Goal: Task Accomplishment & Management: Manage account settings

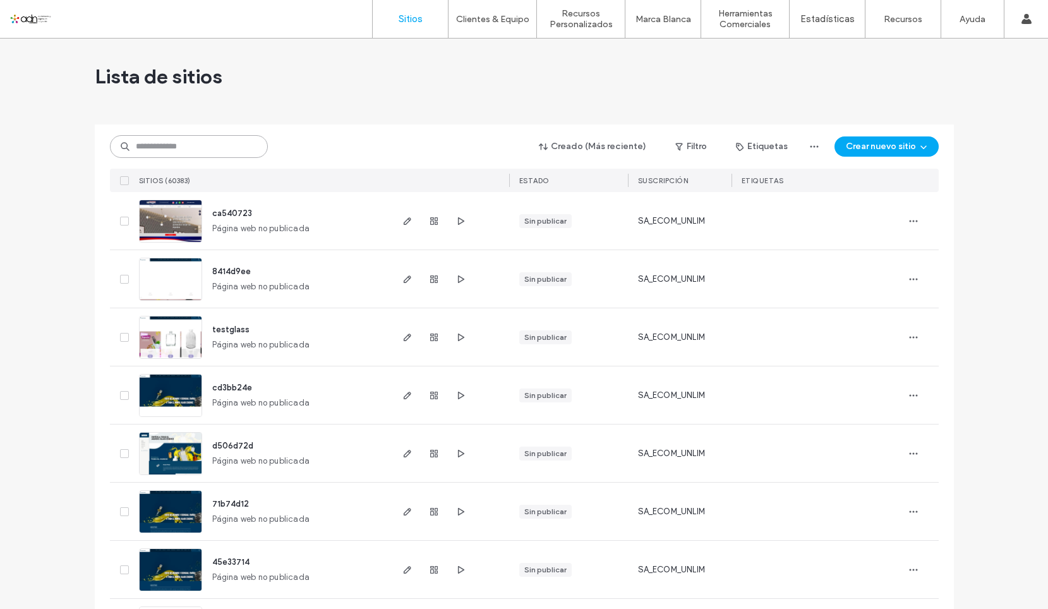
click at [222, 150] on input at bounding box center [189, 146] width 158 height 23
paste input "**********"
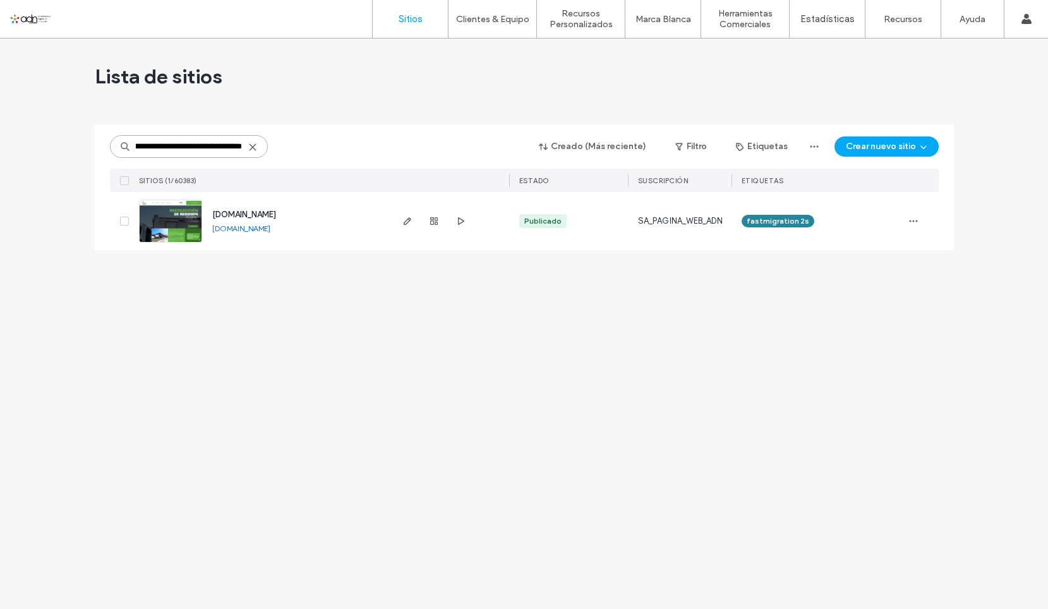
type input "**********"
click at [177, 217] on img at bounding box center [171, 243] width 62 height 86
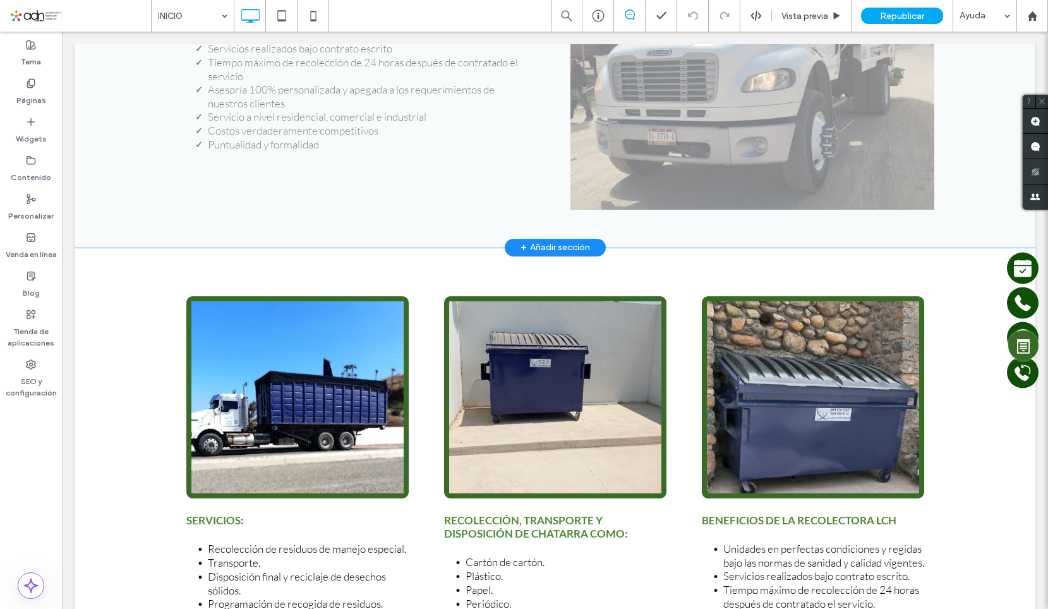
scroll to position [2527, 0]
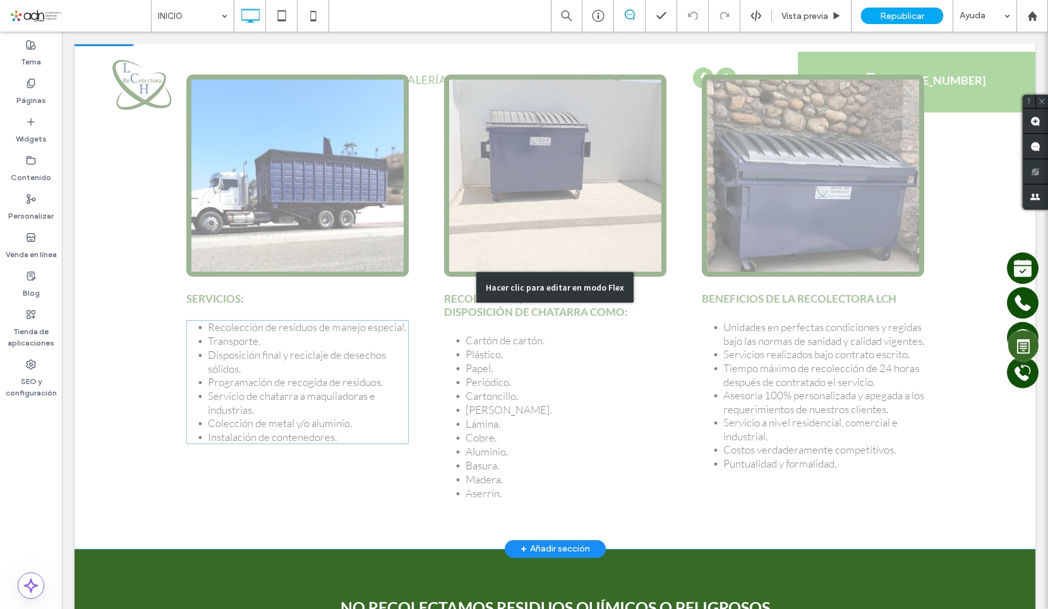
click at [302, 352] on div "Hacer clic para editar en modo Flex" at bounding box center [555, 287] width 961 height 523
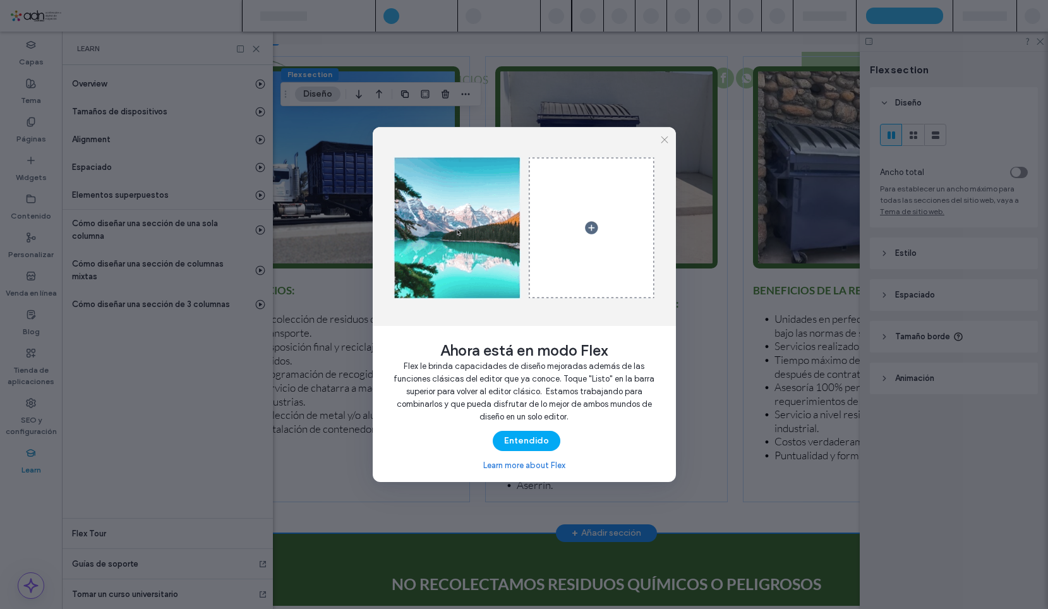
scroll to position [0, 145]
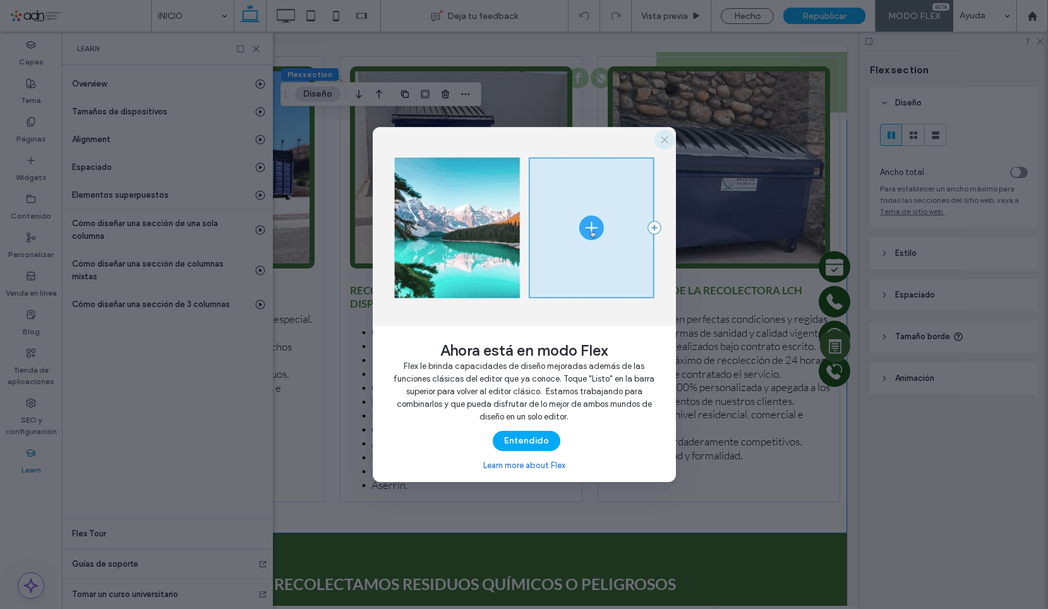
drag, startPoint x: 663, startPoint y: 144, endPoint x: 563, endPoint y: 96, distance: 111.3
click at [663, 144] on icon "button" at bounding box center [664, 140] width 10 height 10
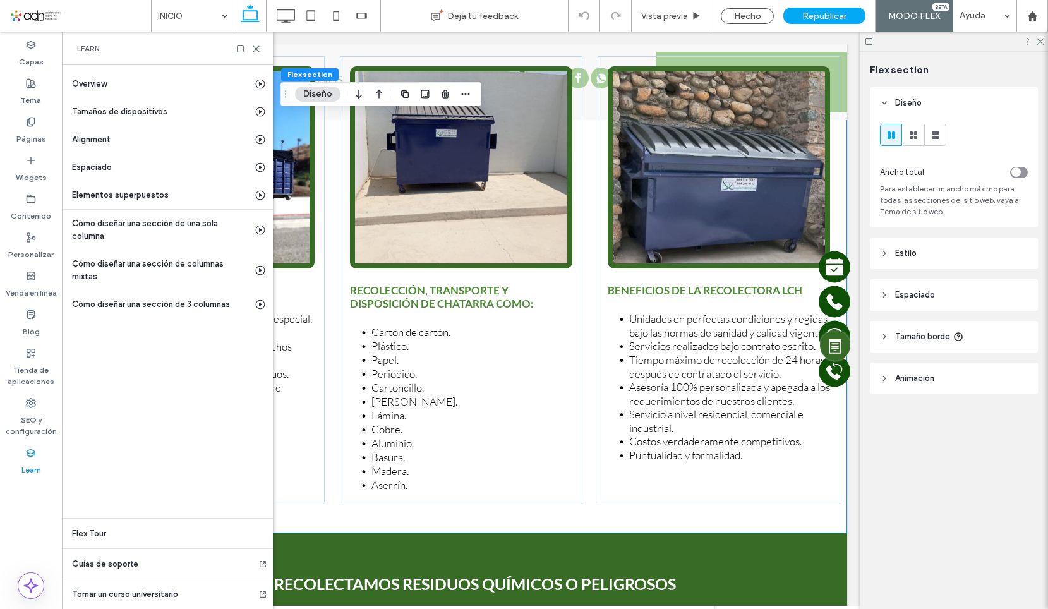
click at [250, 50] on div at bounding box center [248, 48] width 25 height 9
drag, startPoint x: 1040, startPoint y: 42, endPoint x: 675, endPoint y: 6, distance: 366.9
click at [1040, 42] on icon at bounding box center [1039, 41] width 8 height 8
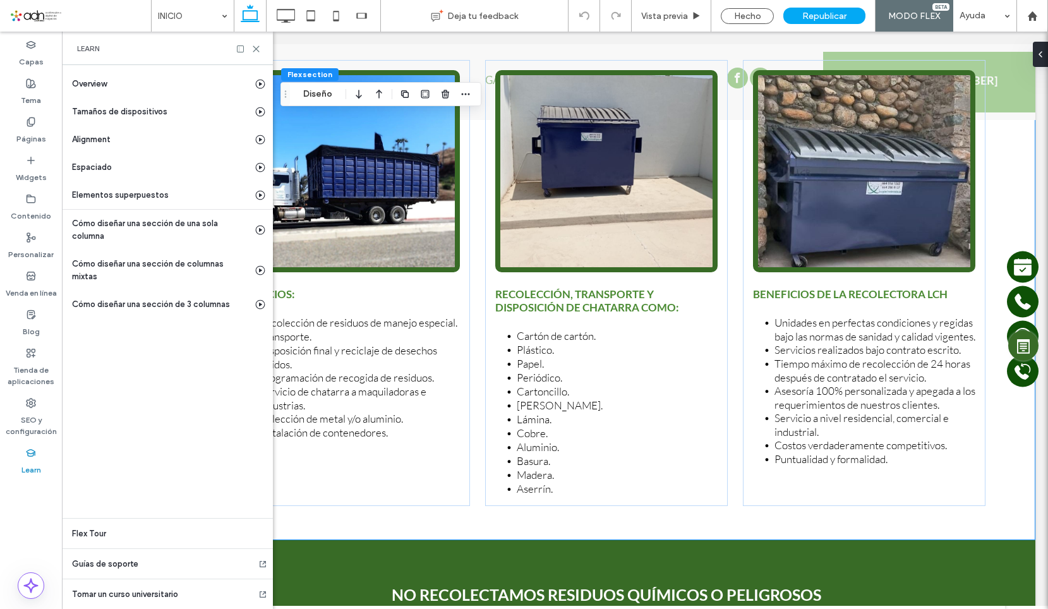
click at [256, 54] on div "Learn" at bounding box center [167, 48] width 211 height 33
click at [256, 51] on icon at bounding box center [255, 48] width 9 height 9
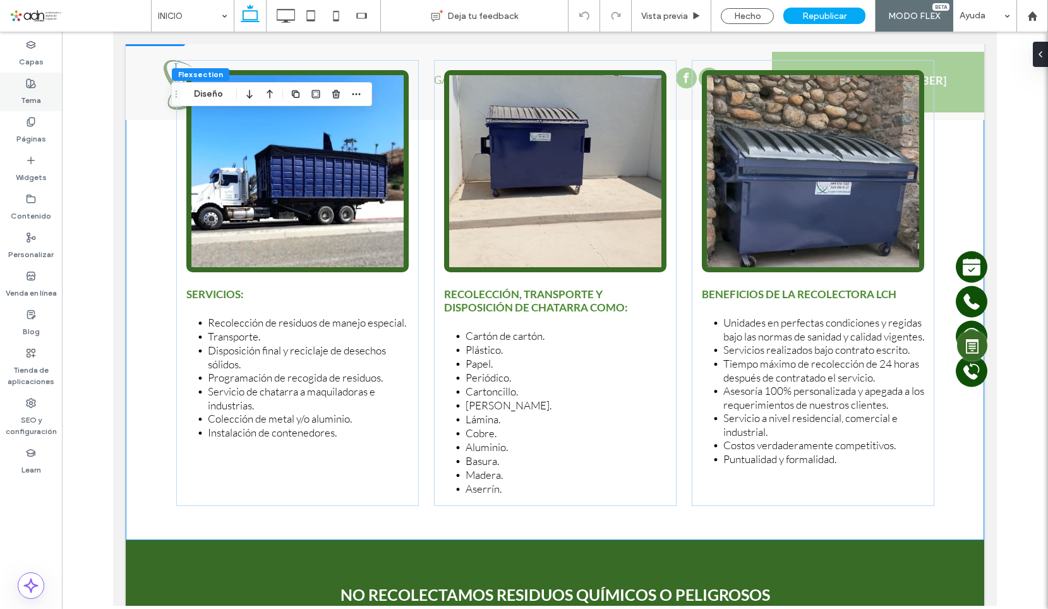
scroll to position [0, 0]
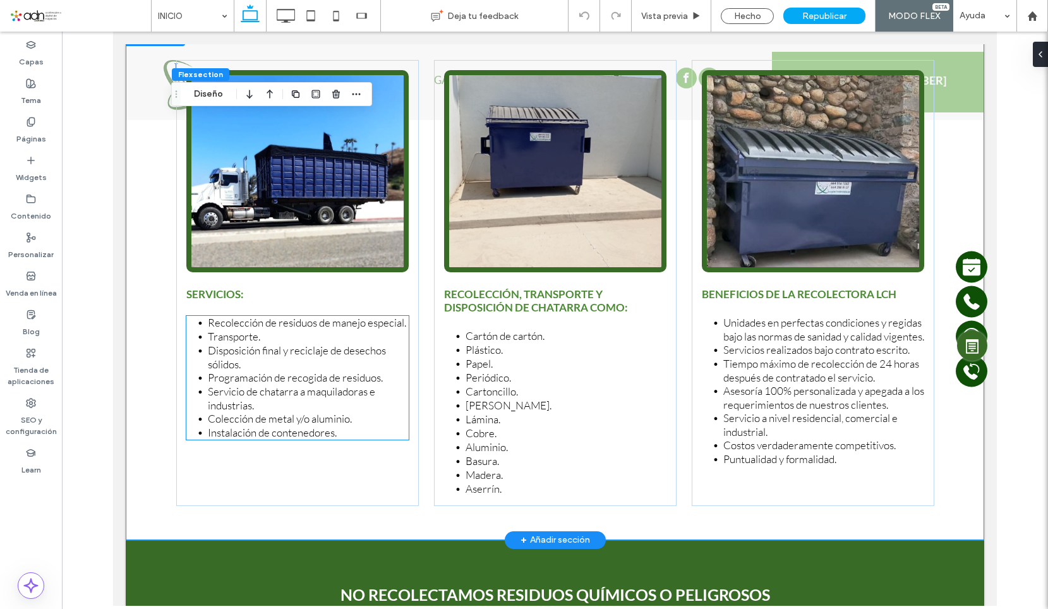
click at [332, 407] on li "Servicio de chatarra a maquiladoras e industrias." at bounding box center [308, 398] width 201 height 27
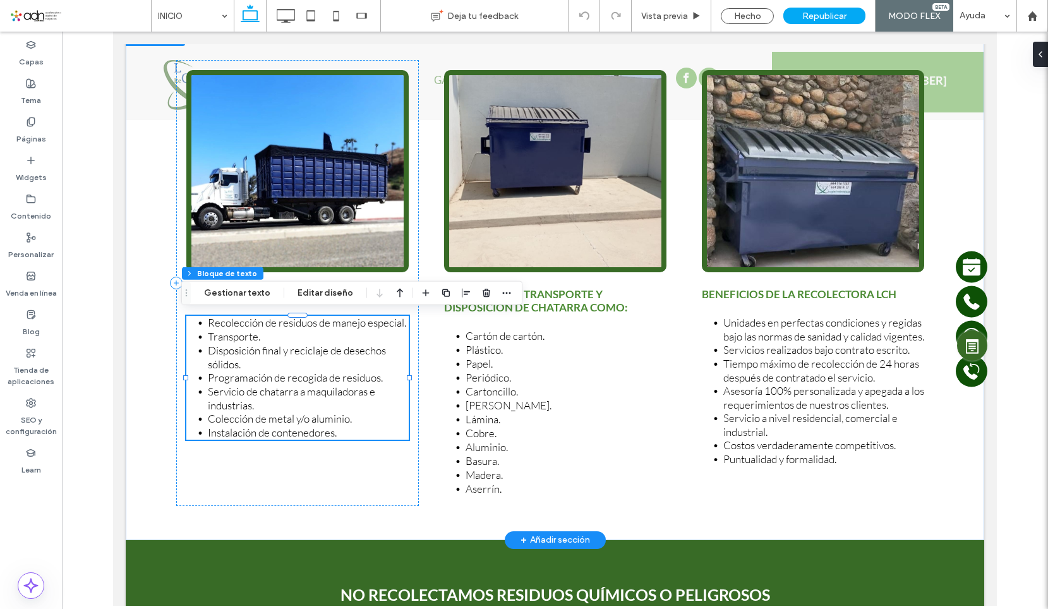
click at [368, 429] on li "Instalación de contenedores." at bounding box center [308, 433] width 201 height 14
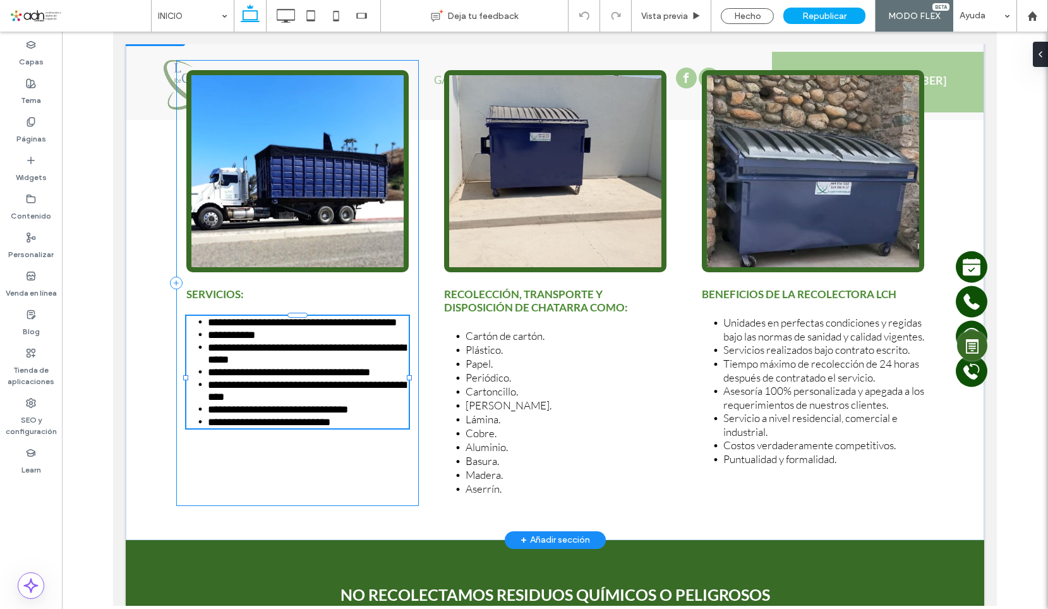
type input "****"
type input "**"
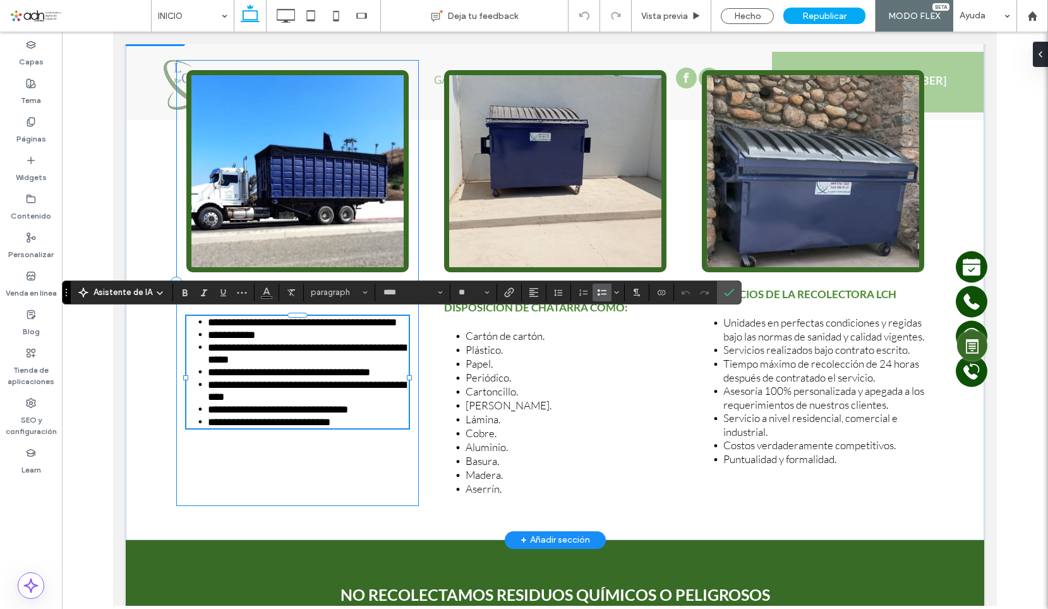
click at [351, 439] on div at bounding box center [297, 439] width 222 height 1
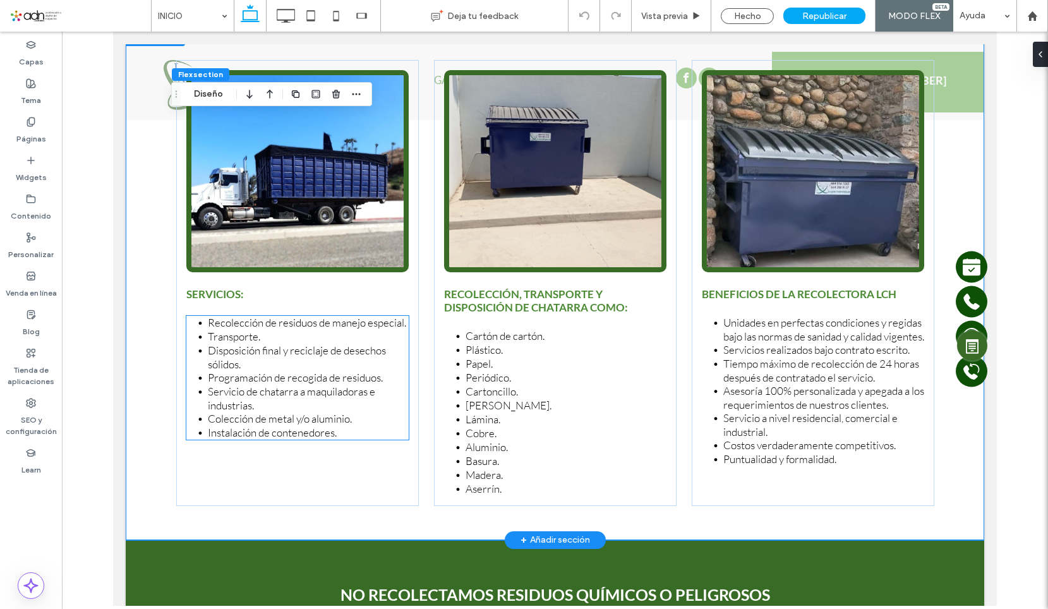
click at [351, 433] on li "Instalación de contenedores." at bounding box center [308, 433] width 201 height 14
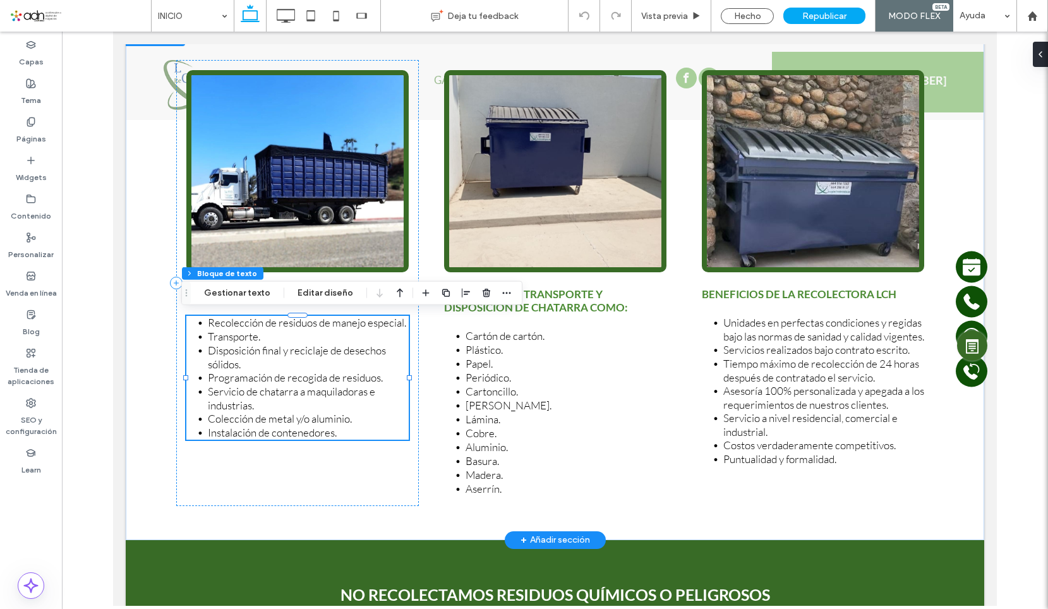
click at [351, 433] on li "Instalación de contenedores." at bounding box center [308, 433] width 201 height 14
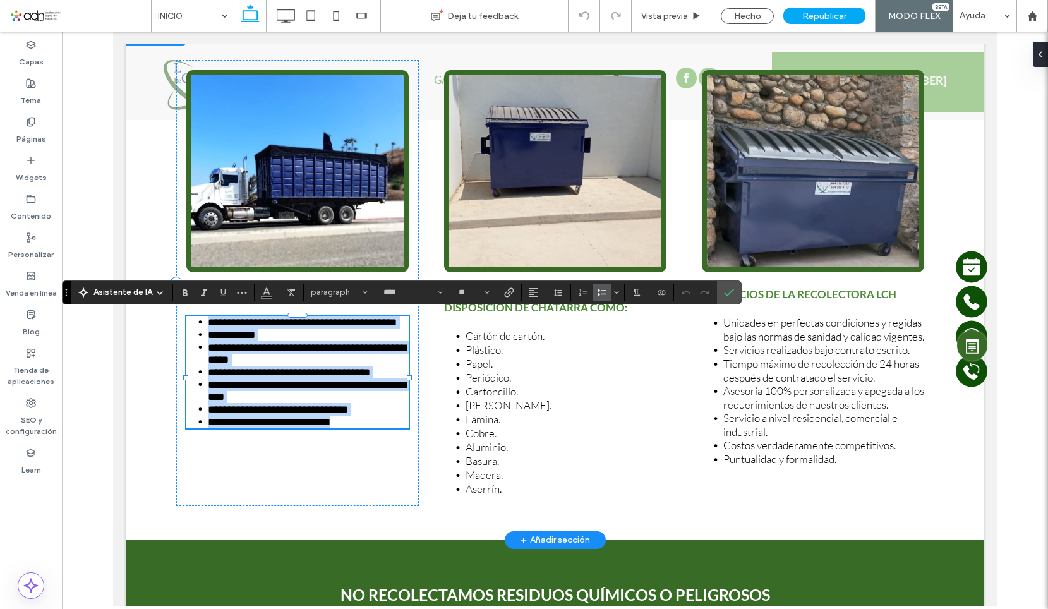
type input "****"
type input "**"
click at [351, 428] on li "**********" at bounding box center [308, 422] width 201 height 13
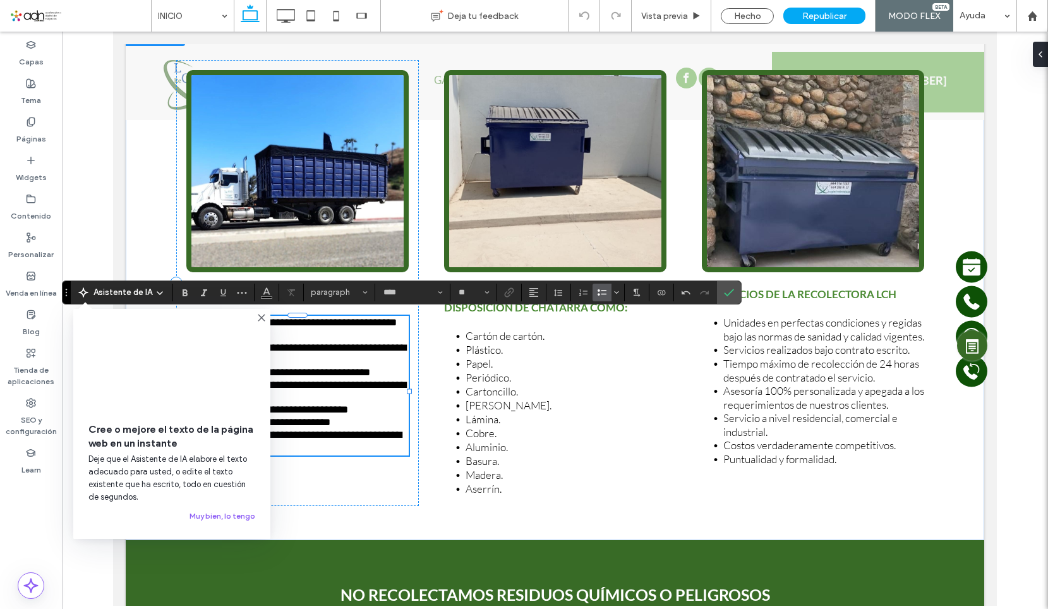
click at [264, 318] on icon at bounding box center [261, 318] width 10 height 10
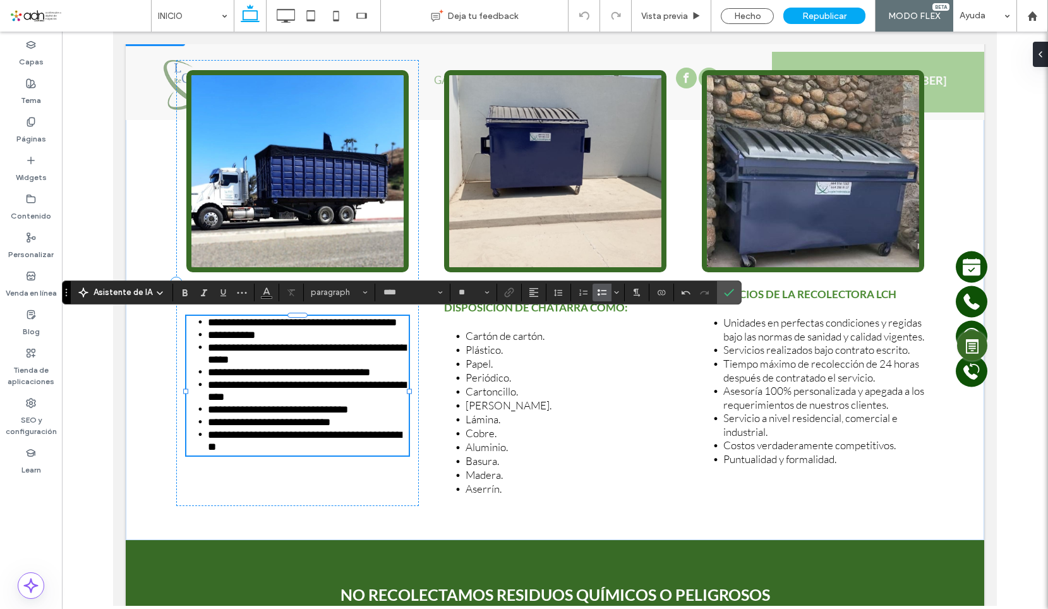
click at [313, 446] on li "**********" at bounding box center [308, 441] width 201 height 27
click at [303, 442] on li "**********" at bounding box center [308, 435] width 201 height 14
click at [311, 442] on li "**********" at bounding box center [308, 435] width 201 height 14
click at [208, 442] on li "**********" at bounding box center [308, 435] width 201 height 14
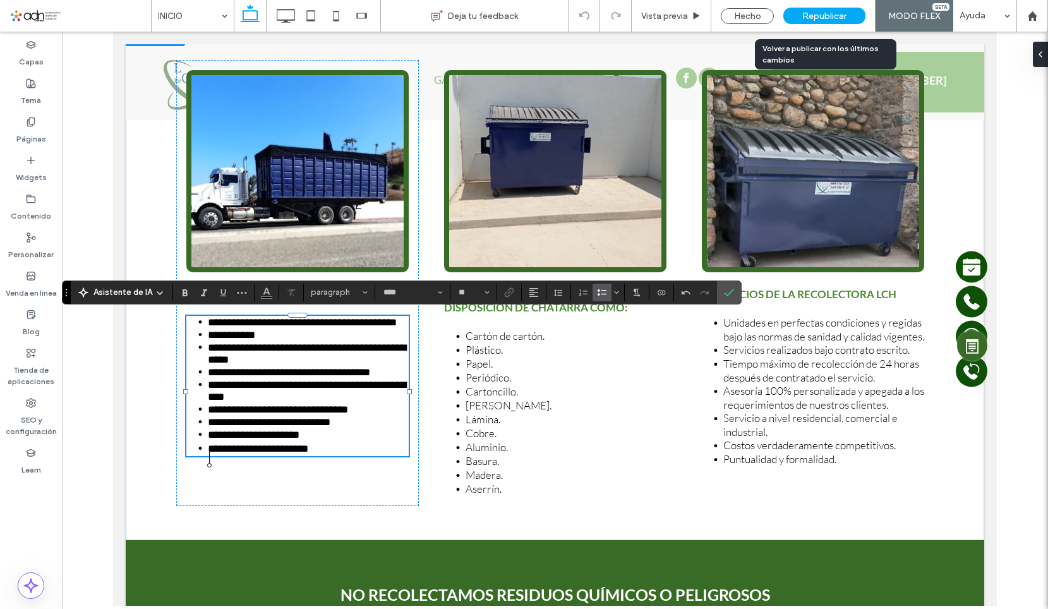
click at [812, 25] on div "Republicar" at bounding box center [824, 16] width 82 height 32
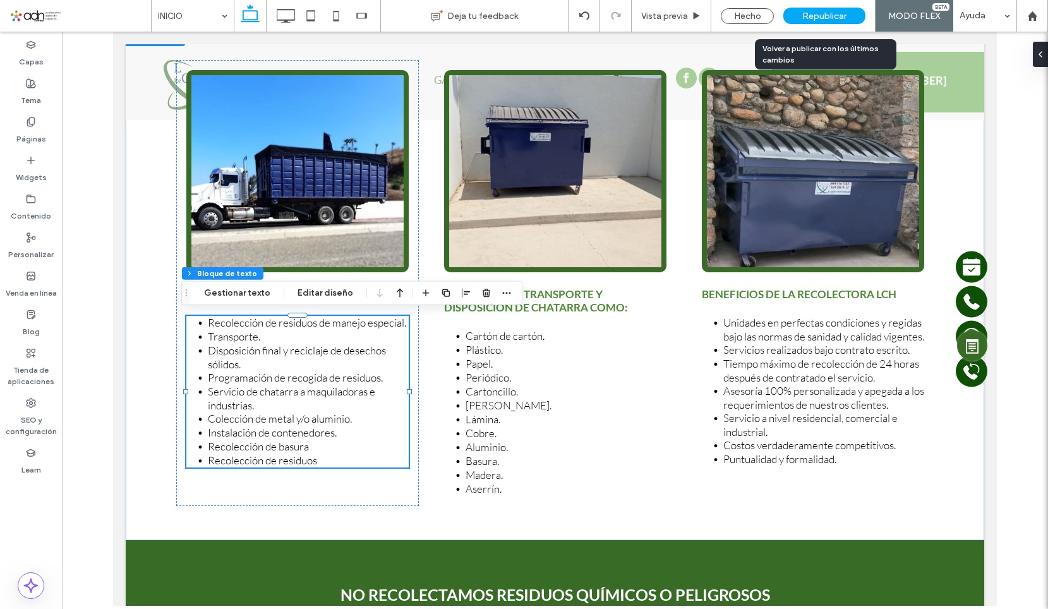
click at [819, 13] on span "Republicar" at bounding box center [824, 16] width 44 height 11
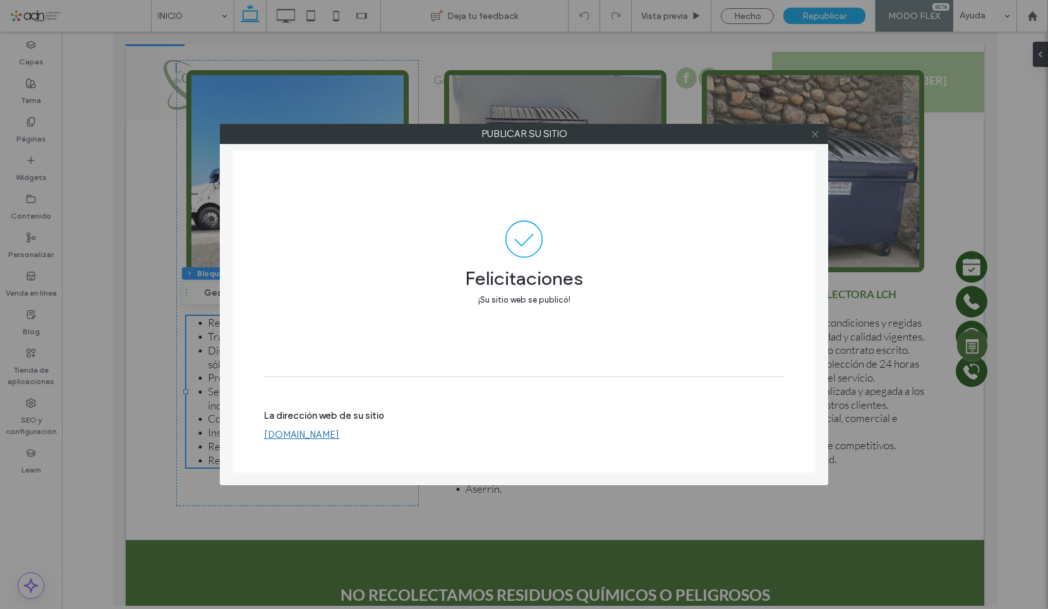
click at [815, 136] on icon at bounding box center [814, 133] width 9 height 9
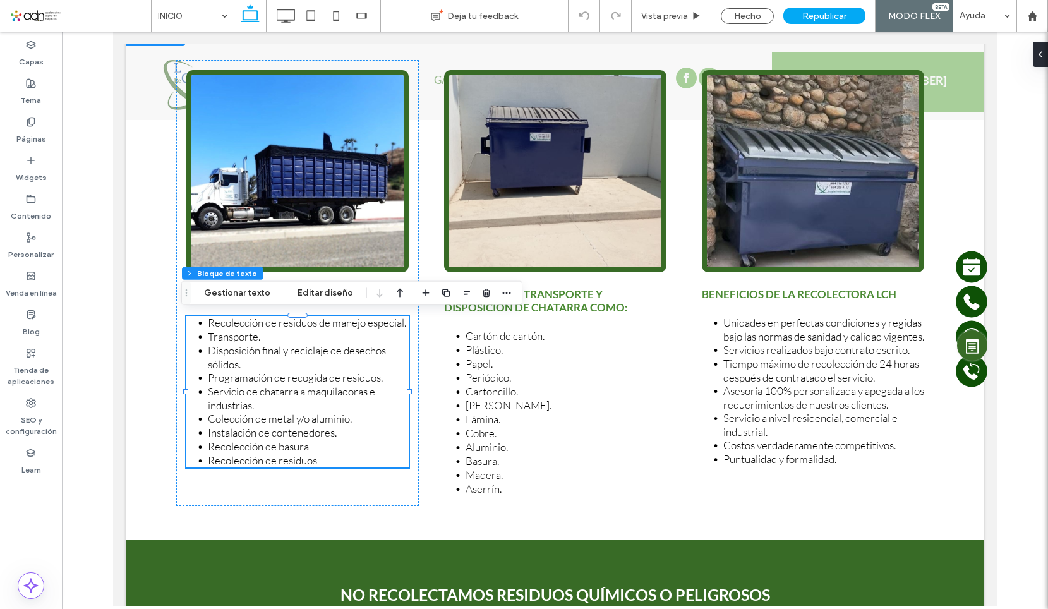
click at [94, 15] on span at bounding box center [79, 15] width 141 height 25
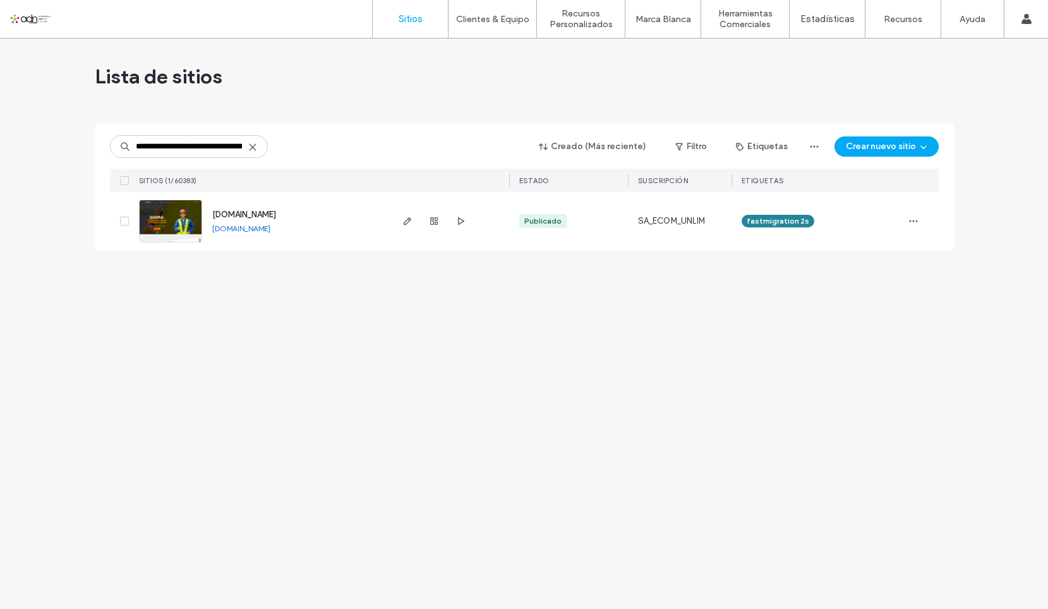
click at [507, 172] on div "**********" at bounding box center [524, 158] width 829 height 68
drag, startPoint x: 159, startPoint y: 147, endPoint x: 524, endPoint y: 148, distance: 365.7
click at [524, 148] on div "**********" at bounding box center [524, 147] width 829 height 24
type input "**********"
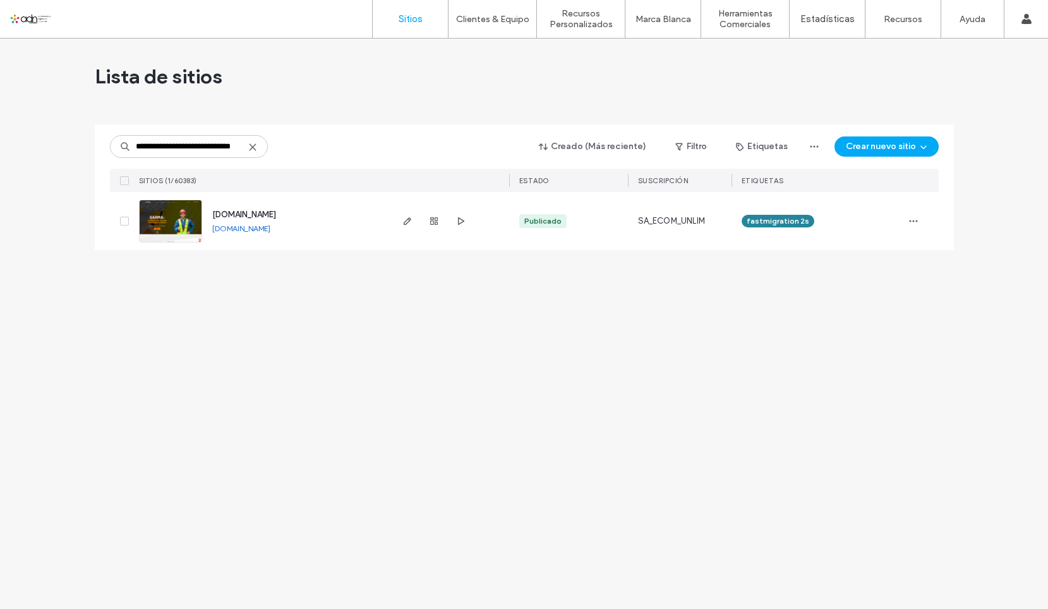
click at [169, 220] on img at bounding box center [171, 243] width 62 height 86
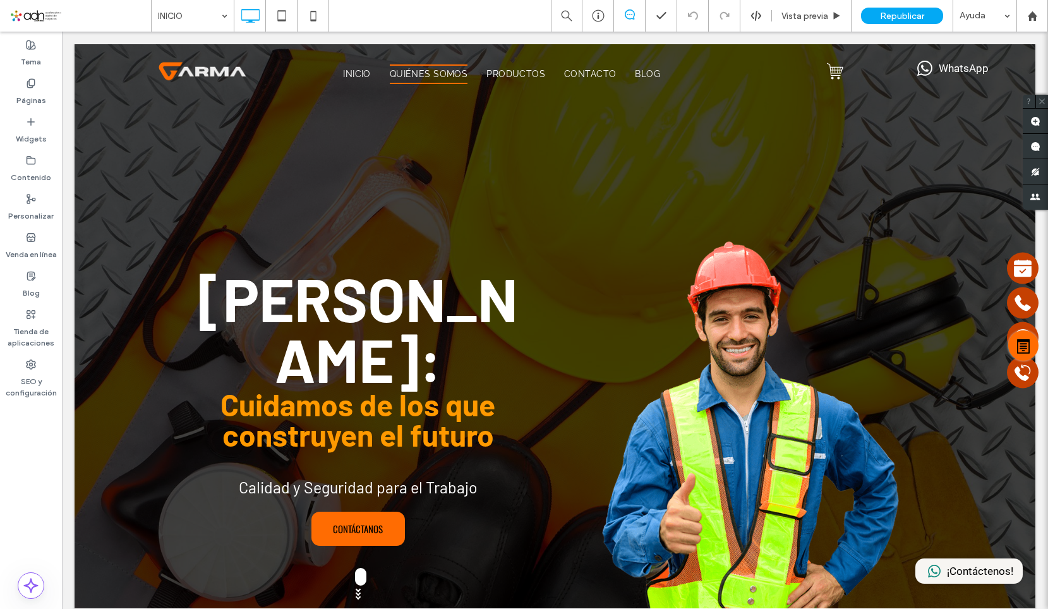
click at [61, 18] on span at bounding box center [79, 15] width 141 height 25
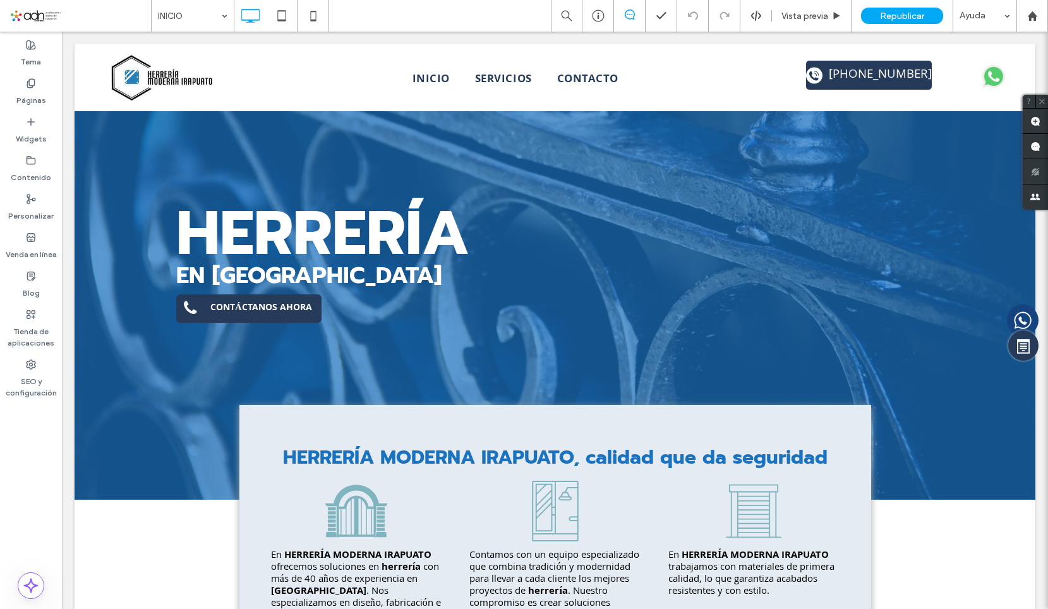
click at [71, 21] on span at bounding box center [79, 15] width 141 height 25
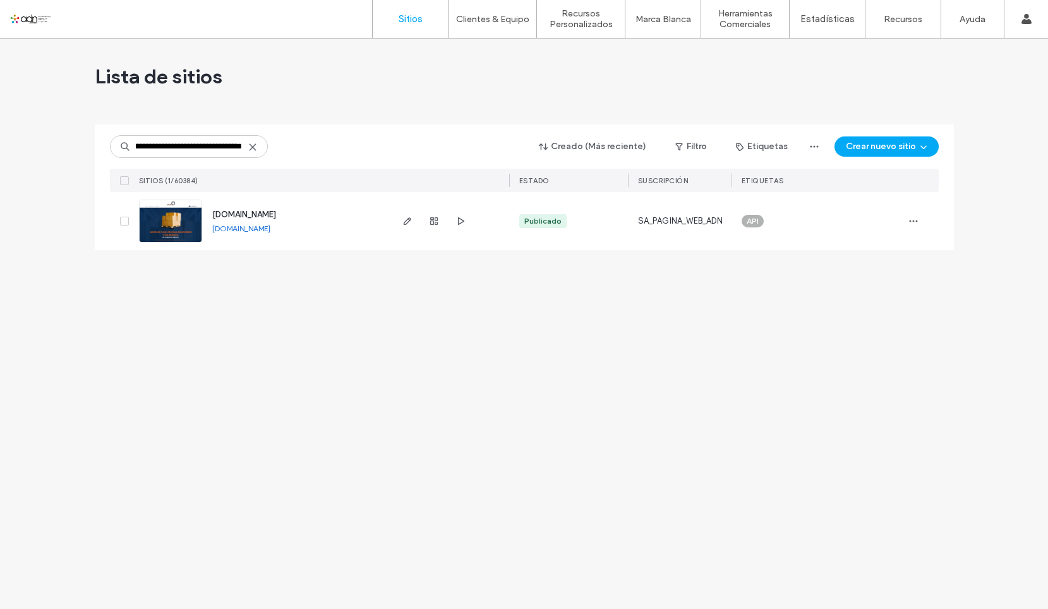
type input "**********"
click at [169, 227] on img at bounding box center [171, 243] width 62 height 86
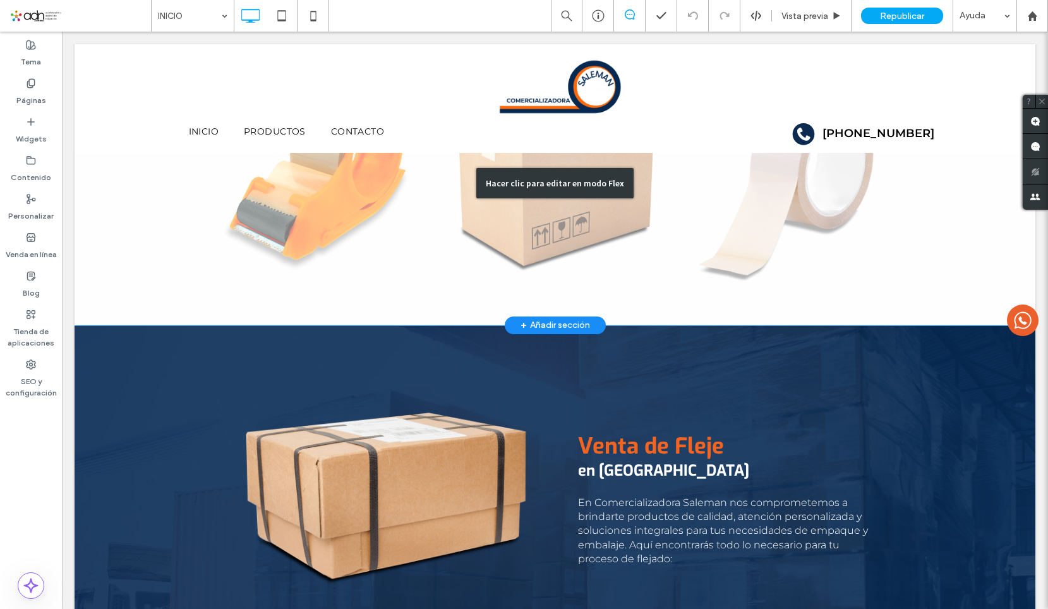
scroll to position [821, 0]
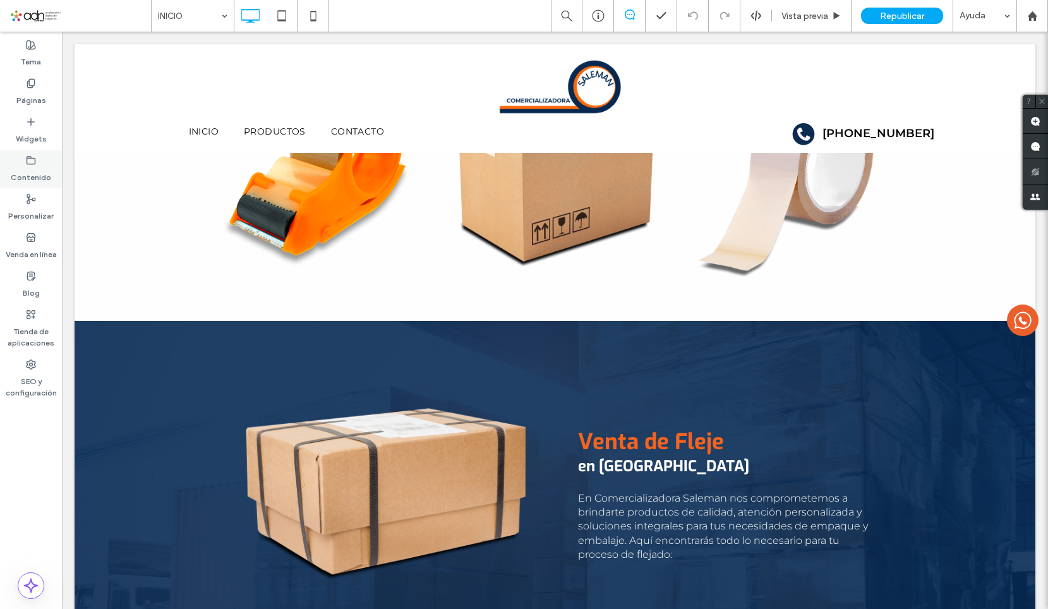
click at [41, 177] on label "Contenido" at bounding box center [31, 174] width 40 height 18
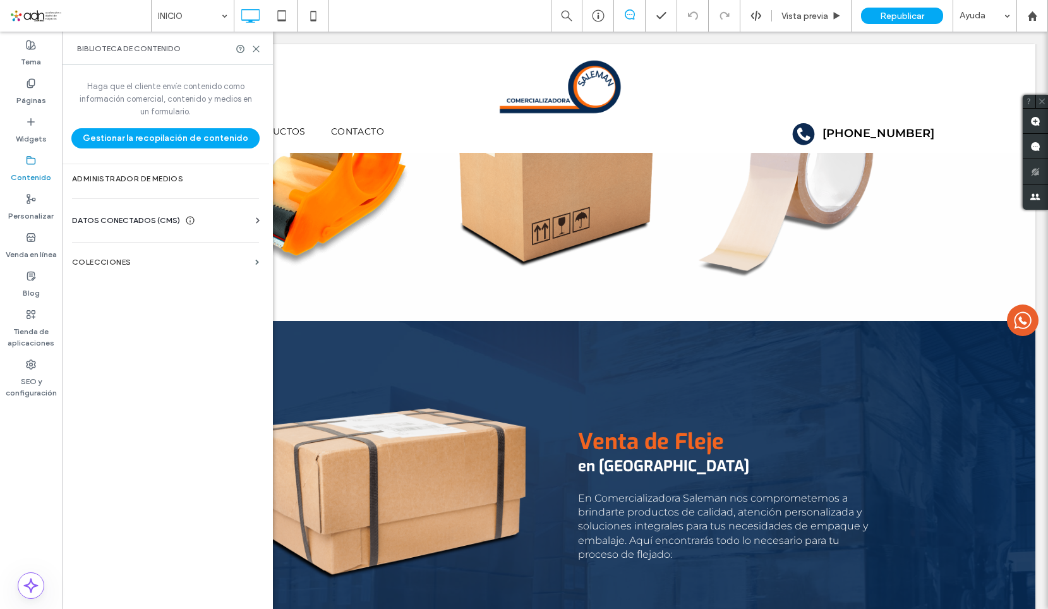
click at [145, 215] on span "DATOS CONECTADOS (CMS)" at bounding box center [126, 220] width 108 height 13
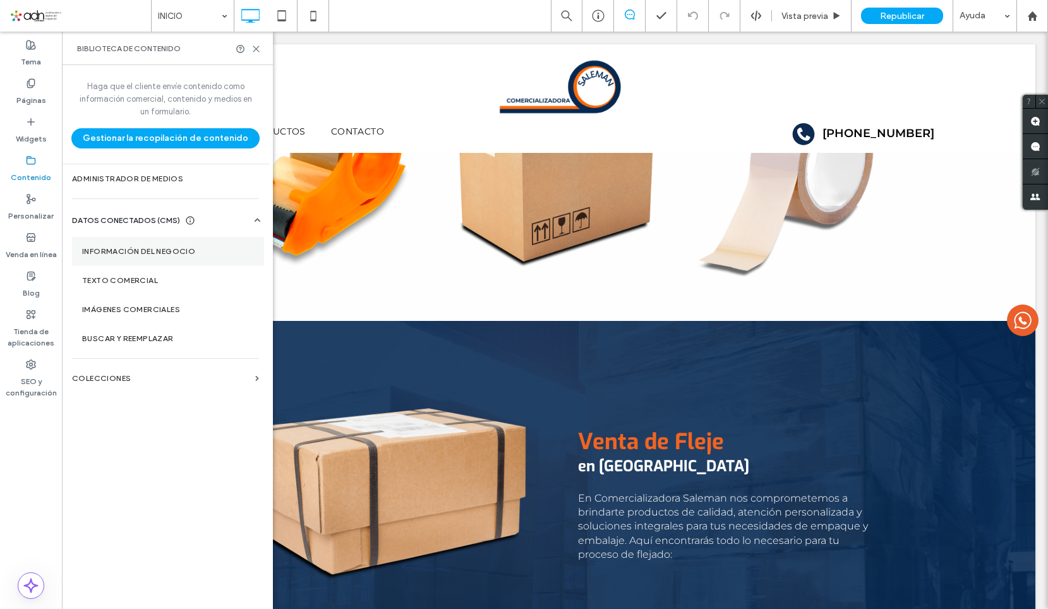
click at [142, 251] on label "Información del negocio" at bounding box center [168, 251] width 172 height 9
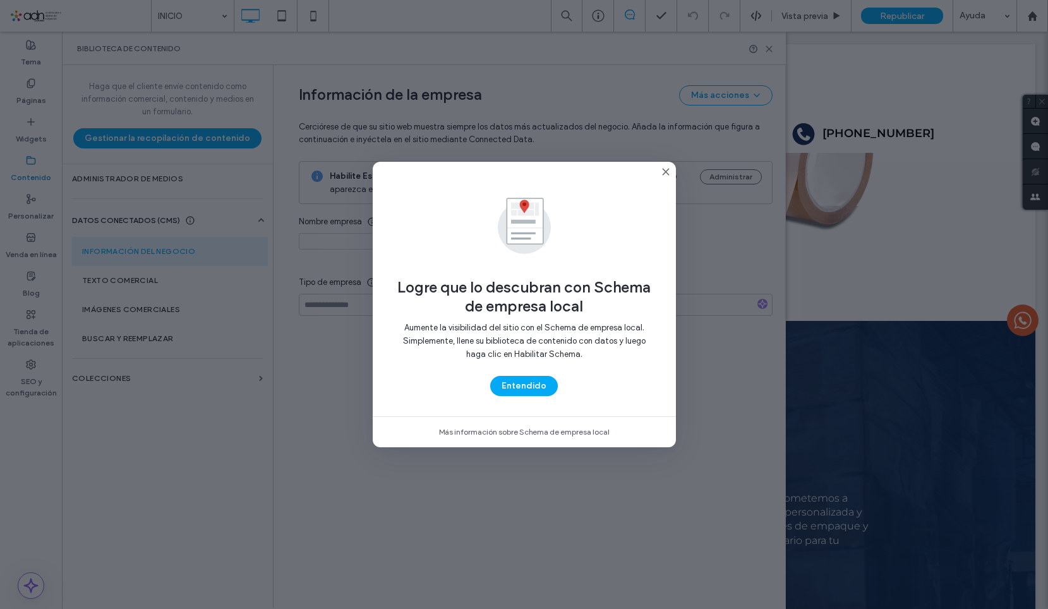
type input "**********"
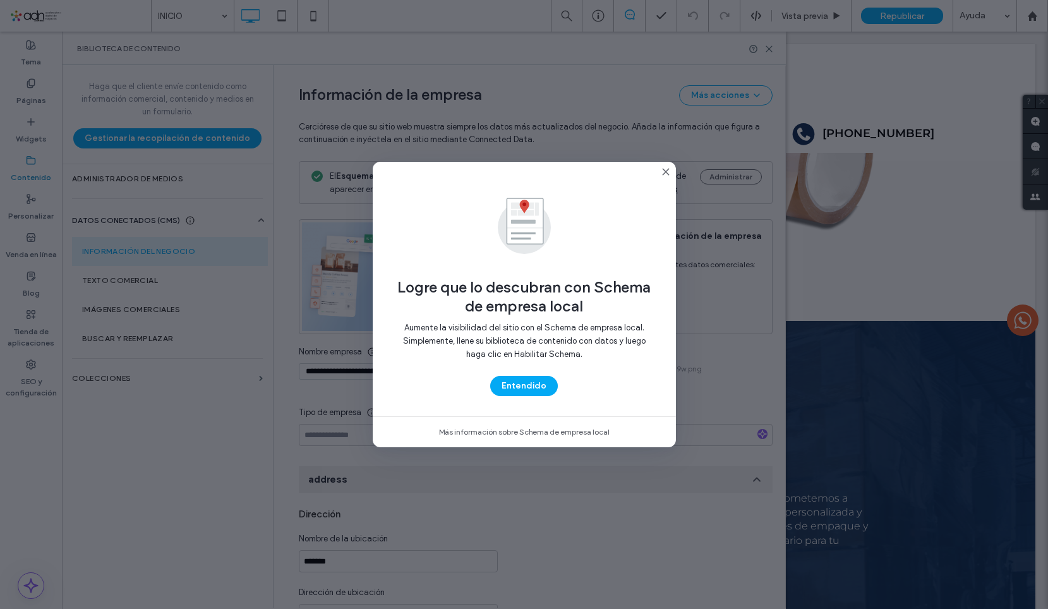
scroll to position [0, 0]
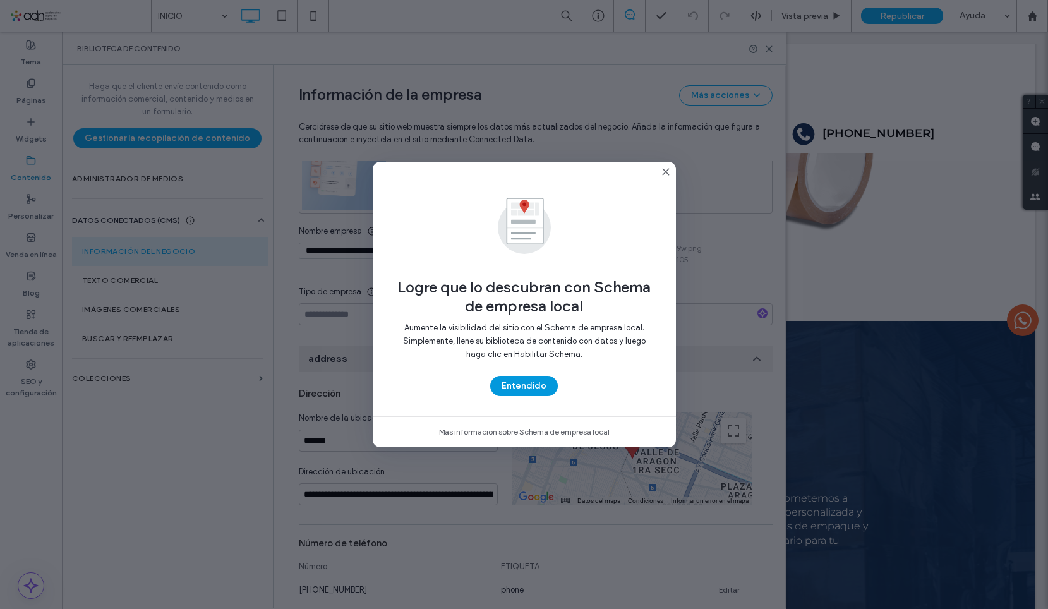
click at [519, 378] on button "Entendido" at bounding box center [524, 386] width 68 height 20
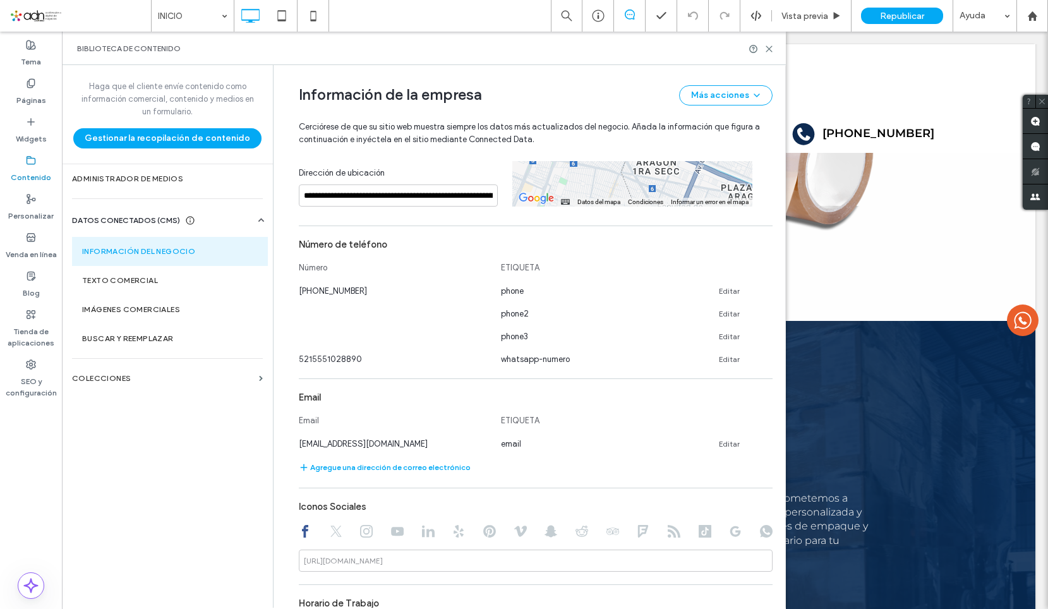
scroll to position [436, 0]
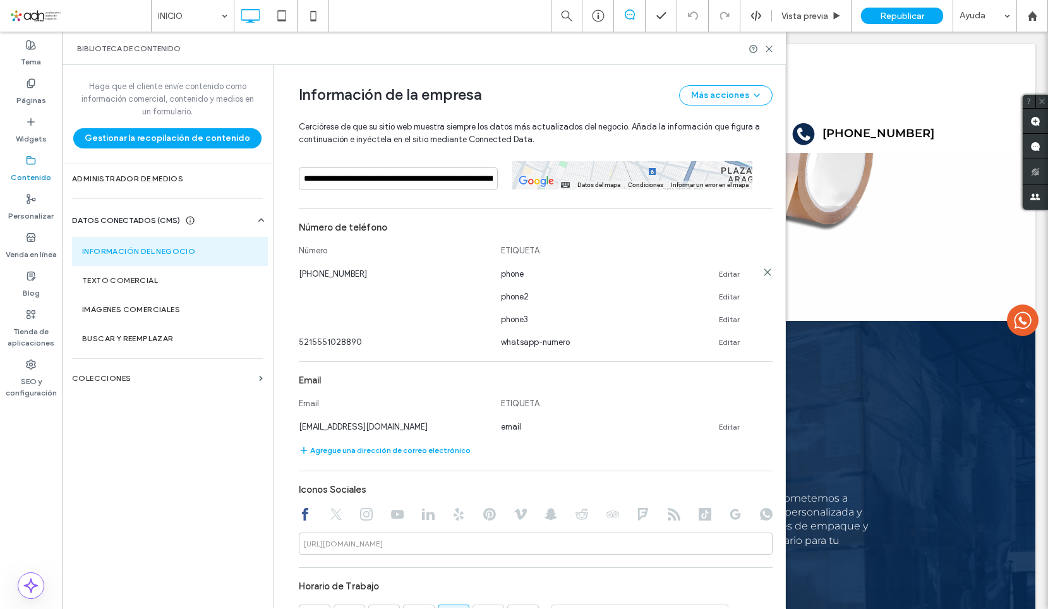
click at [728, 272] on link "Editar" at bounding box center [729, 274] width 21 height 10
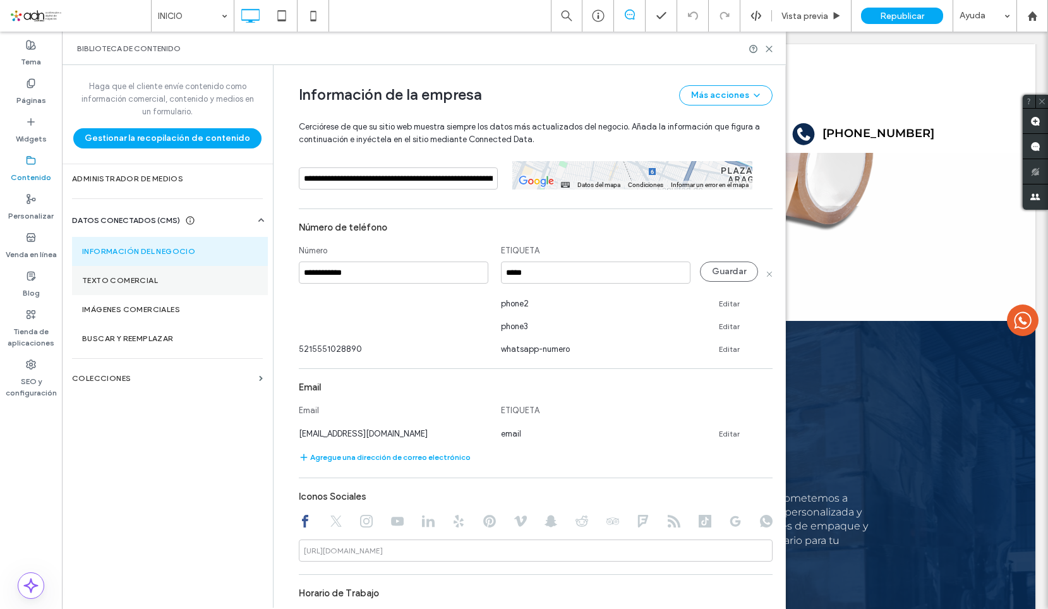
drag, startPoint x: 373, startPoint y: 279, endPoint x: 252, endPoint y: 279, distance: 120.6
click at [252, 279] on div "Haga que el cliente envíe contenido como información comercial, contenido y med…" at bounding box center [424, 336] width 724 height 543
click at [308, 274] on input "**********" at bounding box center [393, 273] width 189 height 22
type input "**********"
click at [719, 264] on button "Guardar" at bounding box center [729, 272] width 58 height 20
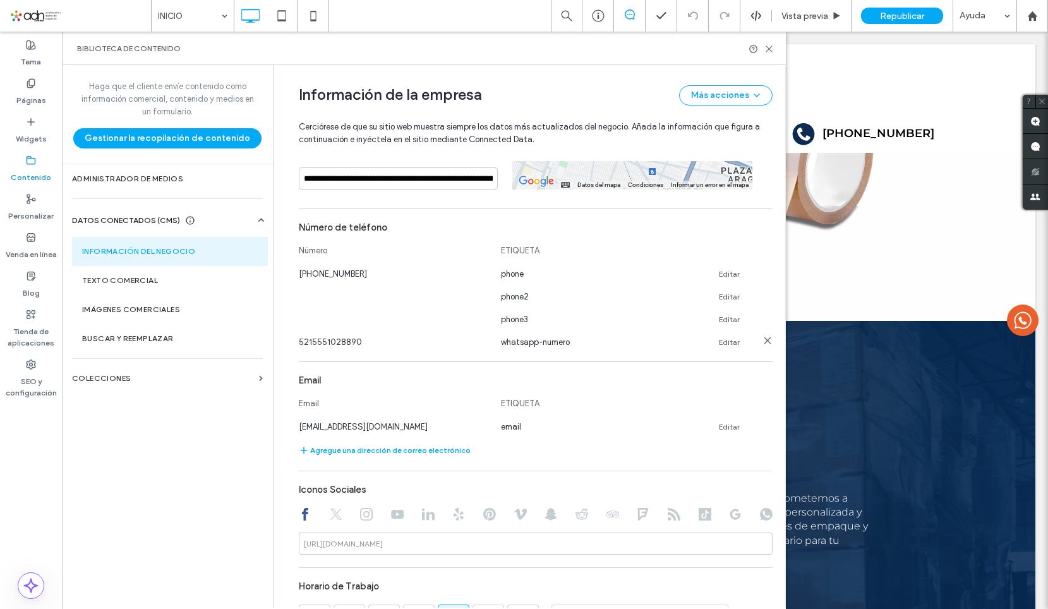
click at [730, 345] on link "Editar" at bounding box center [729, 342] width 21 height 10
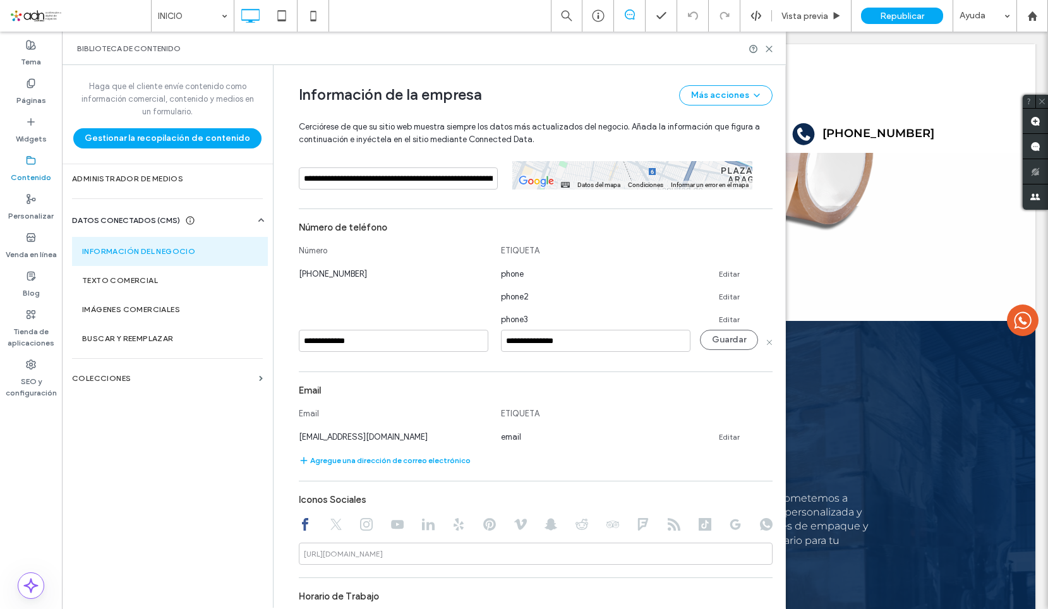
click at [414, 352] on div "**********" at bounding box center [393, 341] width 189 height 23
drag, startPoint x: 377, startPoint y: 346, endPoint x: 212, endPoint y: 344, distance: 164.9
click at [212, 344] on div "Haga que el cliente envíe contenido como información comercial, contenido y med…" at bounding box center [424, 336] width 724 height 543
paste input "**********"
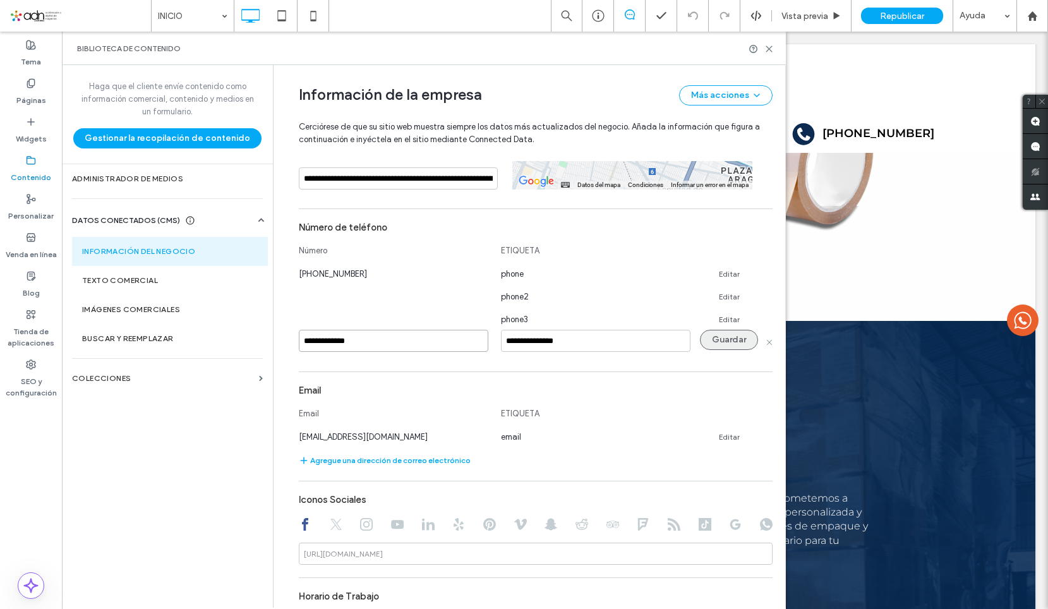
type input "**********"
click at [709, 336] on button "Guardar" at bounding box center [729, 340] width 58 height 20
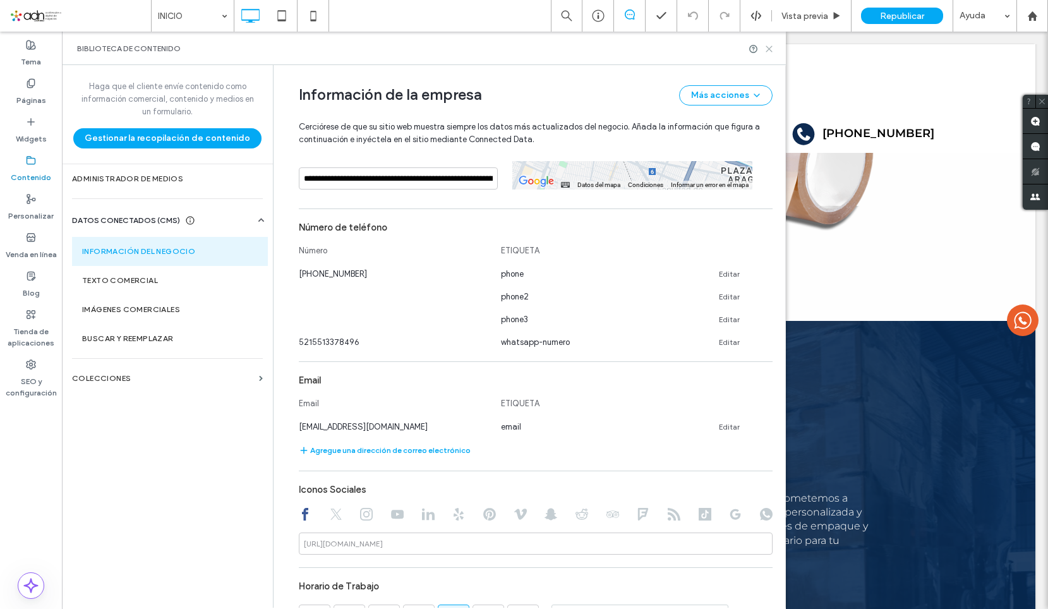
click at [769, 52] on icon at bounding box center [768, 48] width 9 height 9
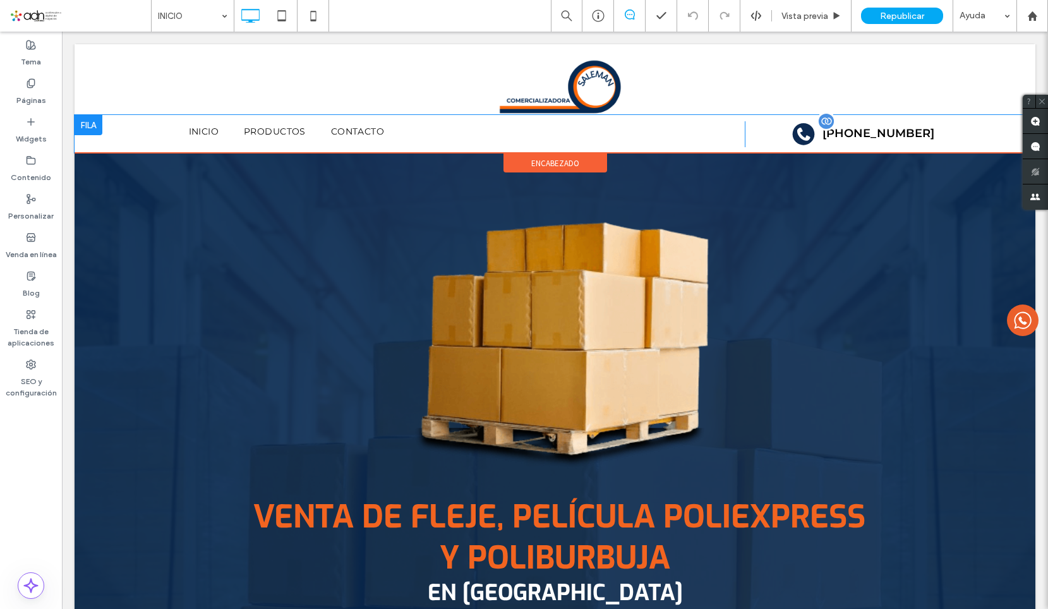
scroll to position [0, 0]
click at [899, 136] on span at bounding box center [845, 134] width 178 height 26
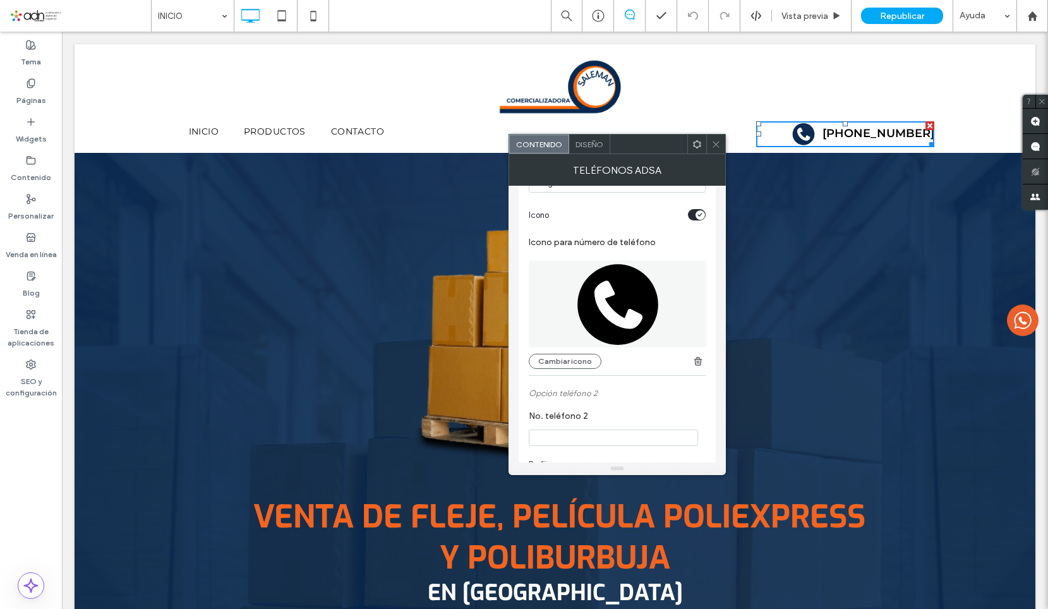
scroll to position [253, 0]
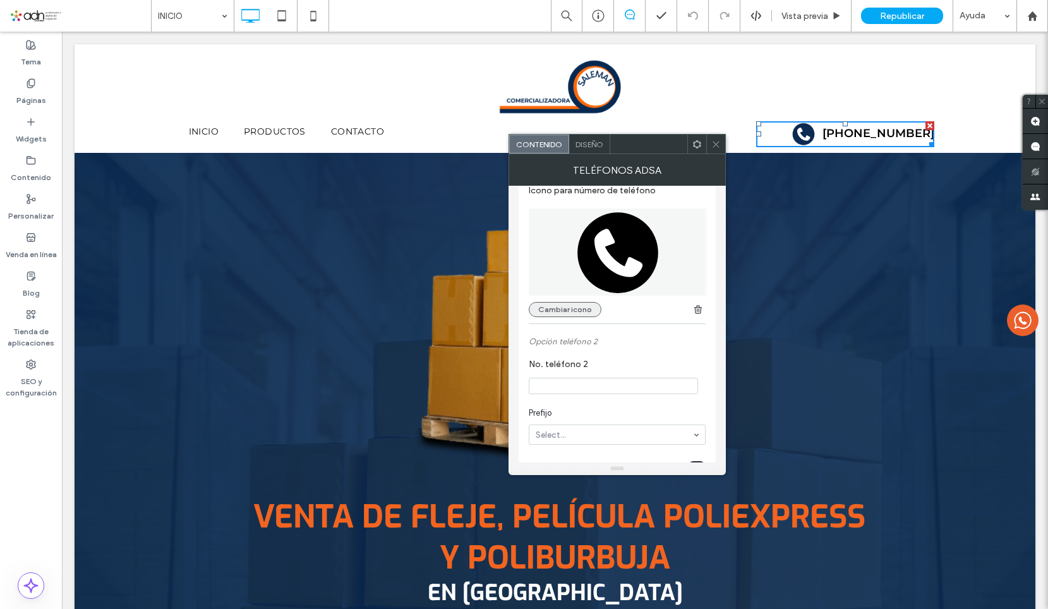
click at [565, 312] on button "Cambiar icono" at bounding box center [565, 309] width 73 height 15
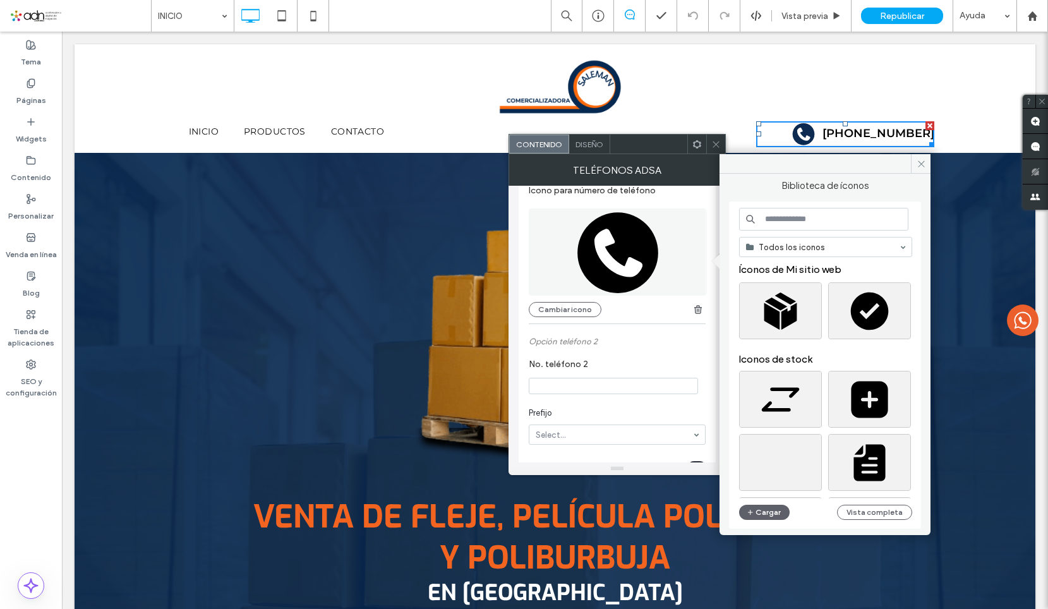
click at [800, 224] on input at bounding box center [823, 219] width 169 height 23
type input "*"
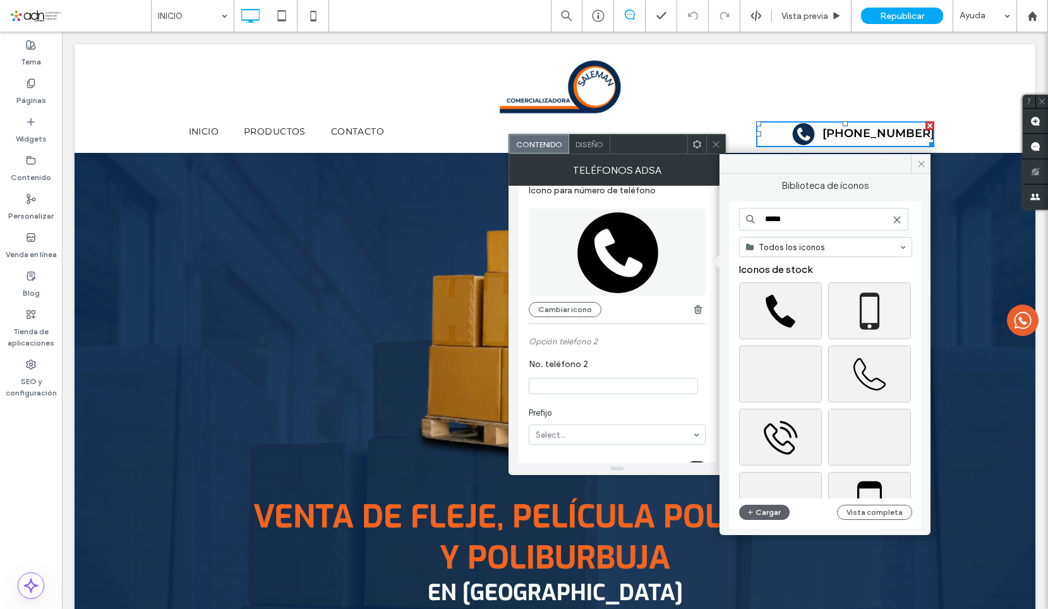
type input "*****"
click at [857, 313] on div "Seleccione" at bounding box center [869, 310] width 83 height 57
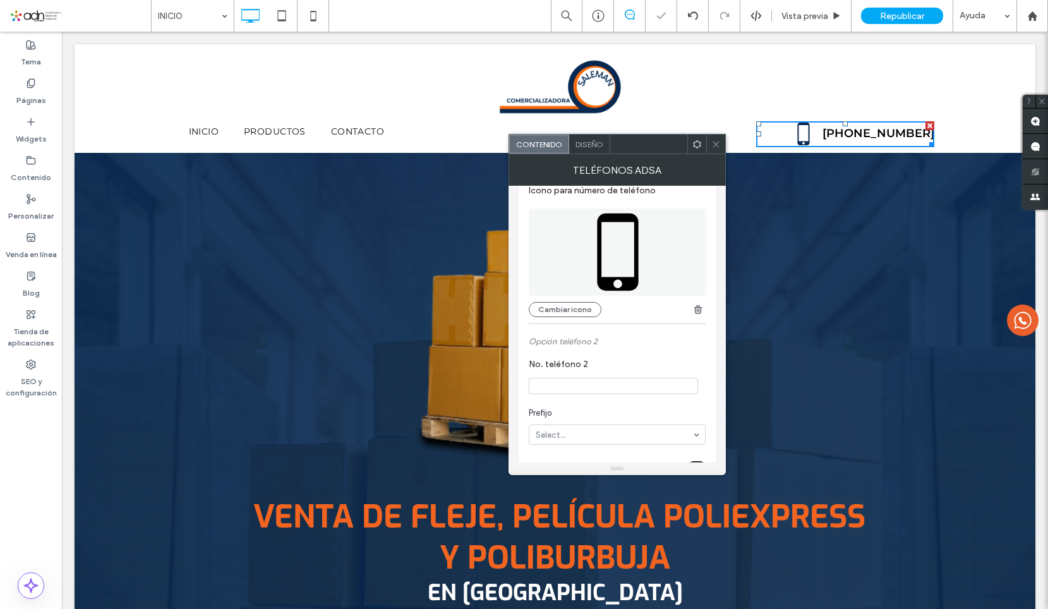
click at [719, 143] on icon at bounding box center [715, 144] width 9 height 9
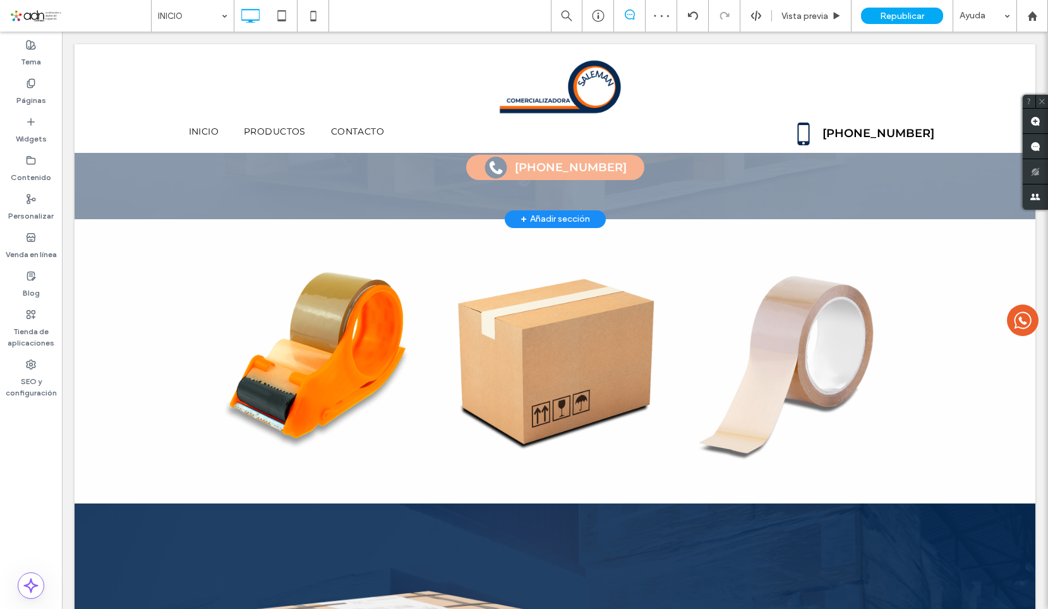
scroll to position [505, 0]
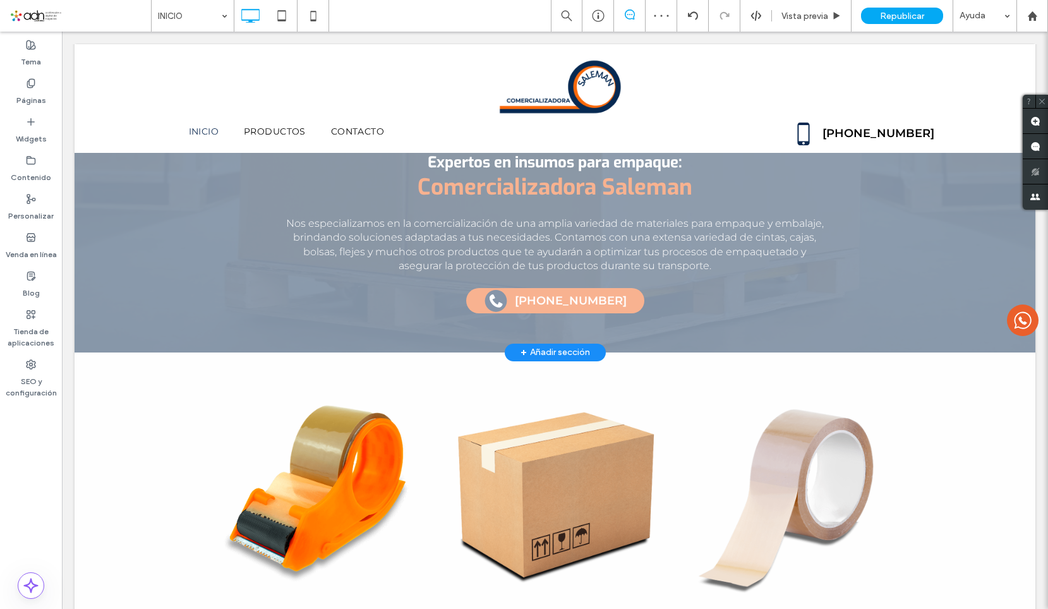
click at [565, 302] on div "Hacer clic para editar en modo Flex" at bounding box center [555, 0] width 961 height 704
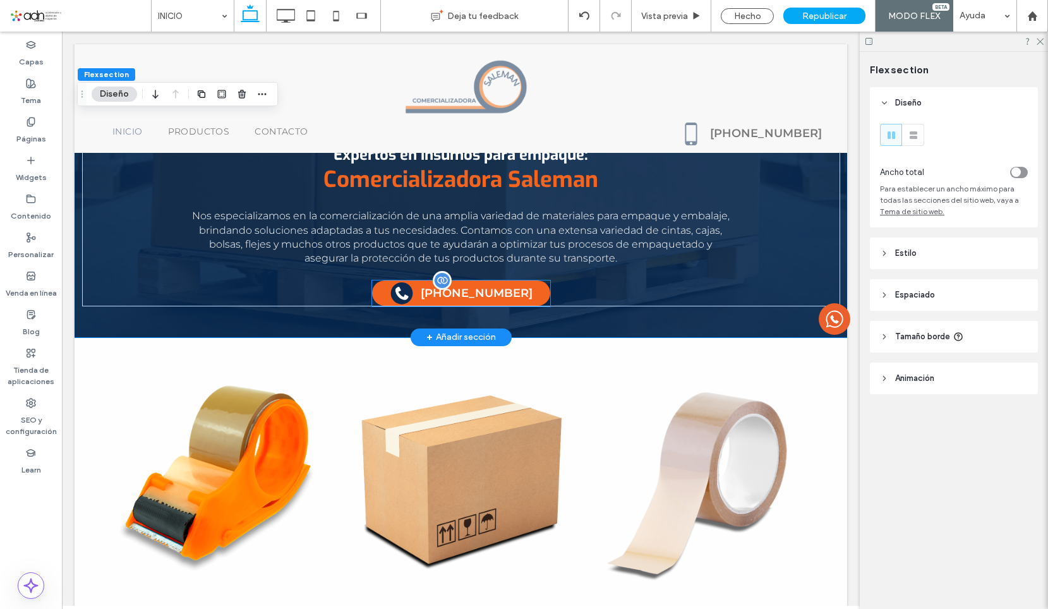
click at [495, 291] on label "[PHONE_NUMBER]" at bounding box center [477, 293] width 112 height 15
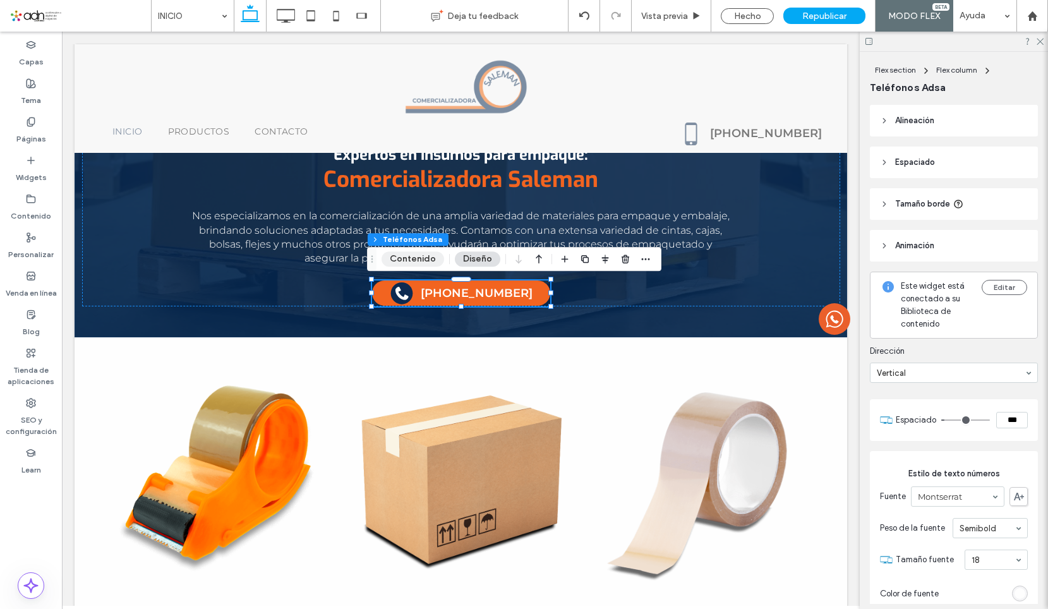
click at [411, 256] on button "Contenido" at bounding box center [413, 258] width 63 height 15
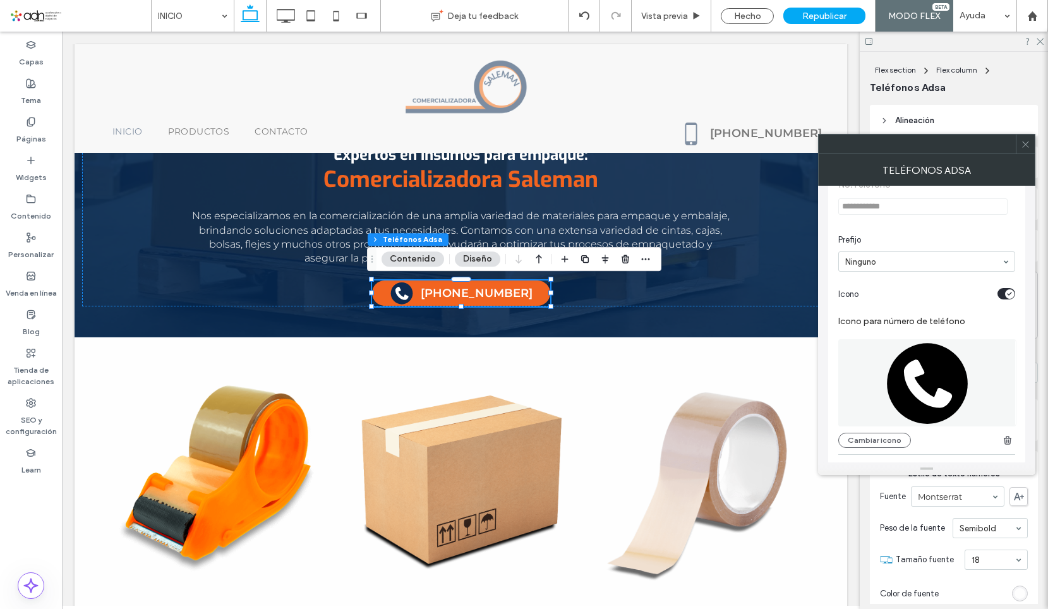
scroll to position [126, 0]
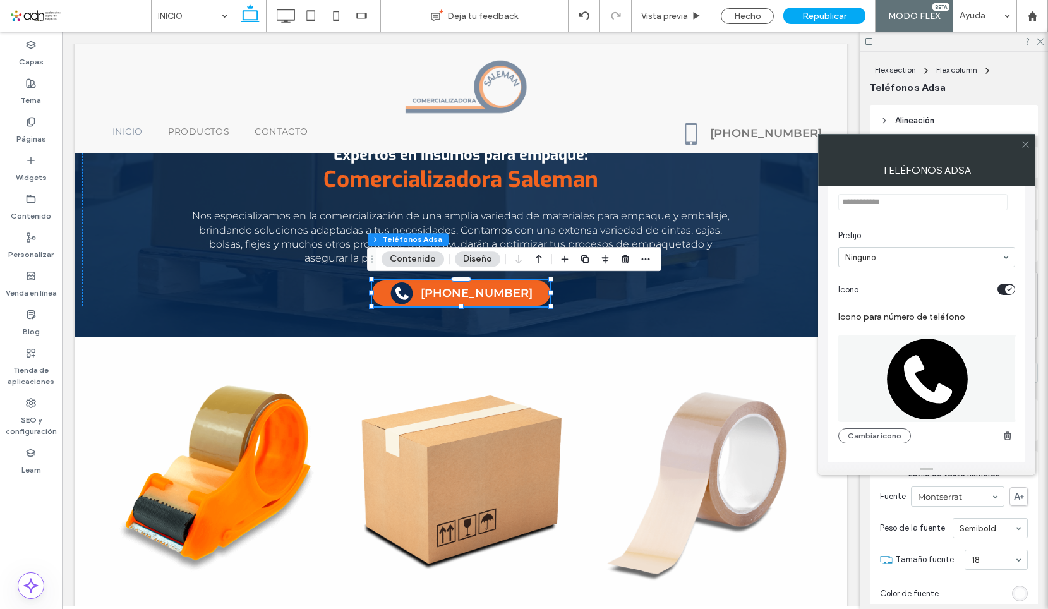
click at [877, 424] on div "Cambiar icono" at bounding box center [926, 385] width 177 height 115
click at [877, 433] on button "Cambiar icono" at bounding box center [874, 435] width 73 height 15
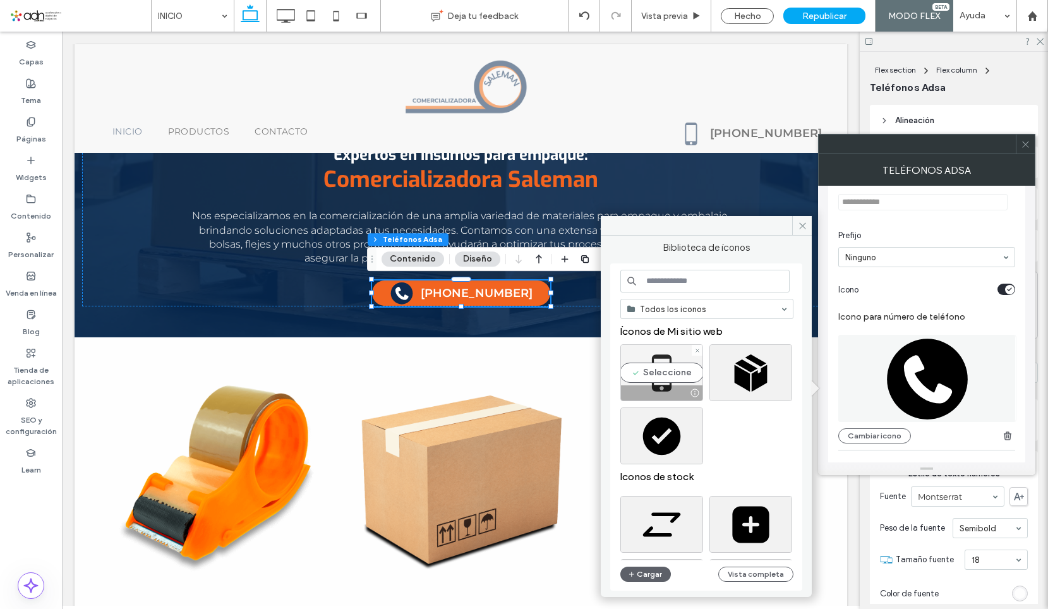
click at [634, 377] on div "Seleccione" at bounding box center [661, 372] width 83 height 57
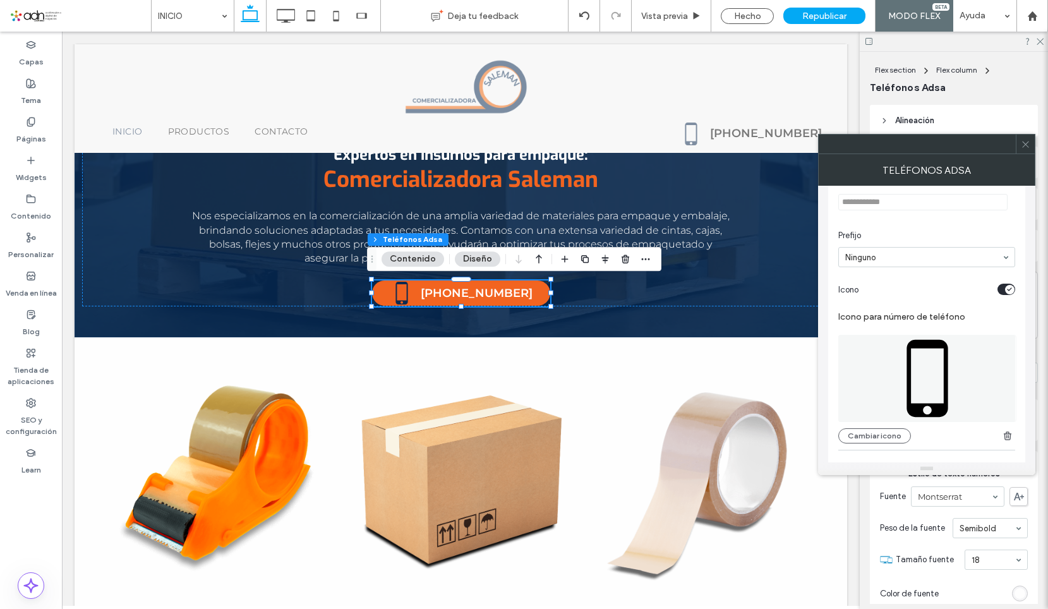
click at [1030, 153] on span at bounding box center [1025, 144] width 9 height 19
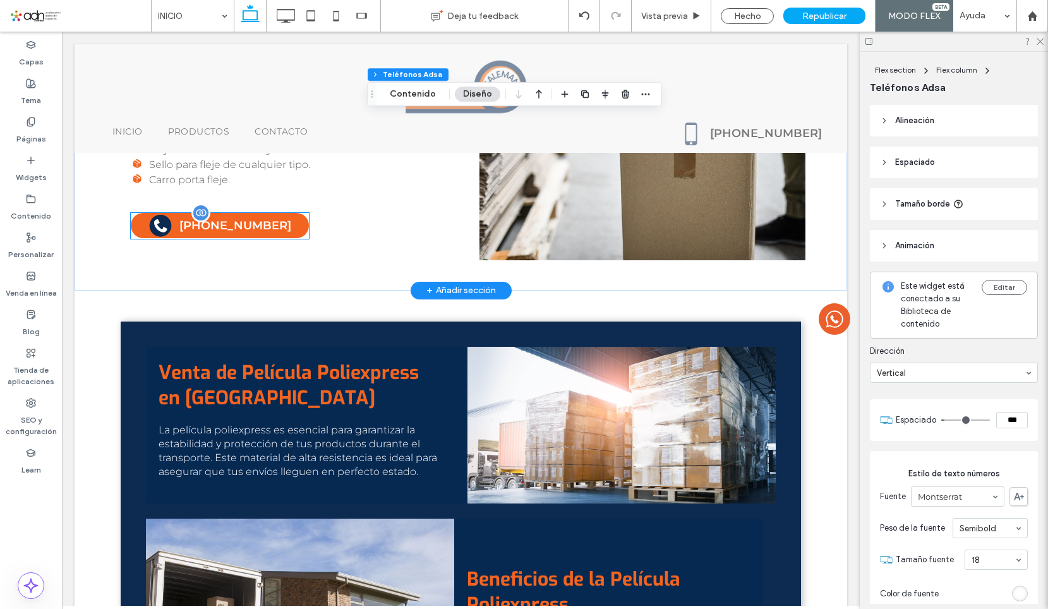
click at [234, 223] on label "[PHONE_NUMBER]" at bounding box center [235, 225] width 112 height 15
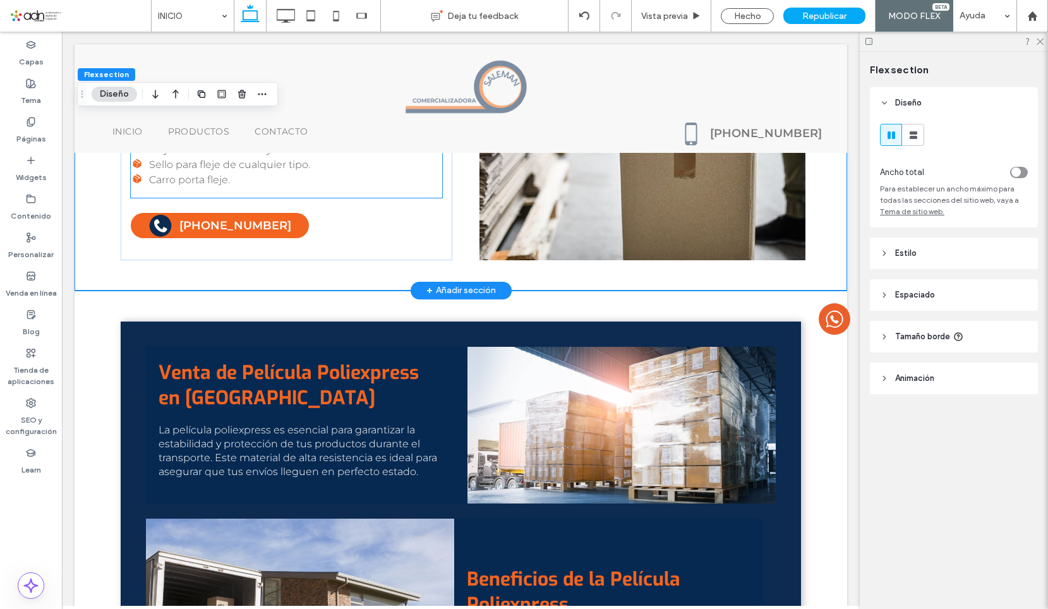
scroll to position [1441, 0]
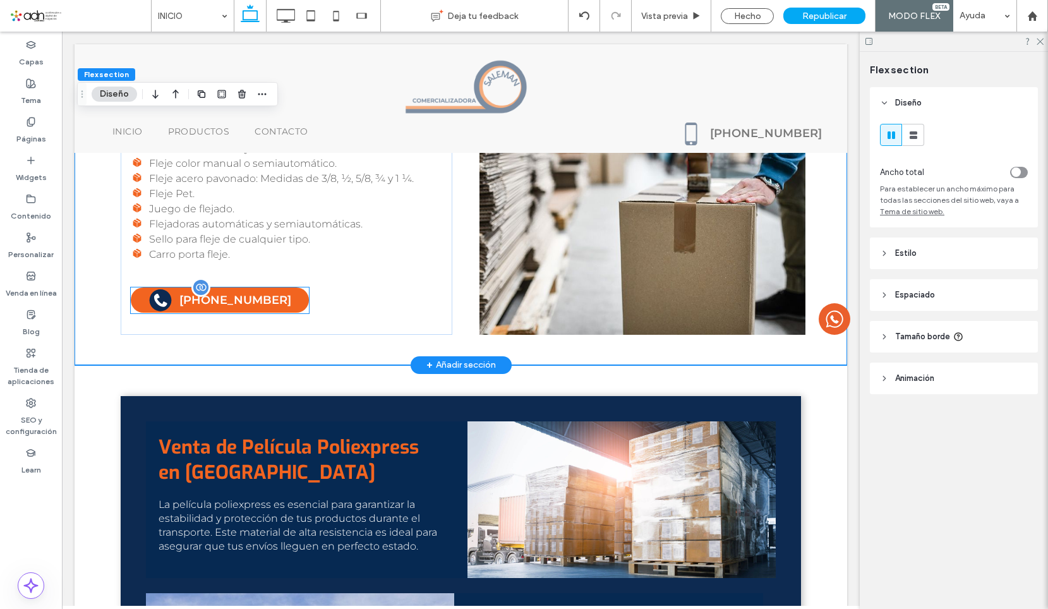
click at [242, 311] on div "[PHONE_NUMBER]" at bounding box center [220, 300] width 178 height 26
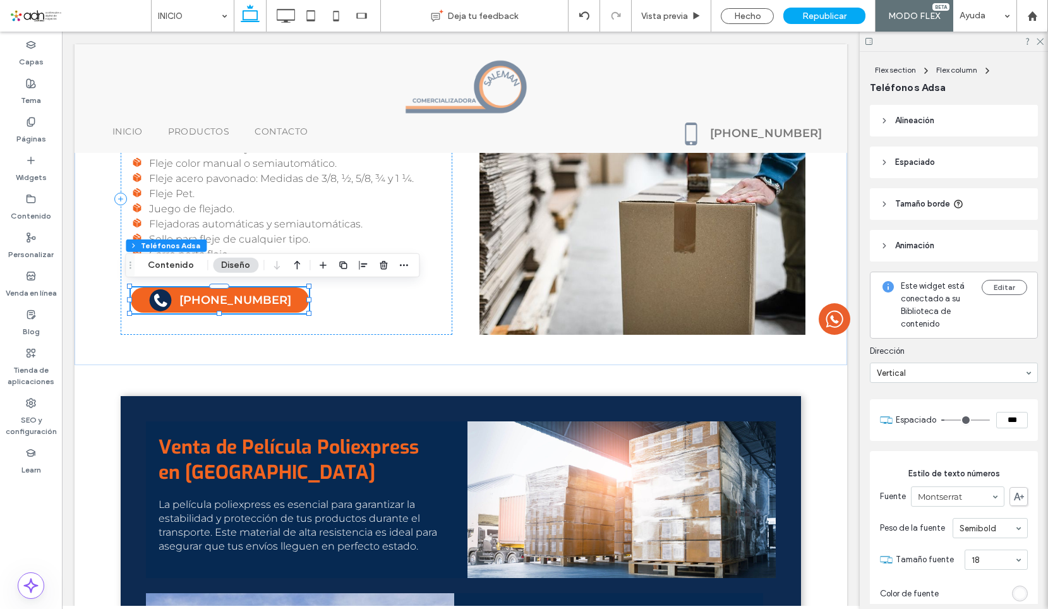
drag, startPoint x: 183, startPoint y: 270, endPoint x: 207, endPoint y: 269, distance: 23.4
click at [183, 270] on button "Contenido" at bounding box center [171, 265] width 63 height 15
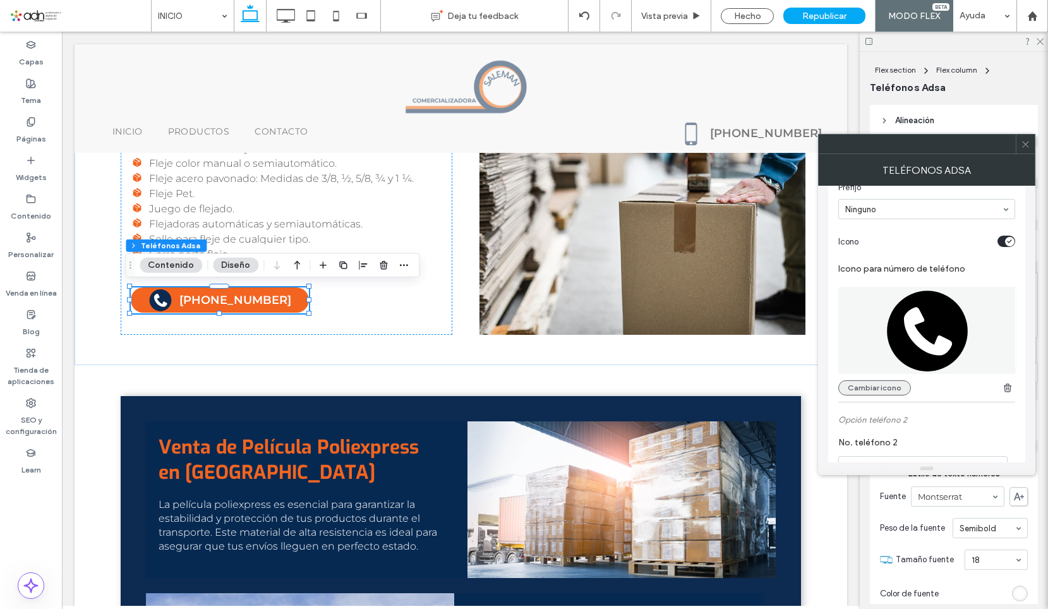
scroll to position [189, 0]
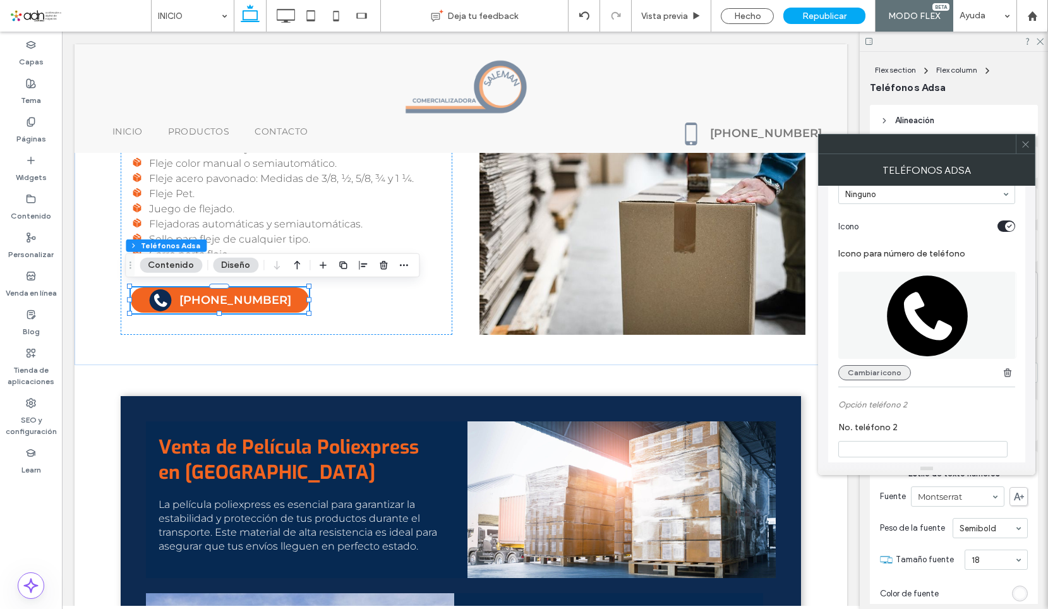
click at [865, 375] on button "Cambiar icono" at bounding box center [874, 372] width 73 height 15
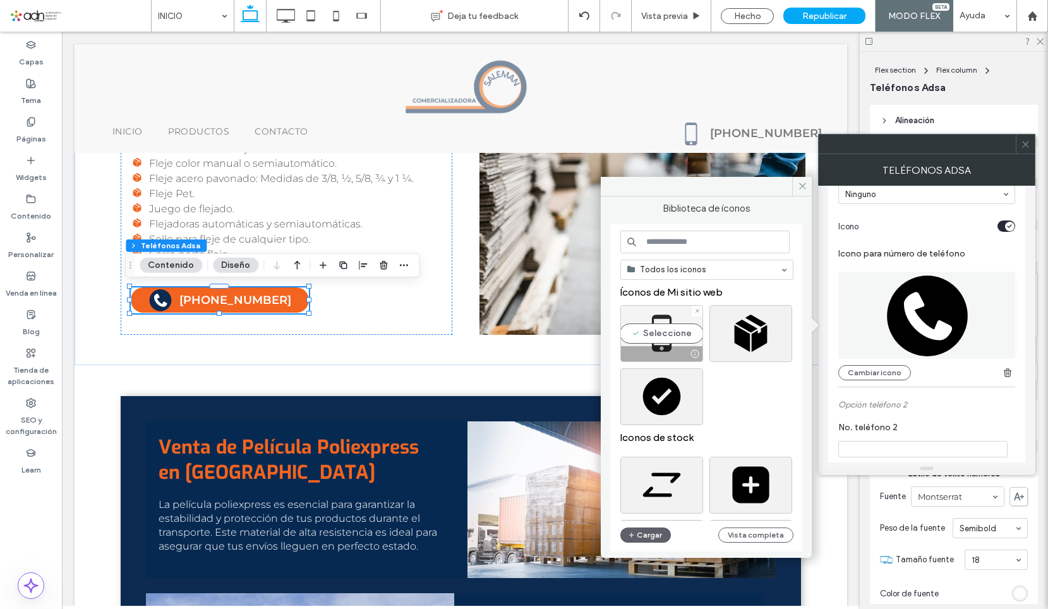
click at [691, 318] on div "Seleccione" at bounding box center [661, 333] width 83 height 57
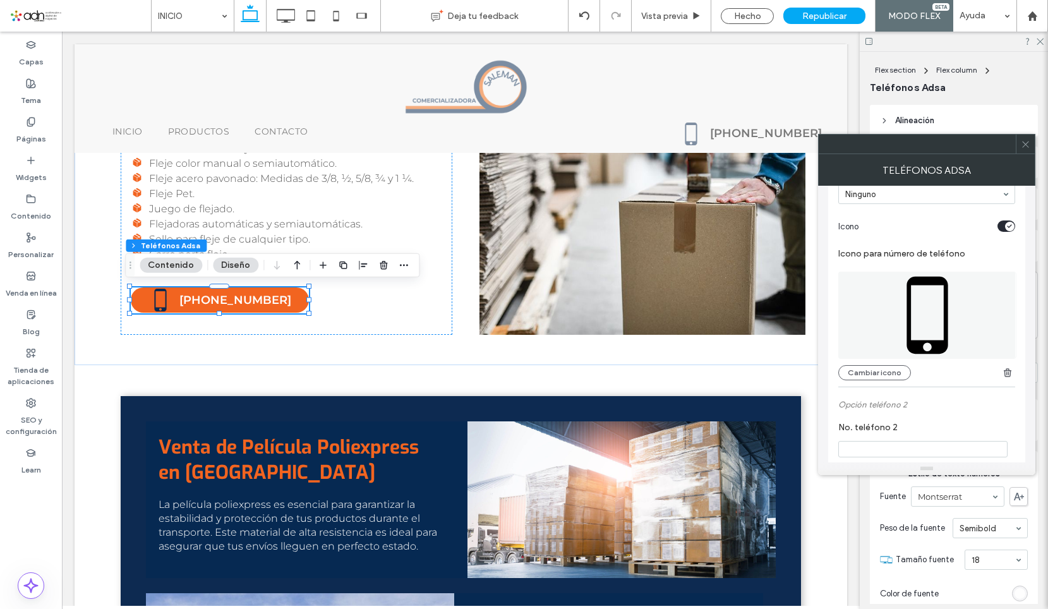
click at [1026, 149] on span at bounding box center [1025, 144] width 9 height 19
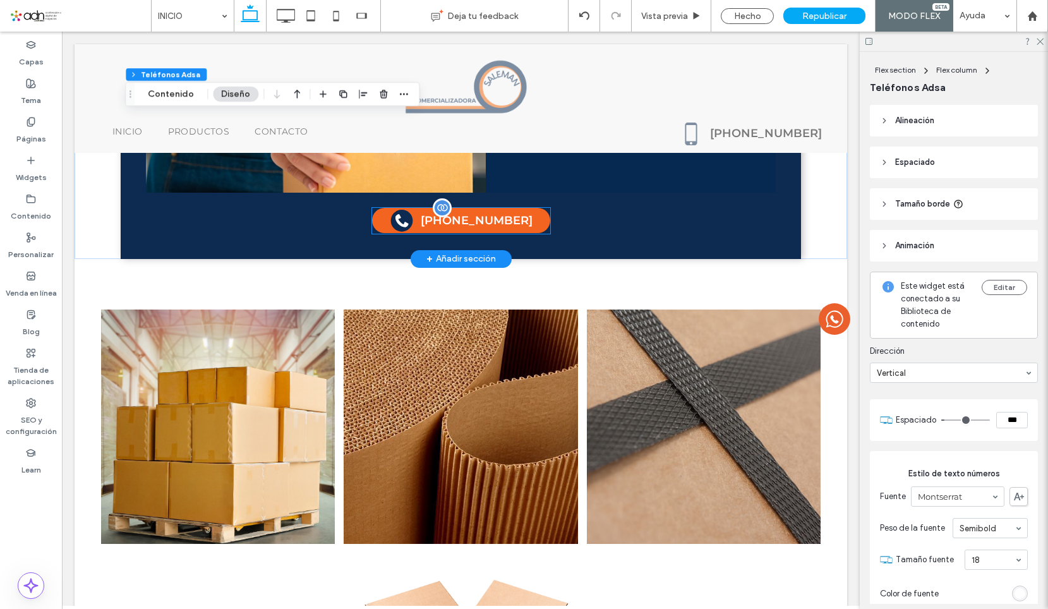
click at [441, 220] on label "[PHONE_NUMBER]" at bounding box center [477, 220] width 112 height 15
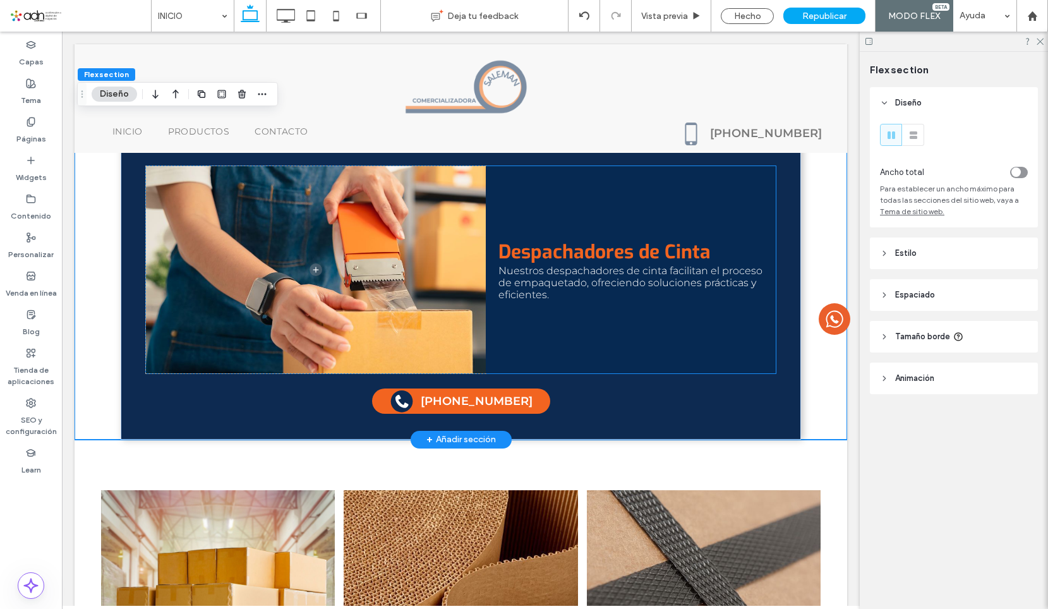
scroll to position [2798, 0]
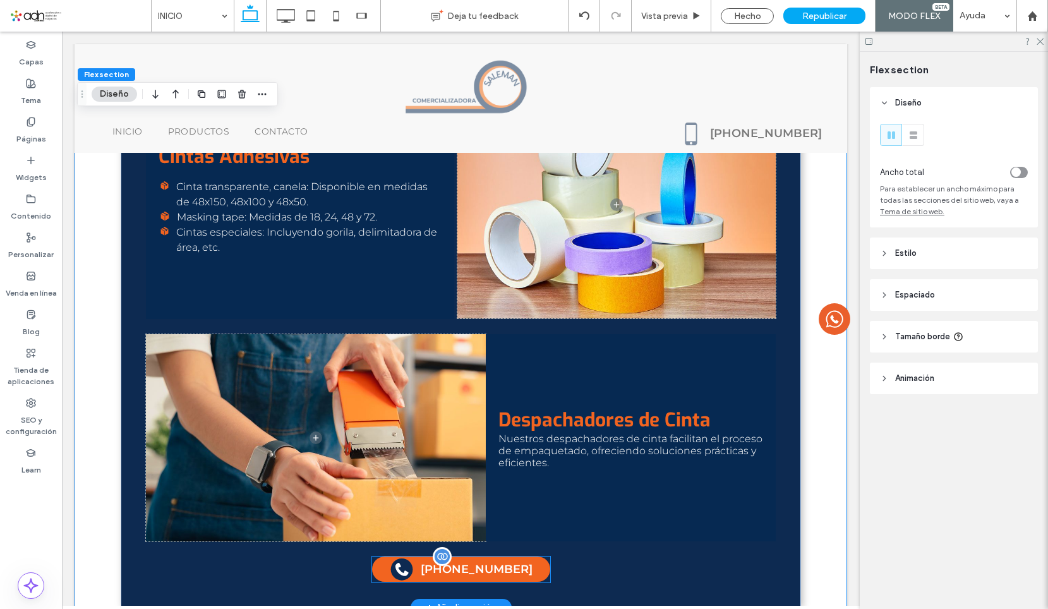
click at [404, 568] on circle at bounding box center [402, 569] width 22 height 22
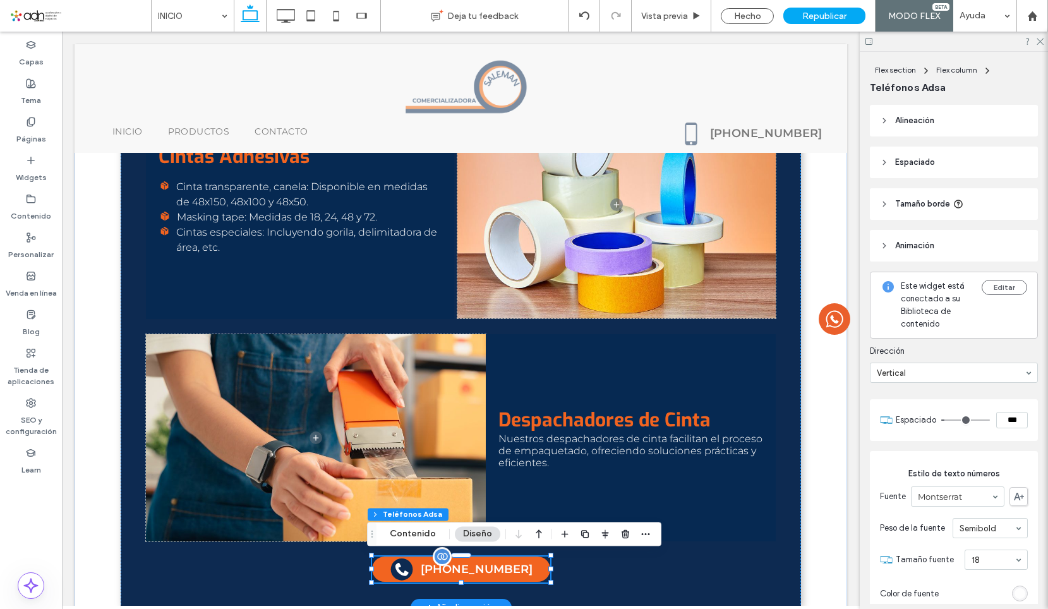
type input "***"
click at [399, 536] on button "Contenido" at bounding box center [413, 533] width 63 height 15
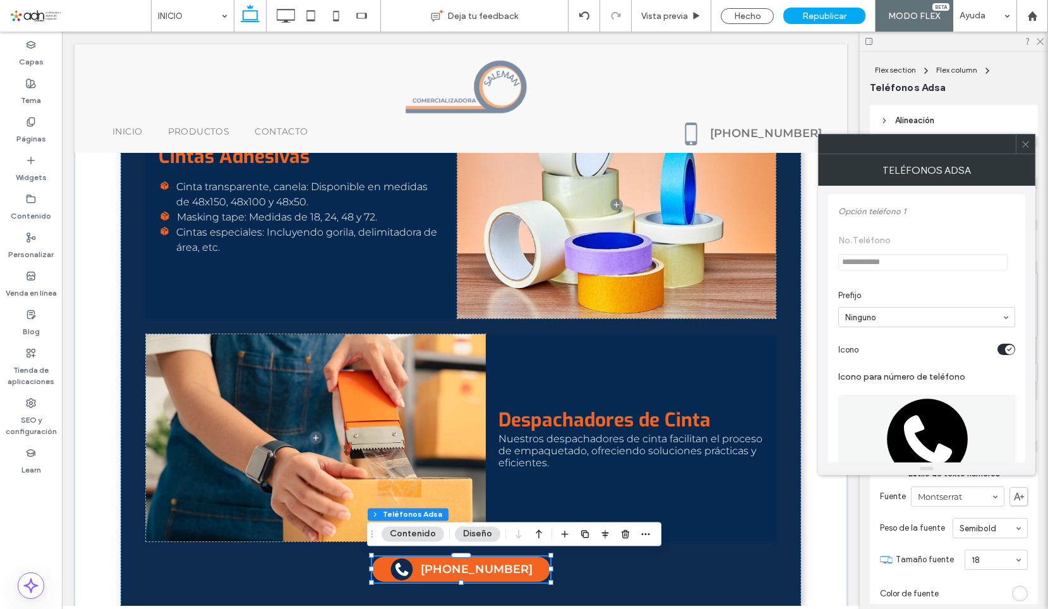
scroll to position [126, 0]
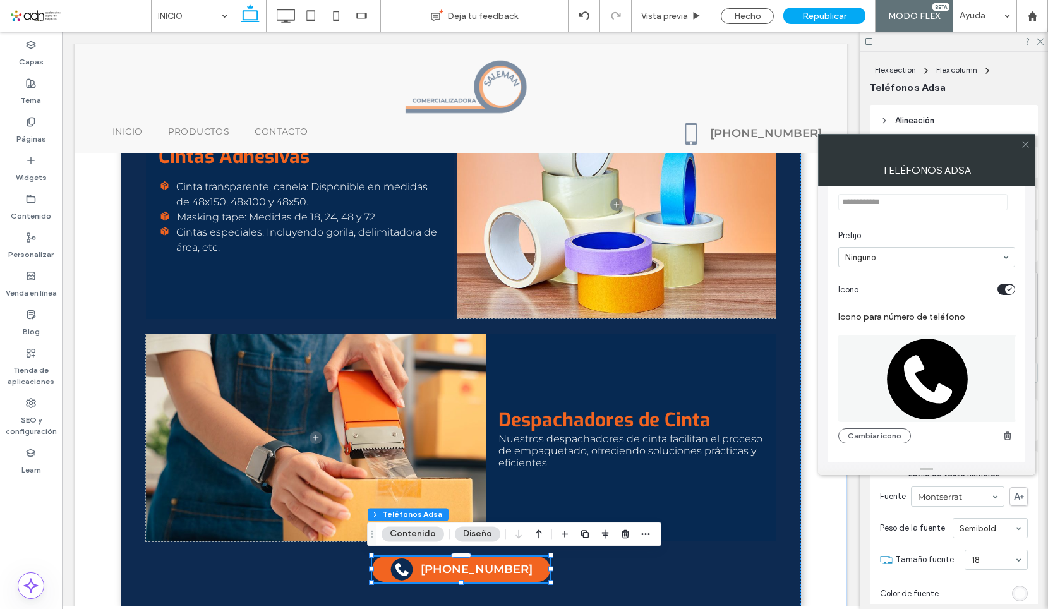
click at [876, 428] on div "Cambiar icono" at bounding box center [926, 385] width 177 height 115
click at [875, 431] on button "Cambiar icono" at bounding box center [874, 435] width 73 height 15
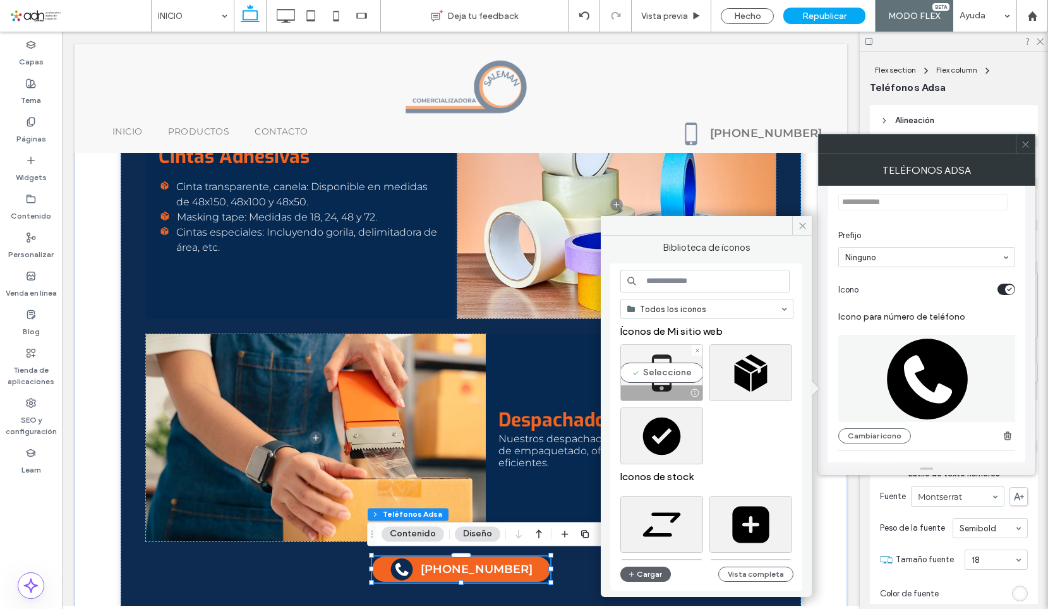
click at [667, 376] on div "Seleccione" at bounding box center [661, 372] width 83 height 57
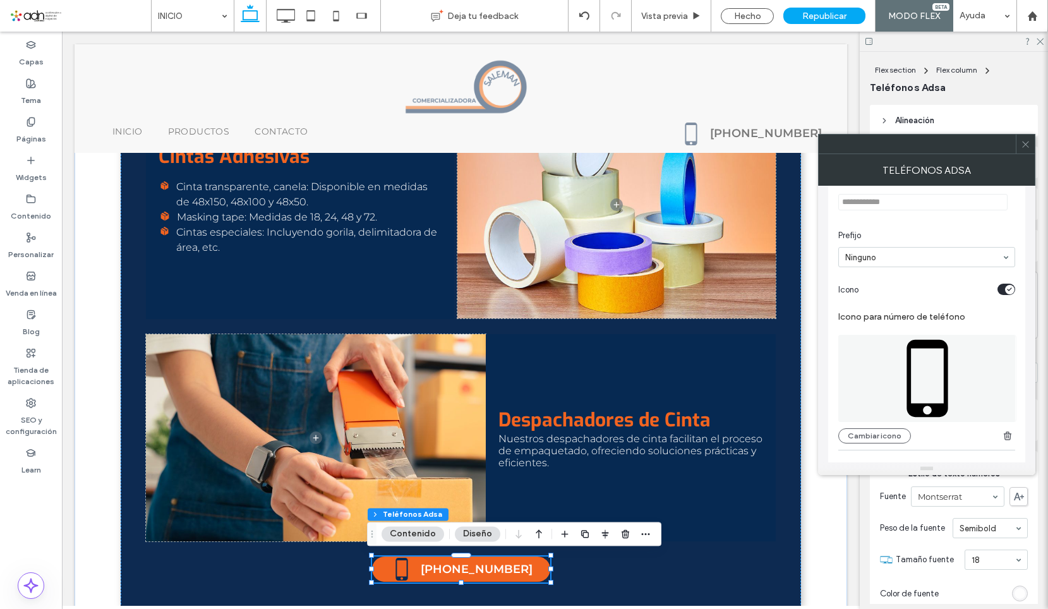
click at [1025, 153] on div at bounding box center [926, 144] width 217 height 20
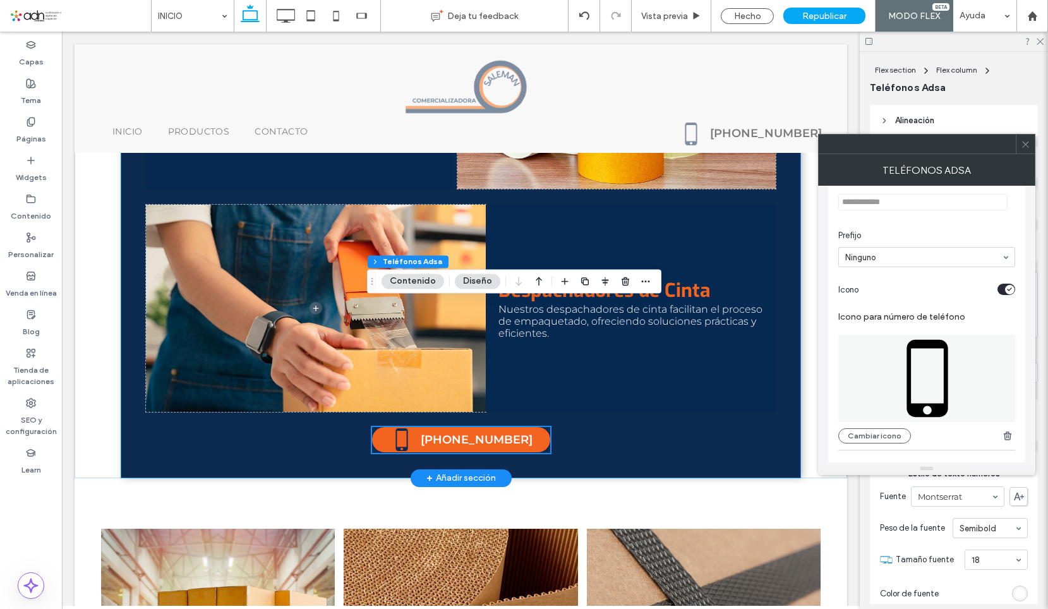
scroll to position [3051, 0]
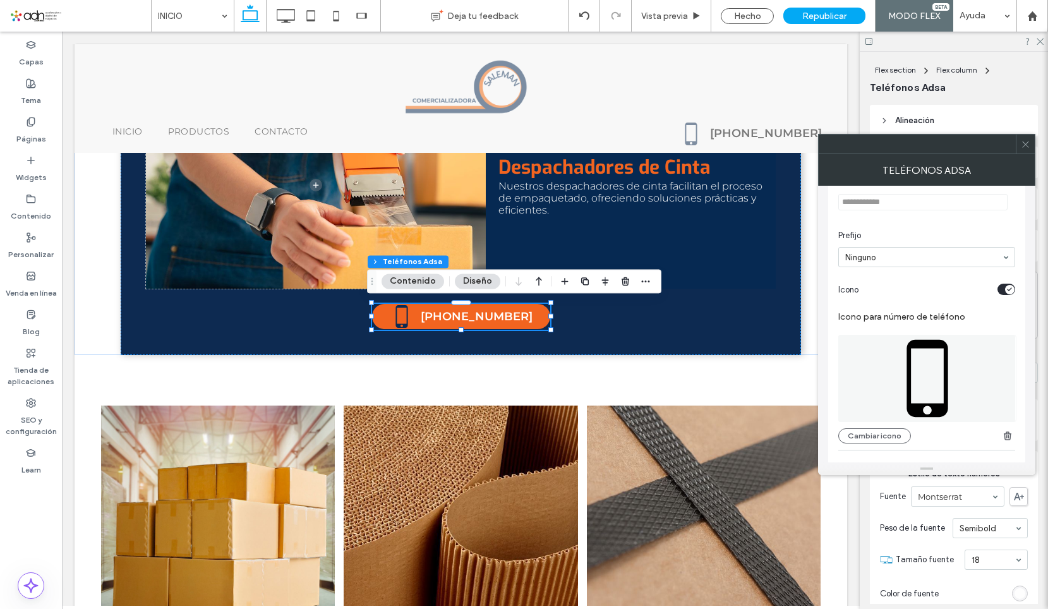
click at [1028, 138] on span at bounding box center [1025, 144] width 9 height 19
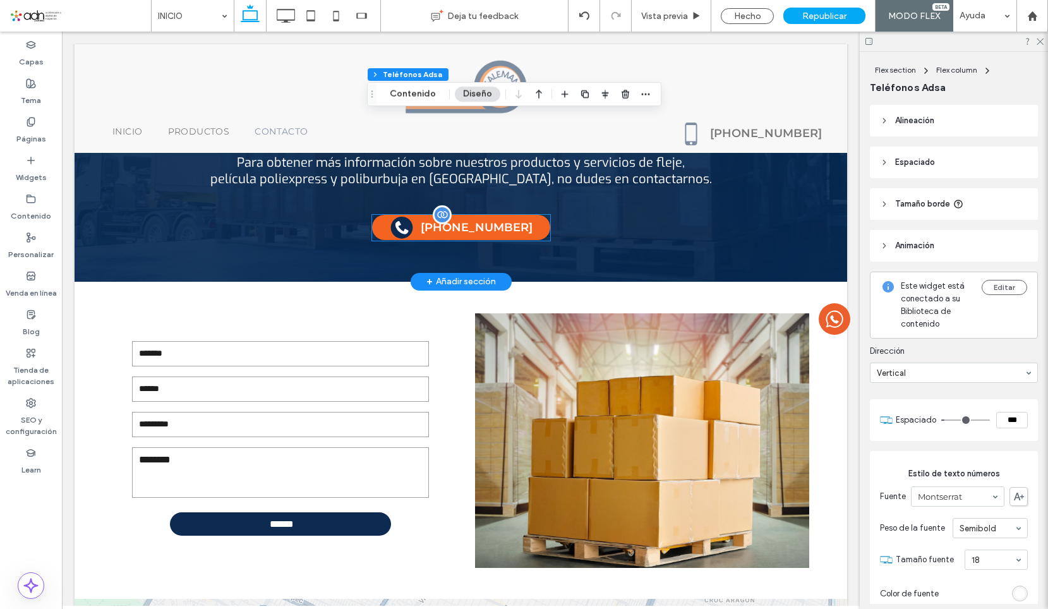
click at [455, 232] on label "[PHONE_NUMBER]" at bounding box center [477, 227] width 112 height 15
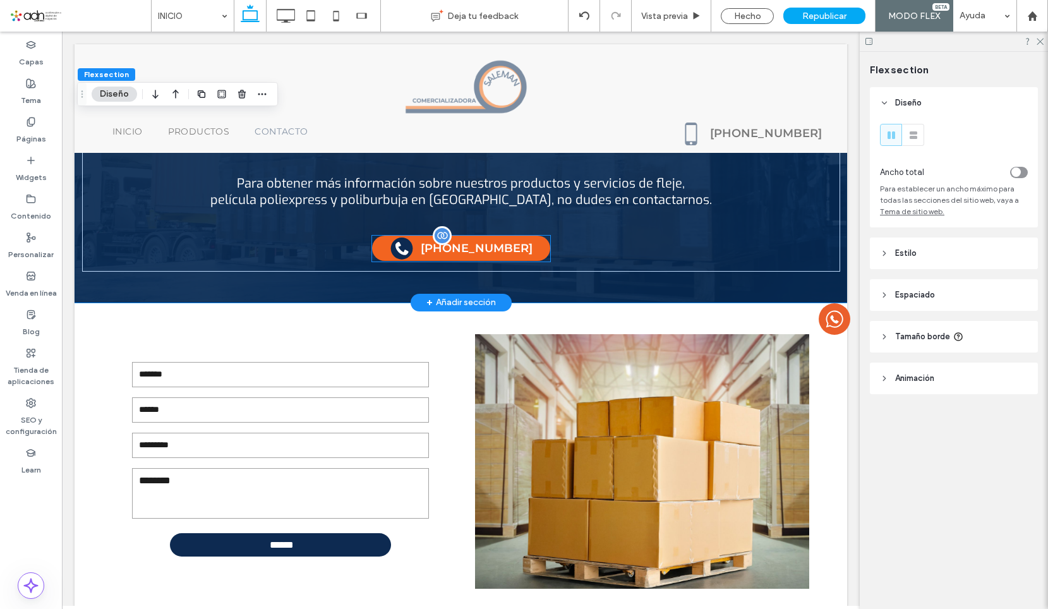
scroll to position [3784, 0]
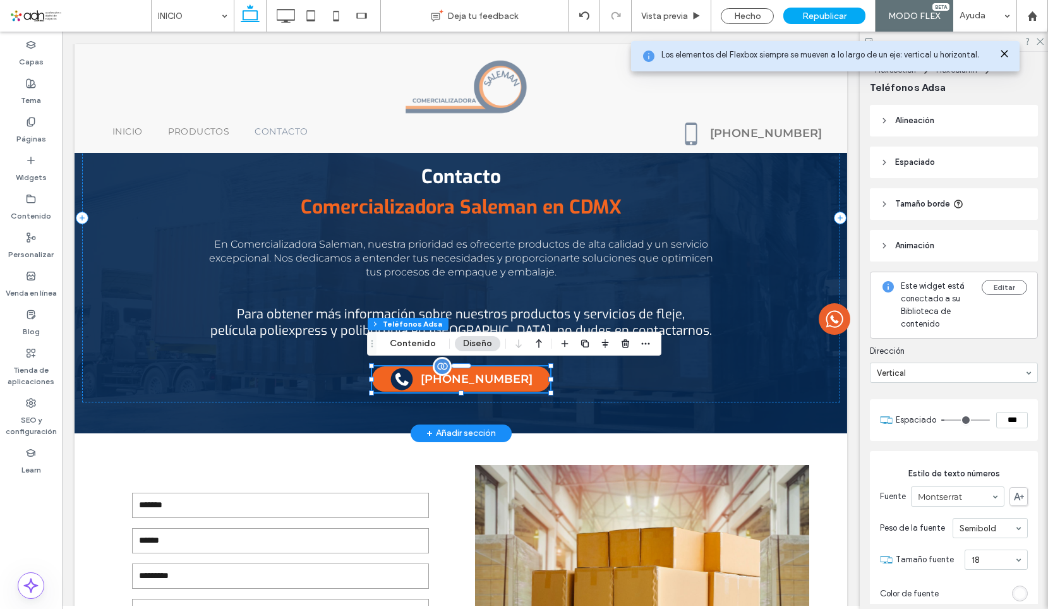
type input "***"
click at [392, 377] on link "[PHONE_NUMBER]" at bounding box center [461, 378] width 178 height 25
click at [392, 349] on button "Contenido" at bounding box center [413, 343] width 63 height 15
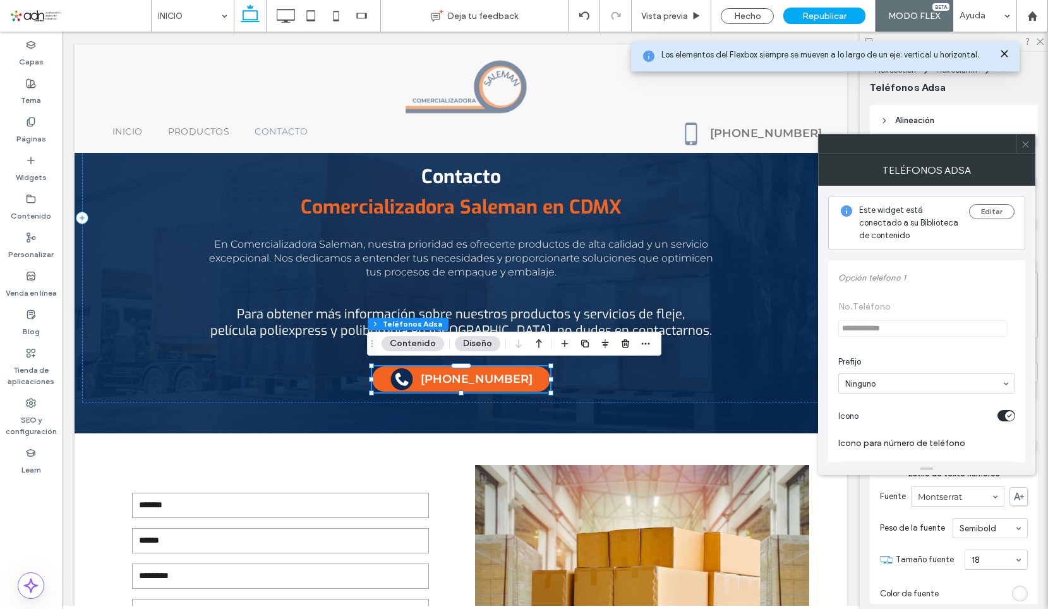
click at [427, 349] on button "Contenido" at bounding box center [413, 343] width 63 height 15
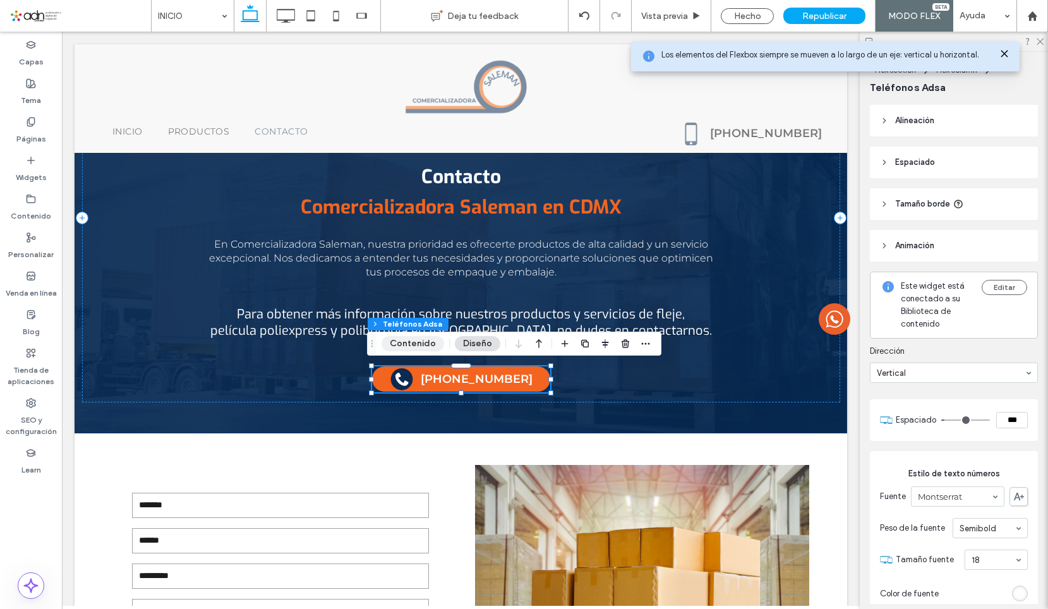
click at [427, 349] on button "Contenido" at bounding box center [413, 343] width 63 height 15
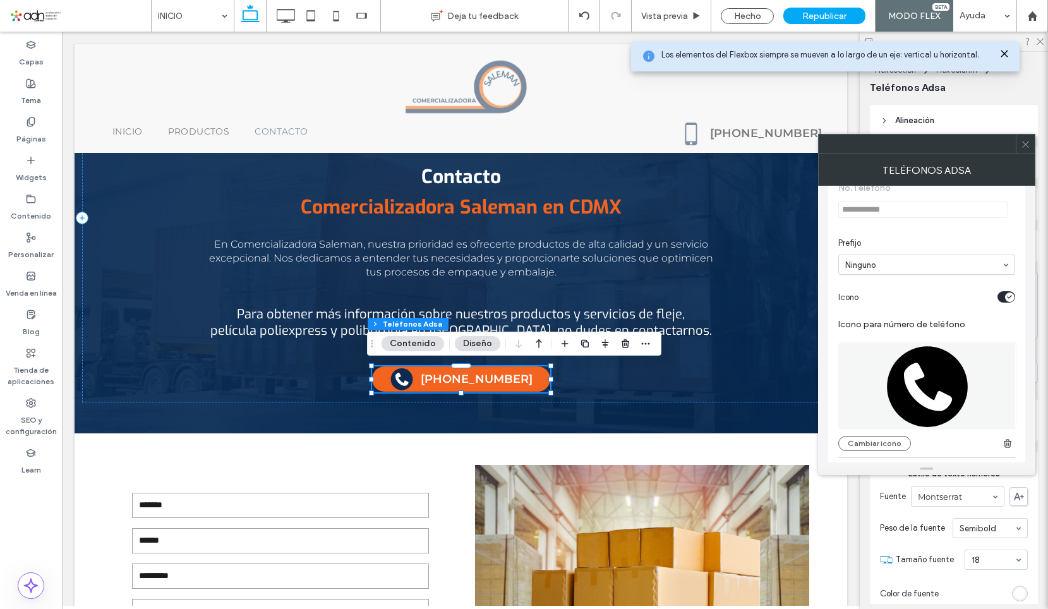
scroll to position [126, 0]
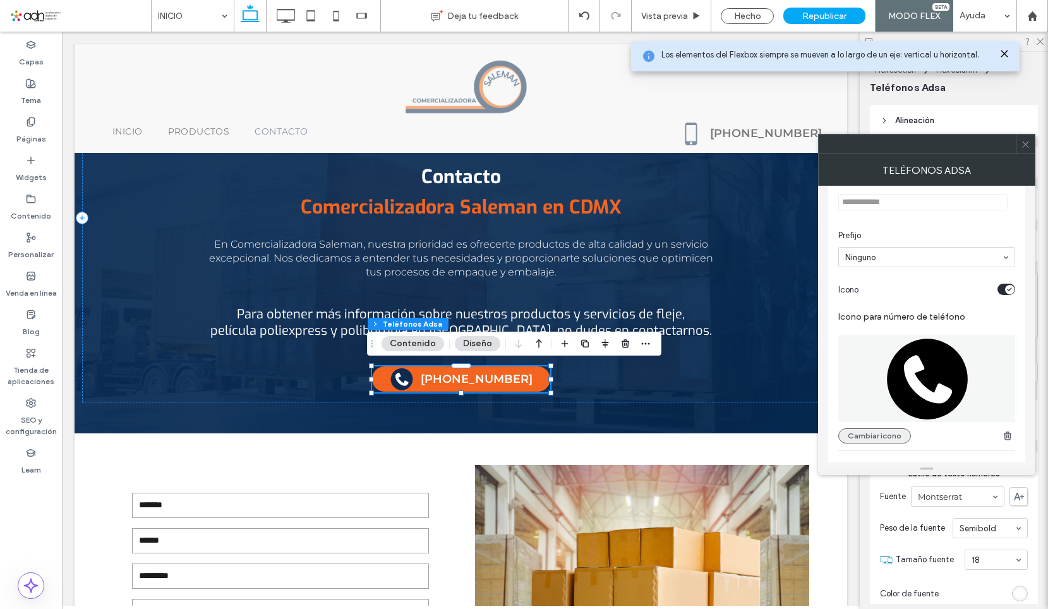
click at [874, 436] on button "Cambiar icono" at bounding box center [874, 435] width 73 height 15
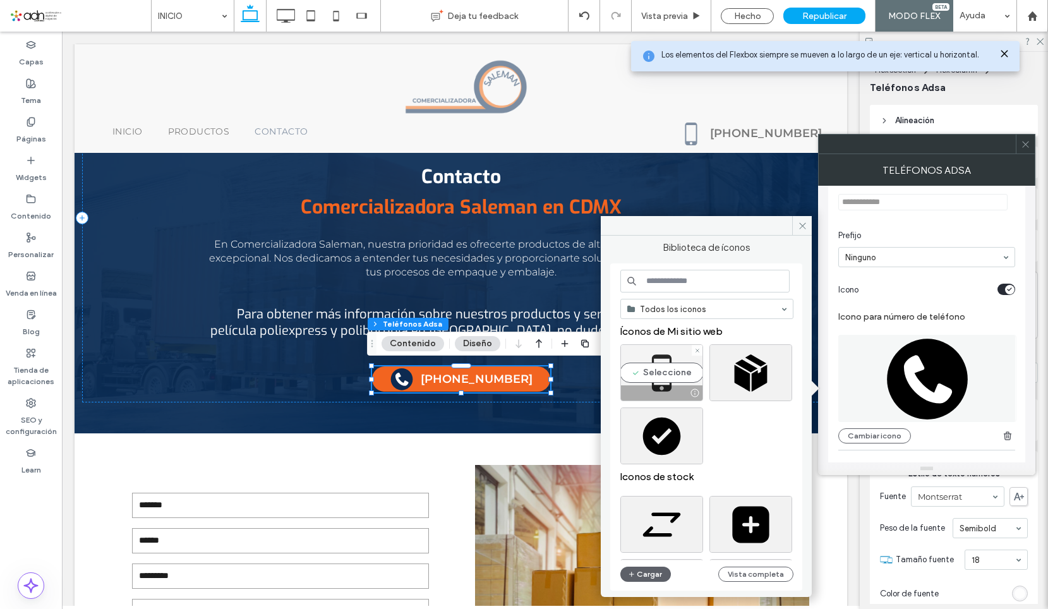
click at [667, 368] on div "Seleccione" at bounding box center [661, 372] width 83 height 57
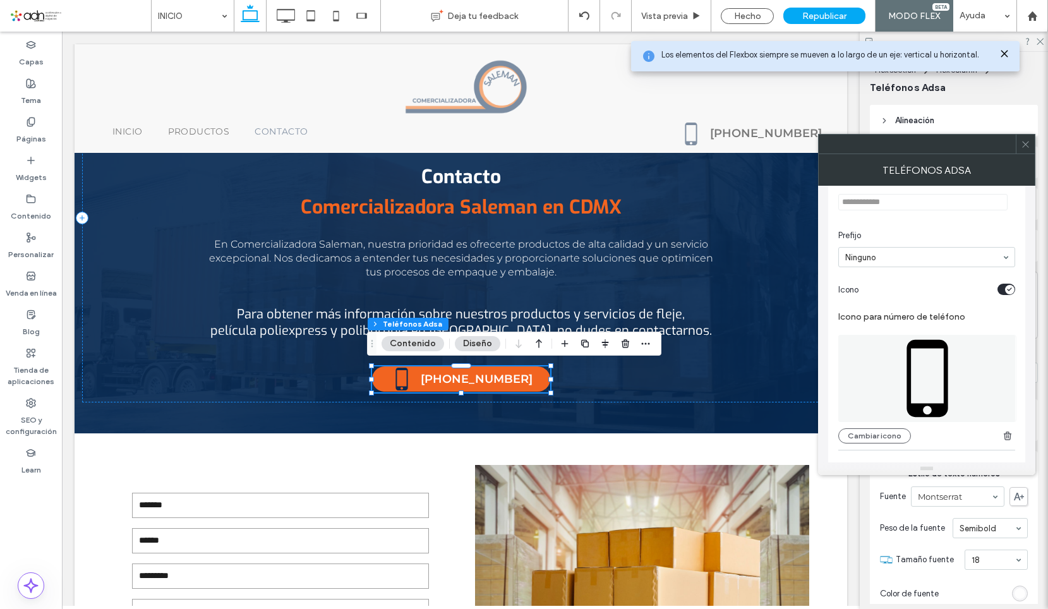
drag, startPoint x: 1024, startPoint y: 149, endPoint x: 995, endPoint y: 157, distance: 30.0
click at [1024, 149] on span at bounding box center [1025, 144] width 9 height 19
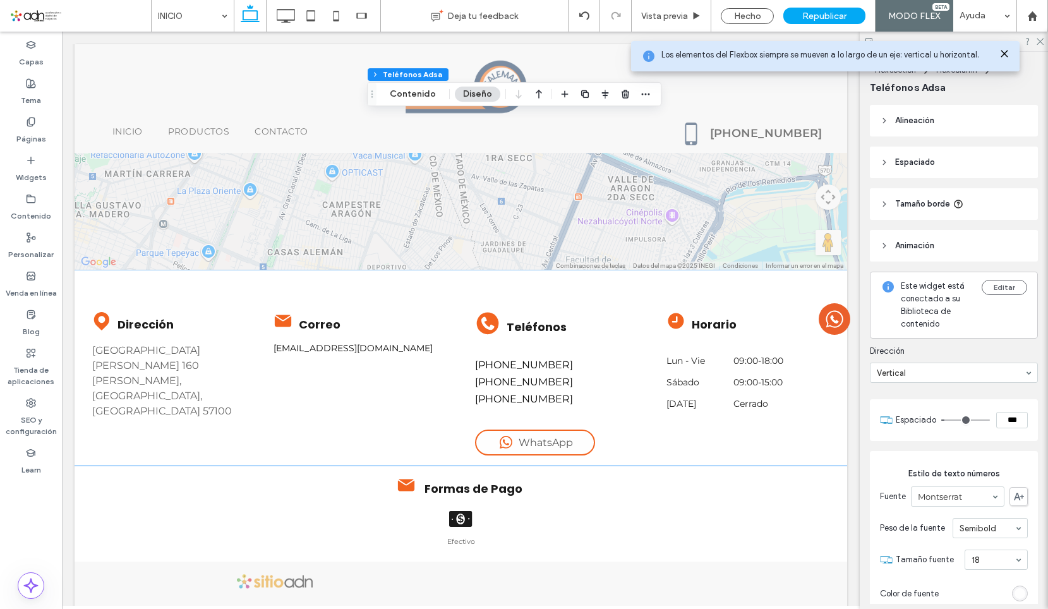
scroll to position [4538, 0]
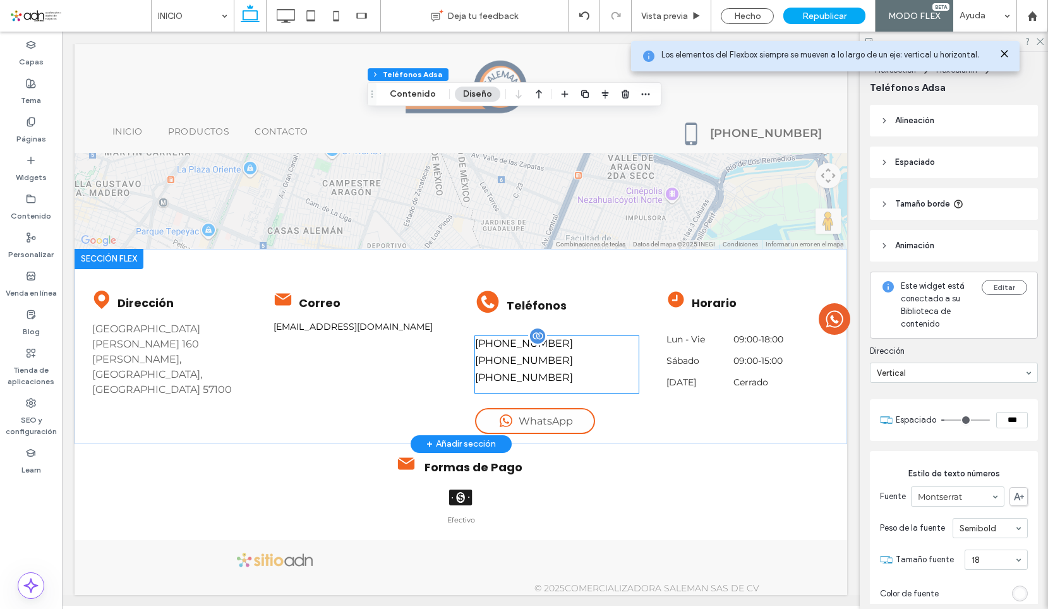
click at [502, 356] on label "[PHONE_NUMBER]" at bounding box center [524, 360] width 98 height 15
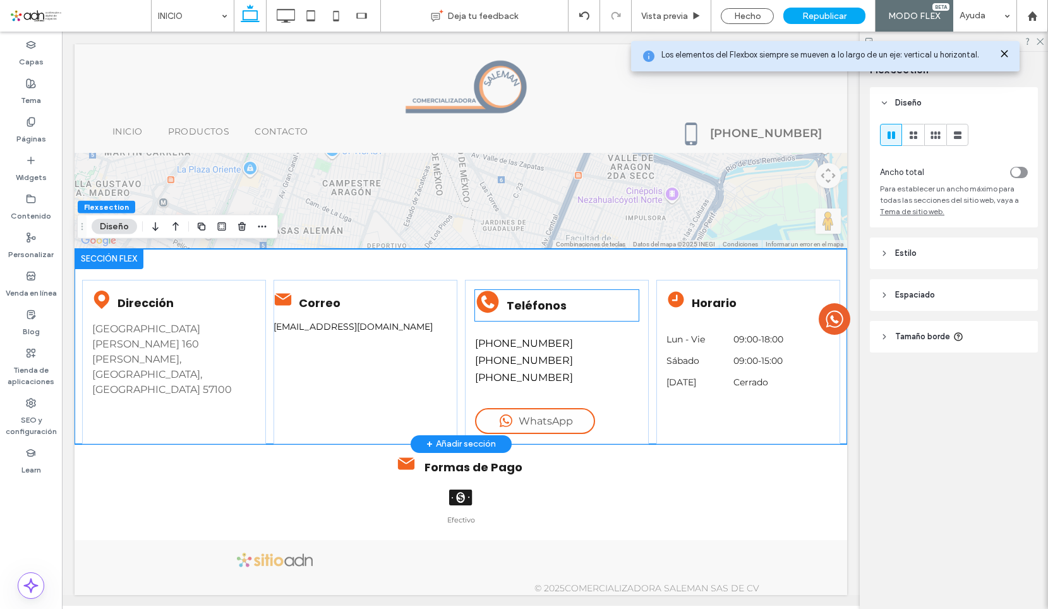
click at [484, 301] on circle at bounding box center [487, 302] width 22 height 22
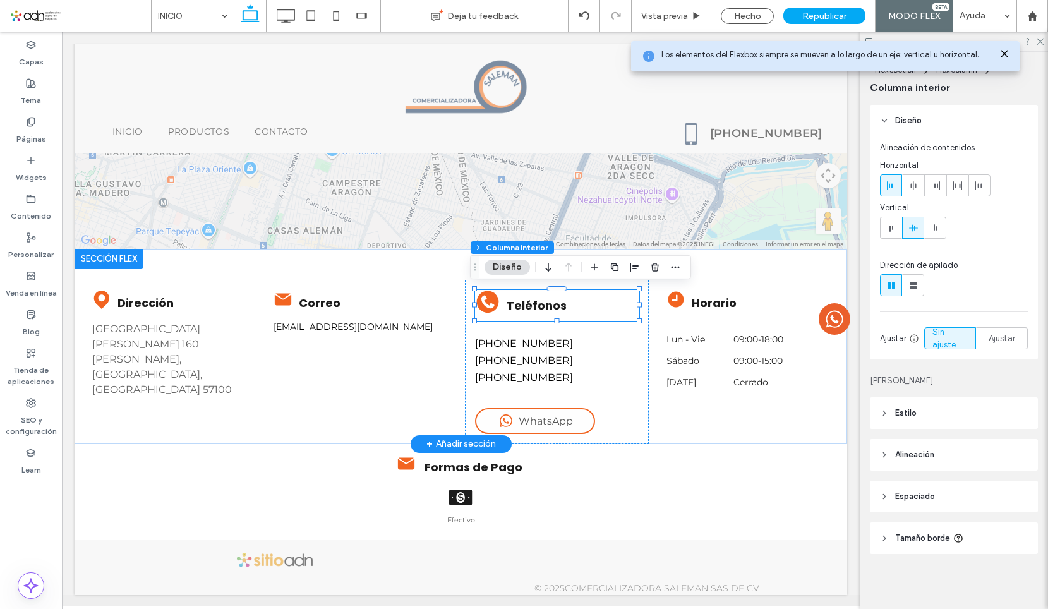
type input "**"
click at [517, 272] on button "Diseño" at bounding box center [506, 267] width 45 height 15
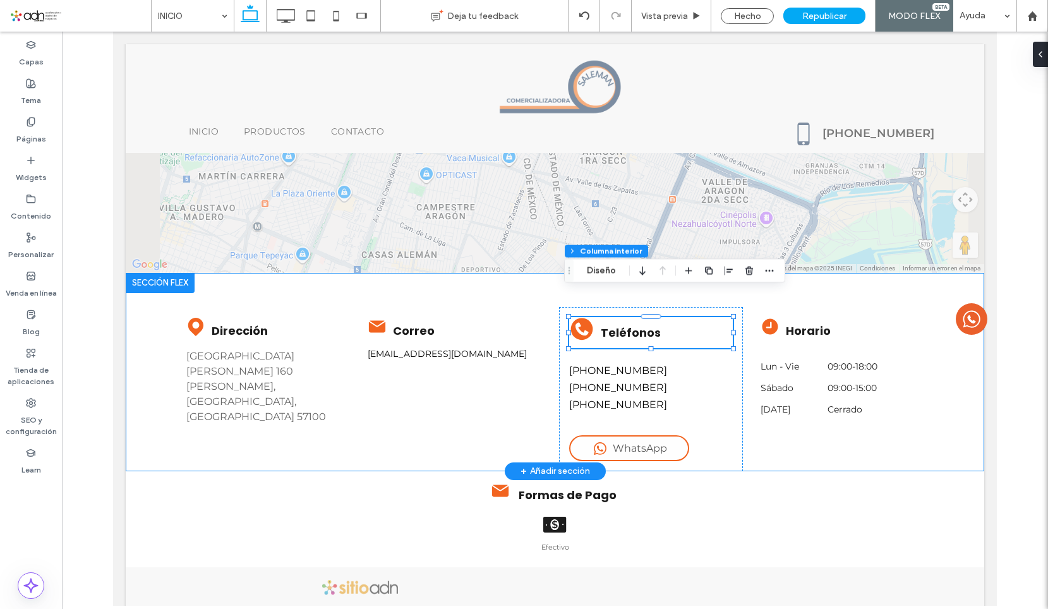
scroll to position [4562, 0]
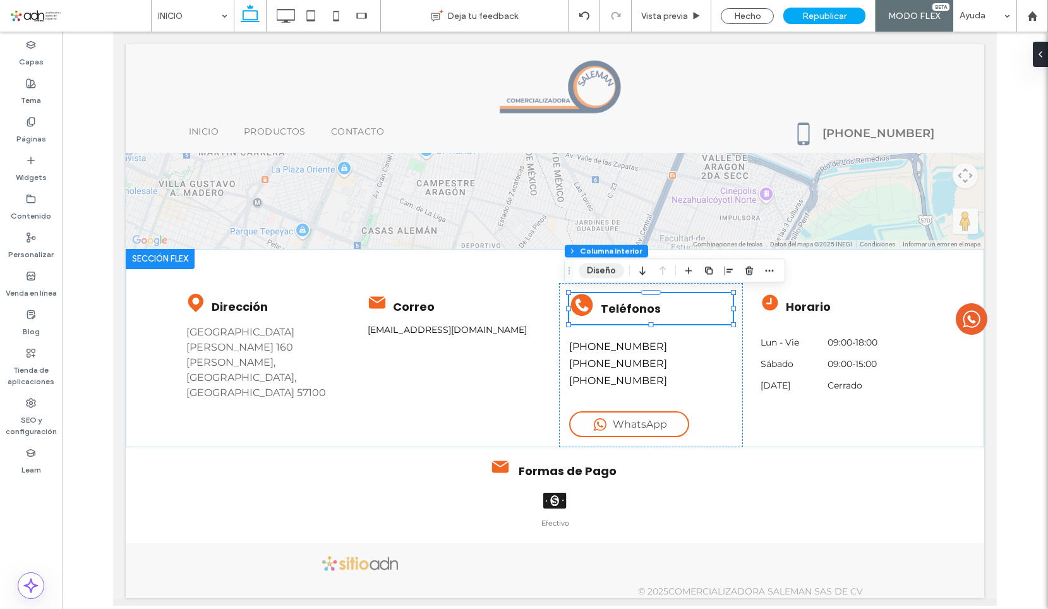
click at [594, 268] on button "Diseño" at bounding box center [601, 270] width 45 height 15
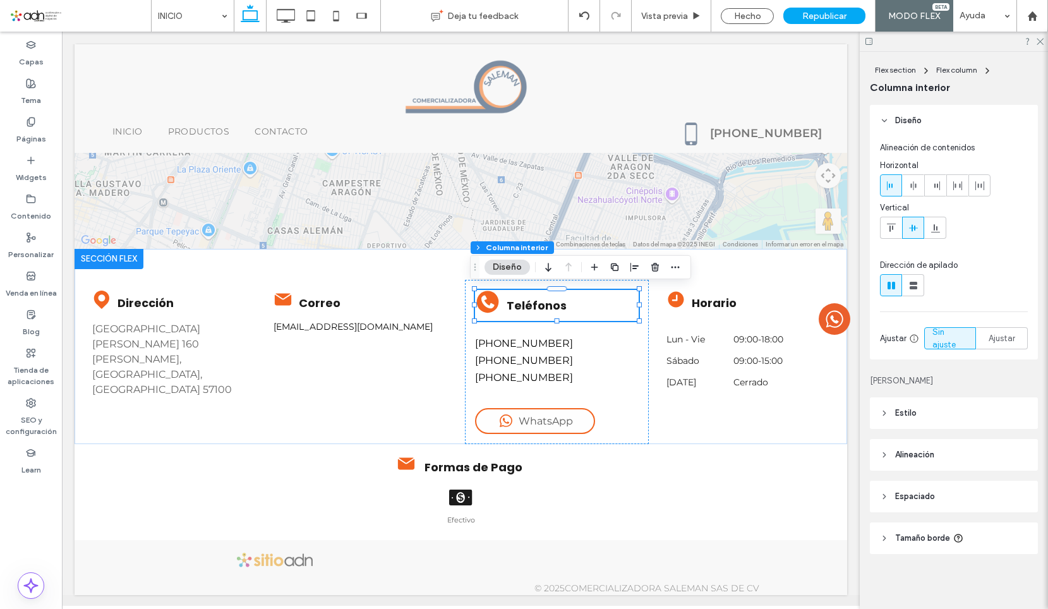
scroll to position [1, 0]
click at [934, 411] on header "Estilo" at bounding box center [954, 413] width 168 height 32
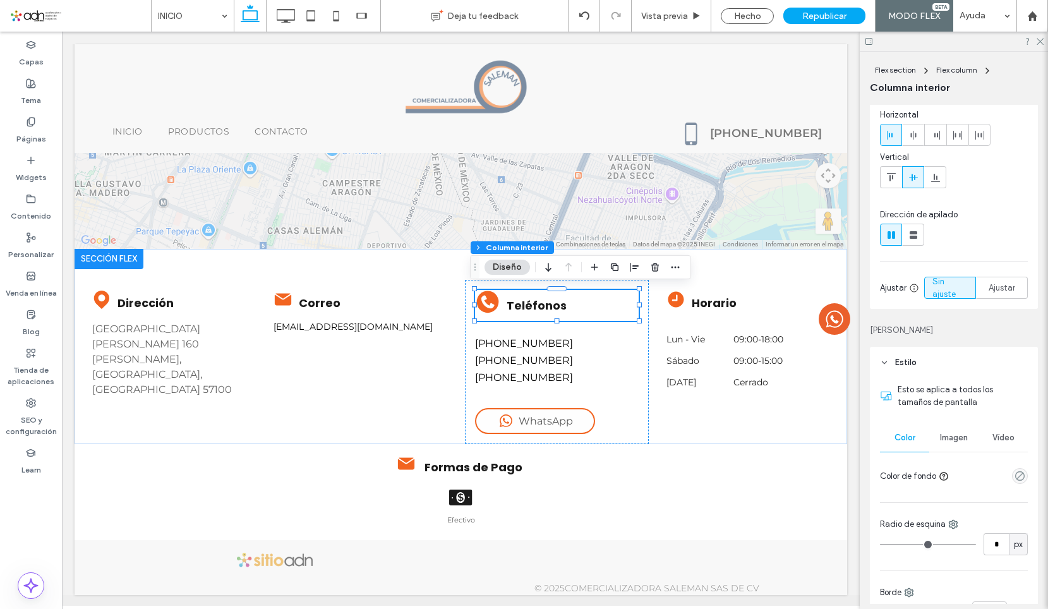
scroll to position [127, 0]
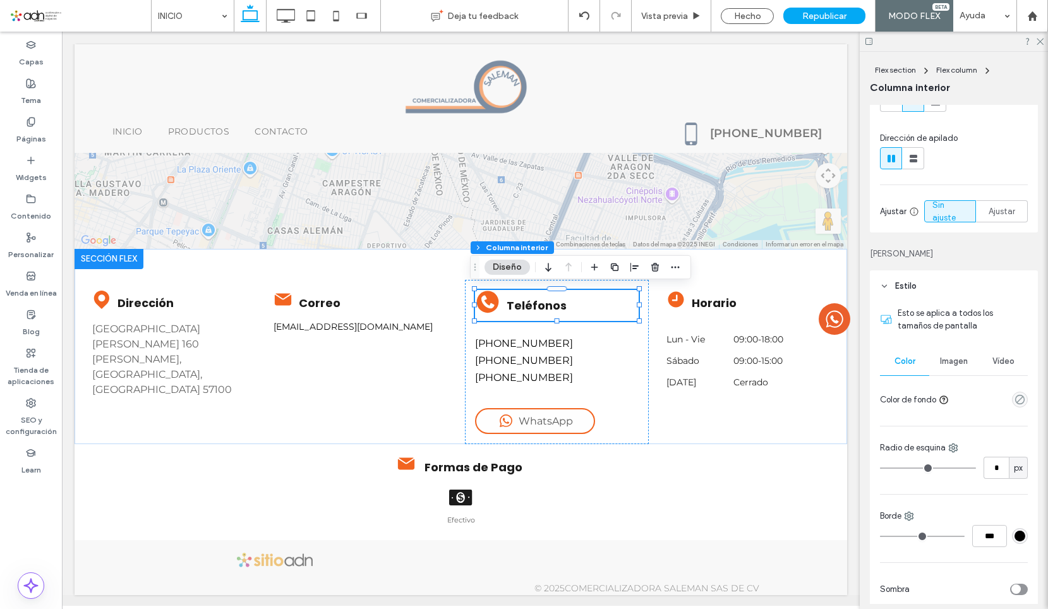
click at [956, 357] on span "Imagen" at bounding box center [954, 361] width 28 height 10
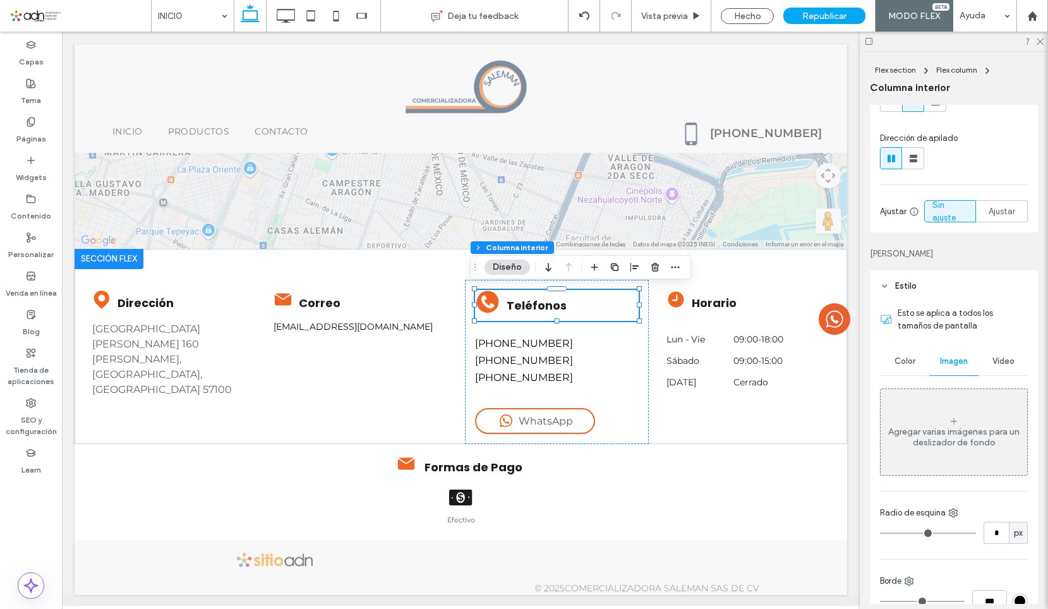
click at [992, 359] on span "Vídeo" at bounding box center [1003, 361] width 22 height 10
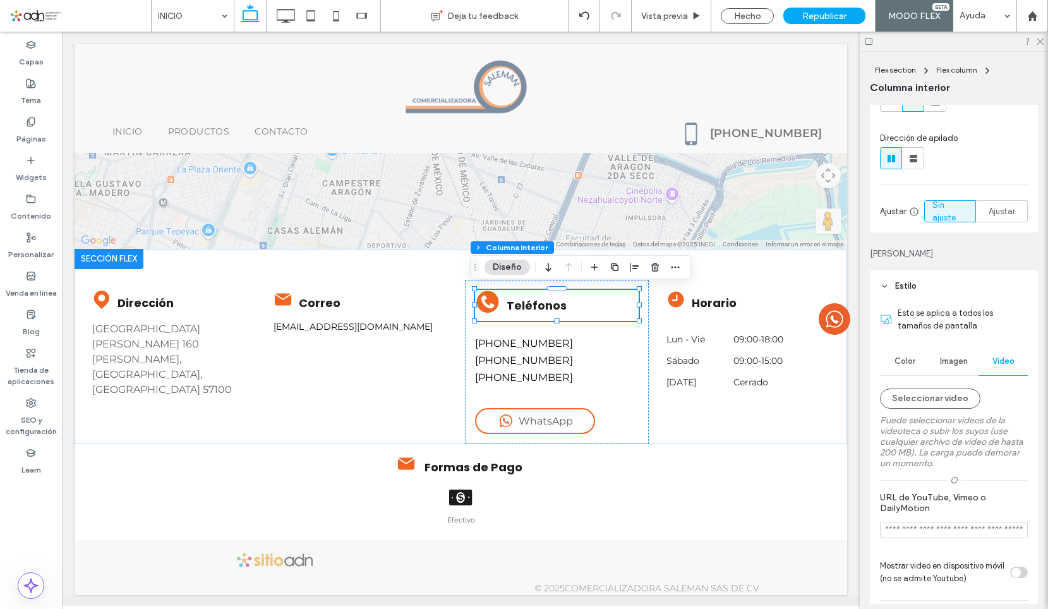
drag, startPoint x: 911, startPoint y: 363, endPoint x: 865, endPoint y: 343, distance: 50.7
click at [910, 364] on span "Color" at bounding box center [904, 361] width 21 height 10
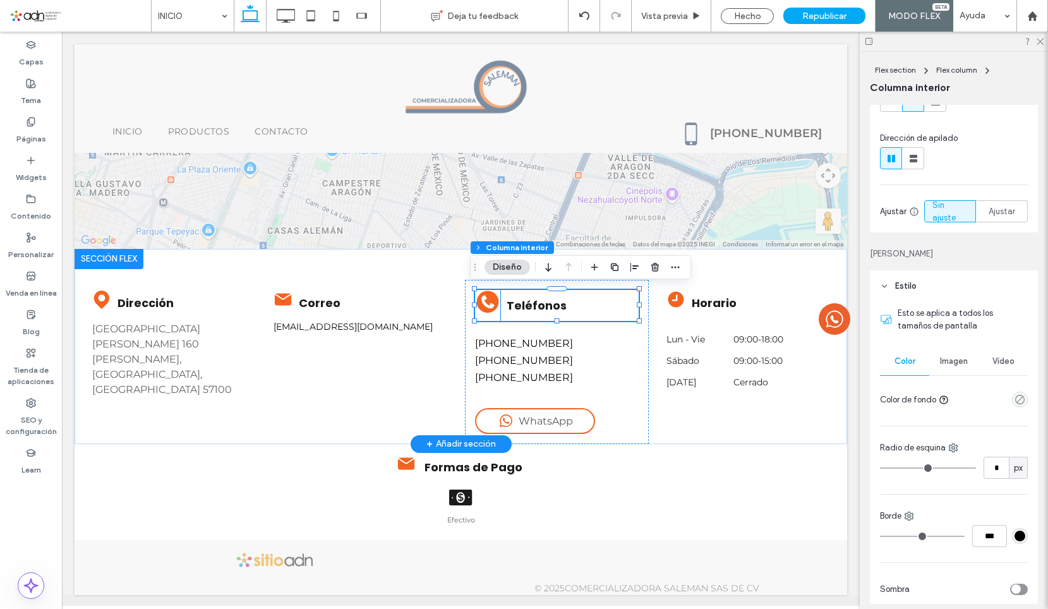
click at [486, 304] on icon at bounding box center [487, 301] width 13 height 13
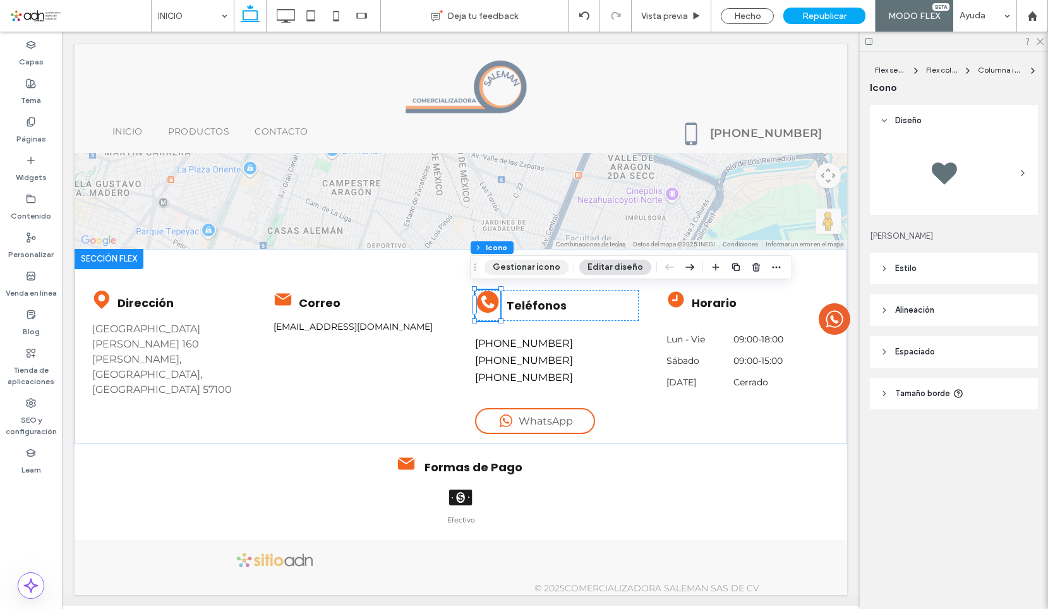
click at [527, 272] on button "Gestionar icono" at bounding box center [526, 267] width 84 height 15
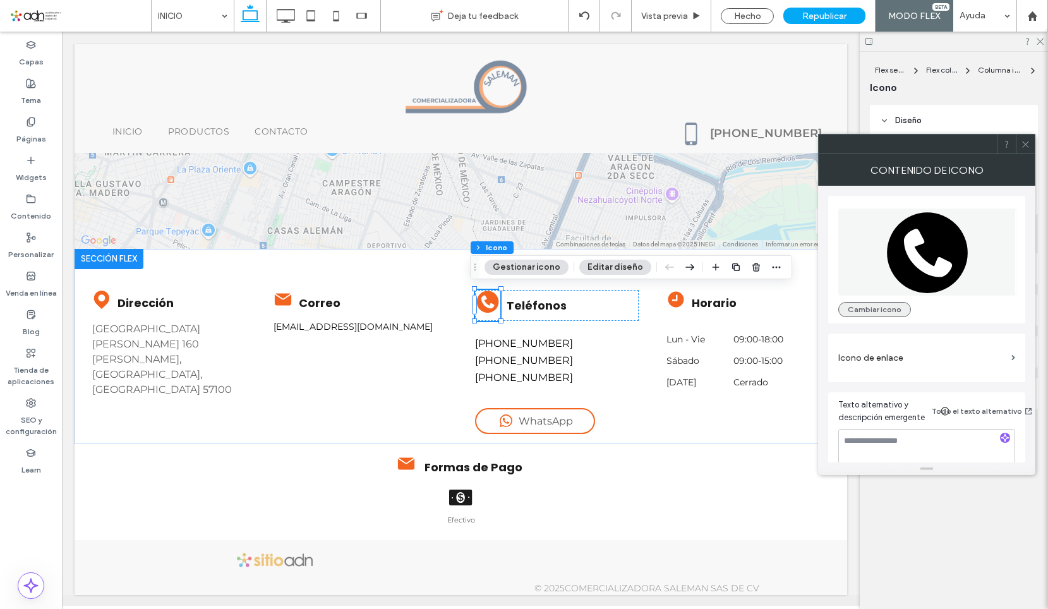
click at [863, 306] on button "Cambiar icono" at bounding box center [874, 309] width 73 height 15
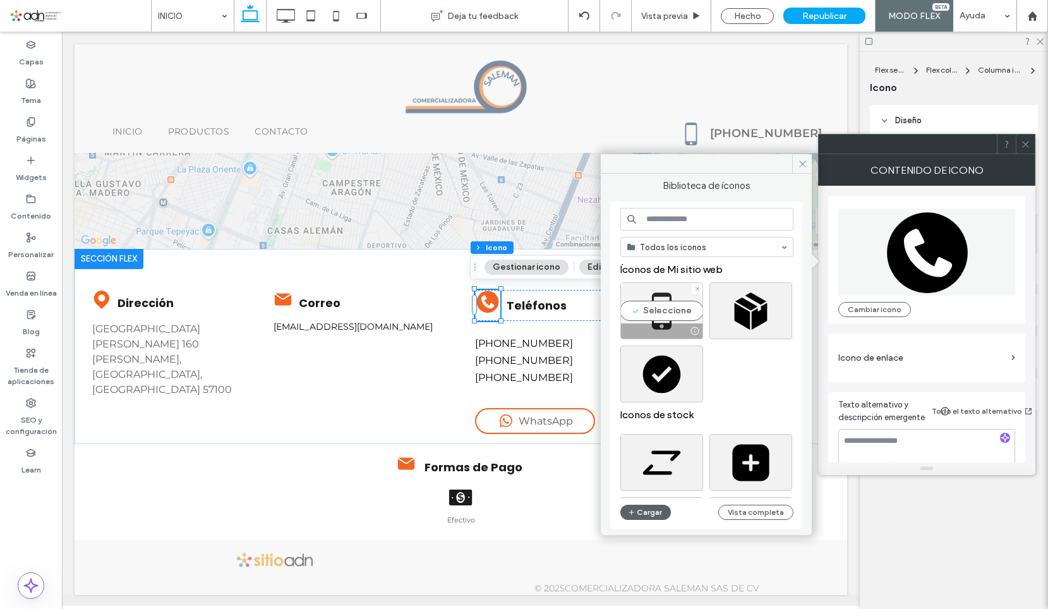
click at [675, 304] on div "Seleccione" at bounding box center [661, 310] width 83 height 57
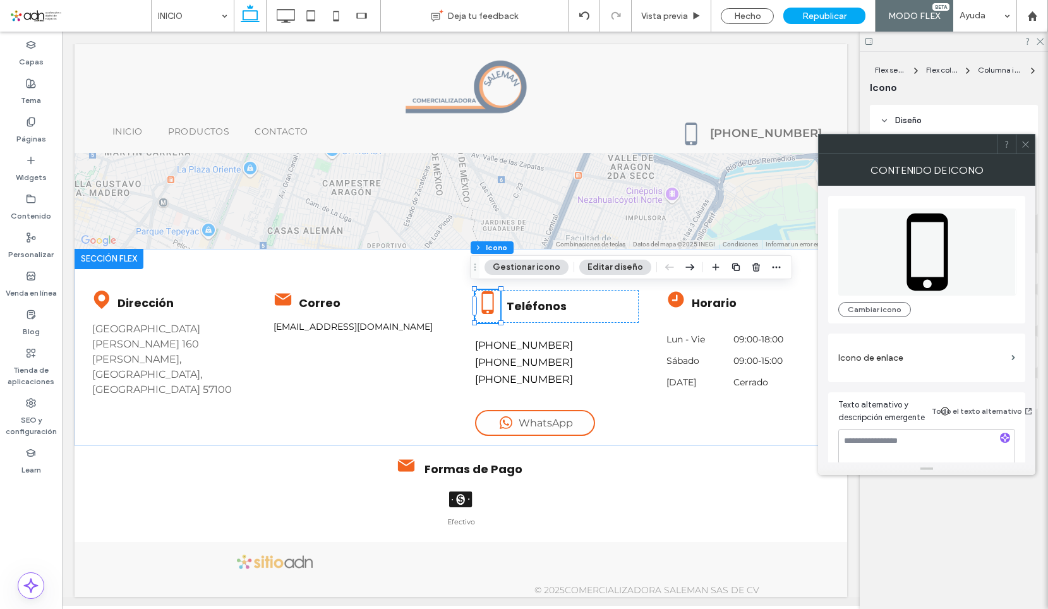
click at [1020, 148] on div at bounding box center [1025, 144] width 19 height 19
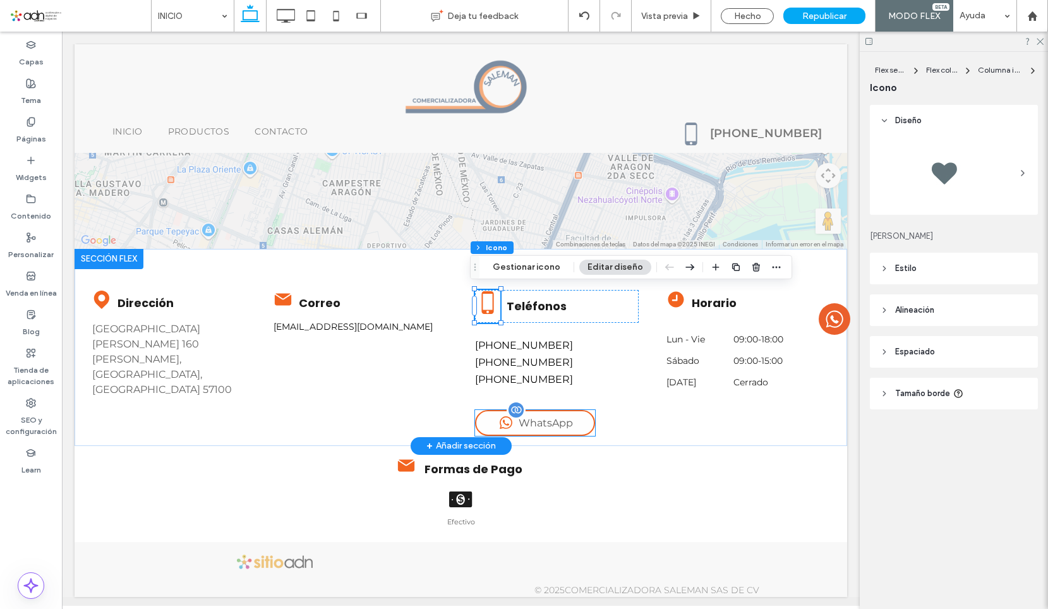
click at [529, 416] on div "WhatsApp" at bounding box center [535, 423] width 120 height 26
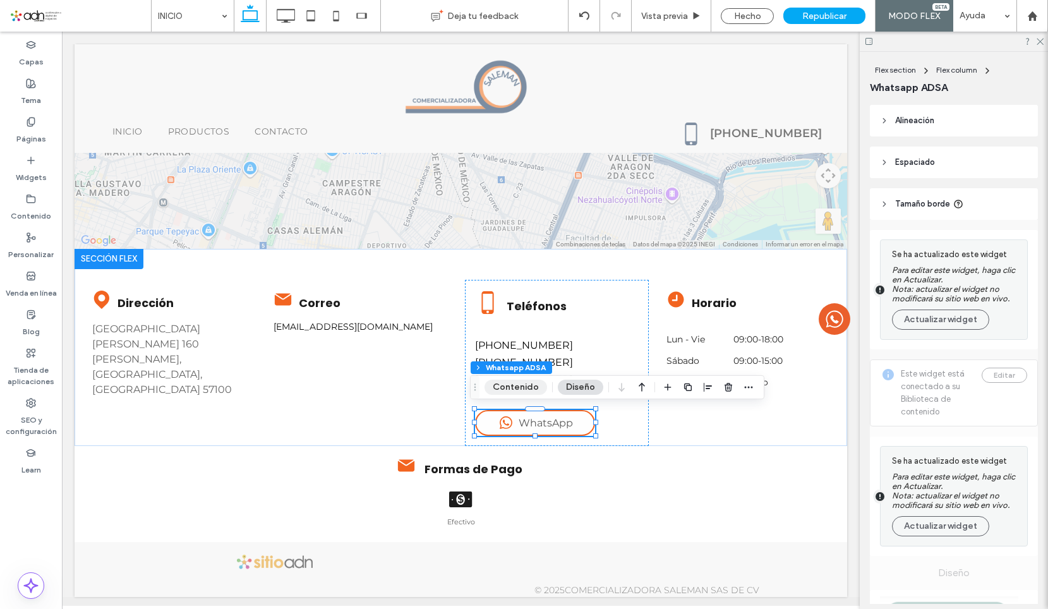
click at [536, 392] on button "Contenido" at bounding box center [515, 387] width 63 height 15
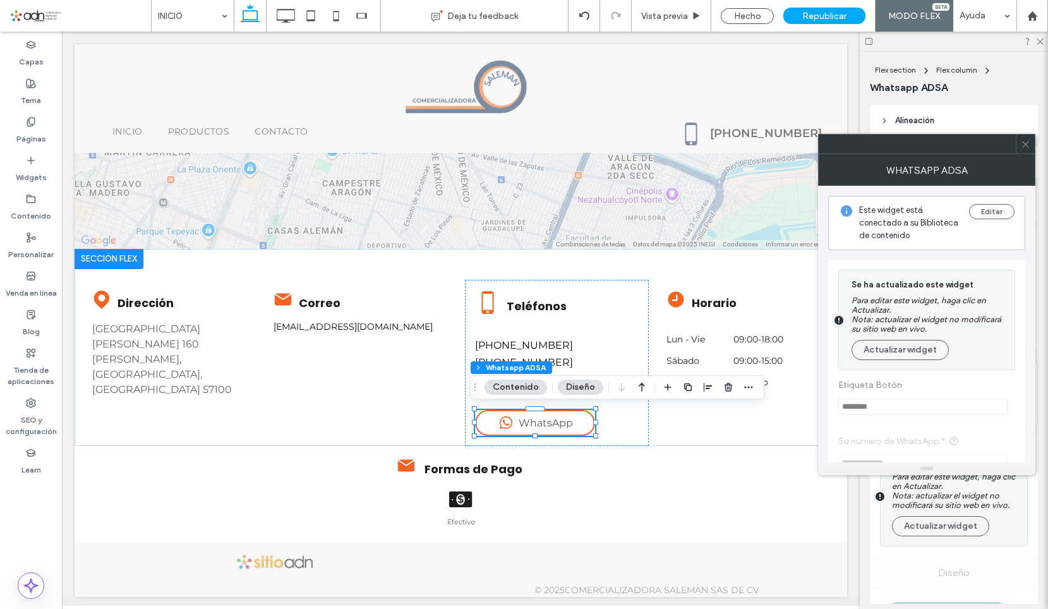
scroll to position [63, 0]
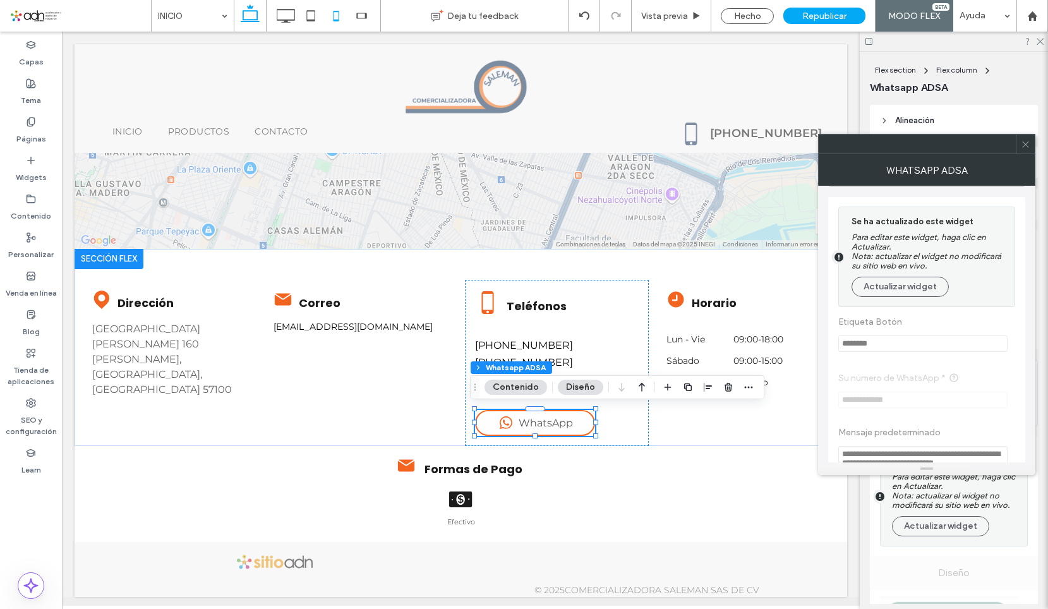
click at [341, 20] on icon at bounding box center [335, 15] width 25 height 25
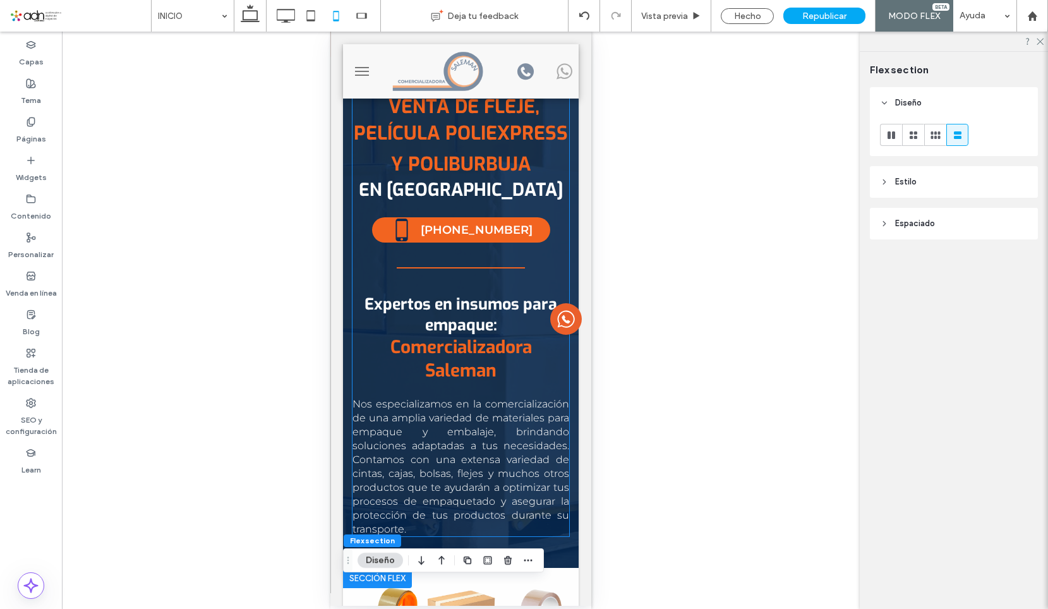
scroll to position [0, 0]
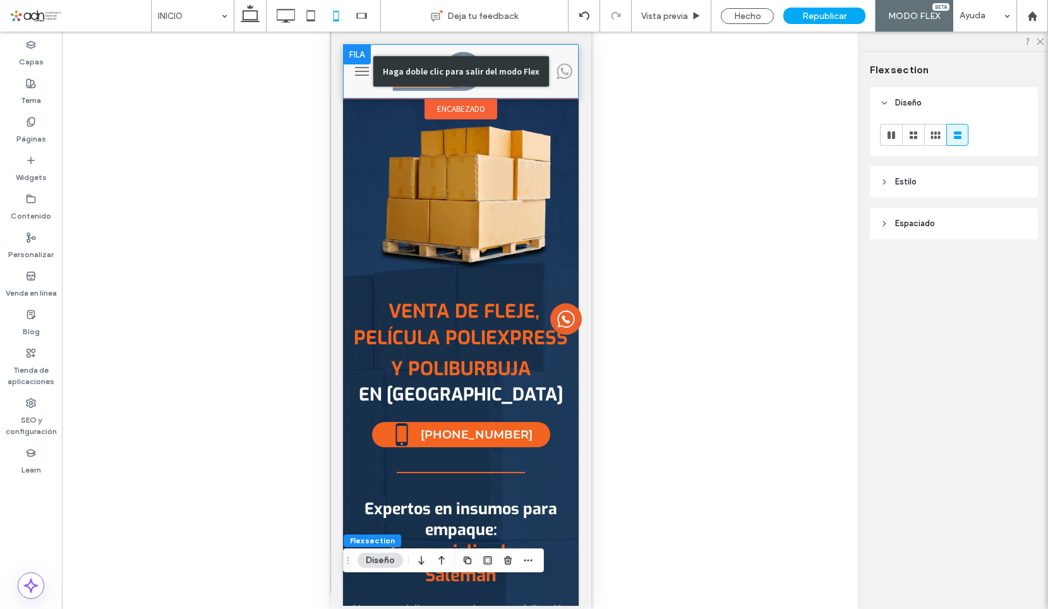
click at [513, 81] on div "Haga doble clic para salir del modo Flex" at bounding box center [461, 71] width 176 height 30
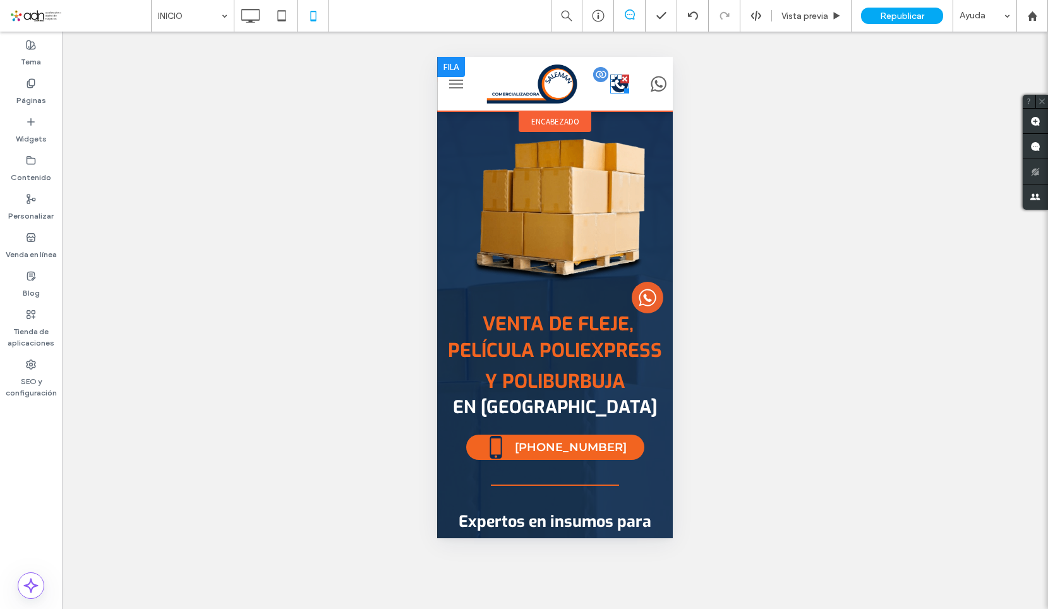
click at [611, 88] on circle at bounding box center [619, 84] width 16 height 16
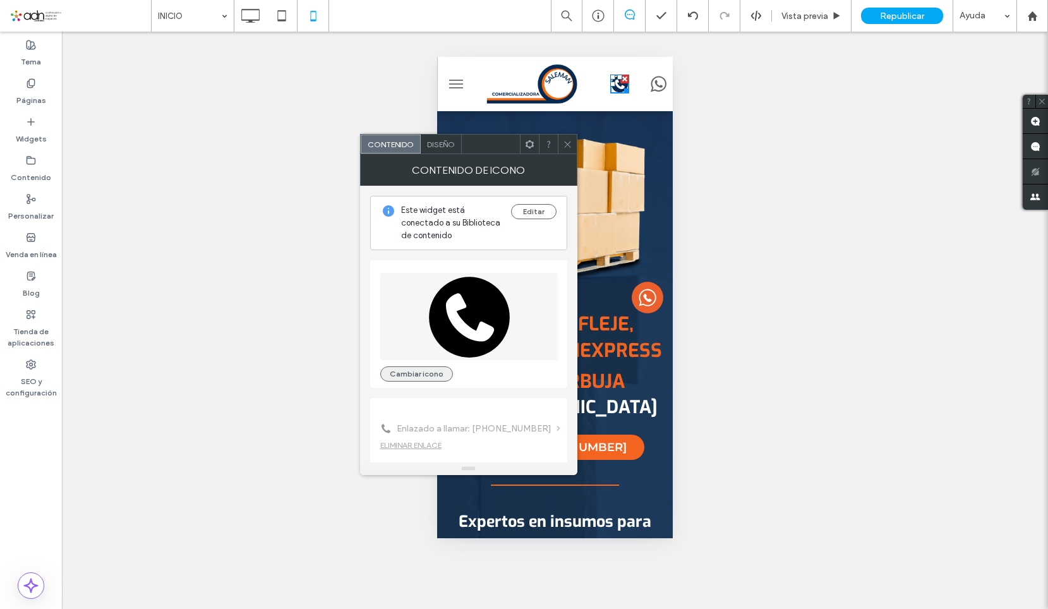
click at [431, 376] on button "Cambiar icono" at bounding box center [416, 373] width 73 height 15
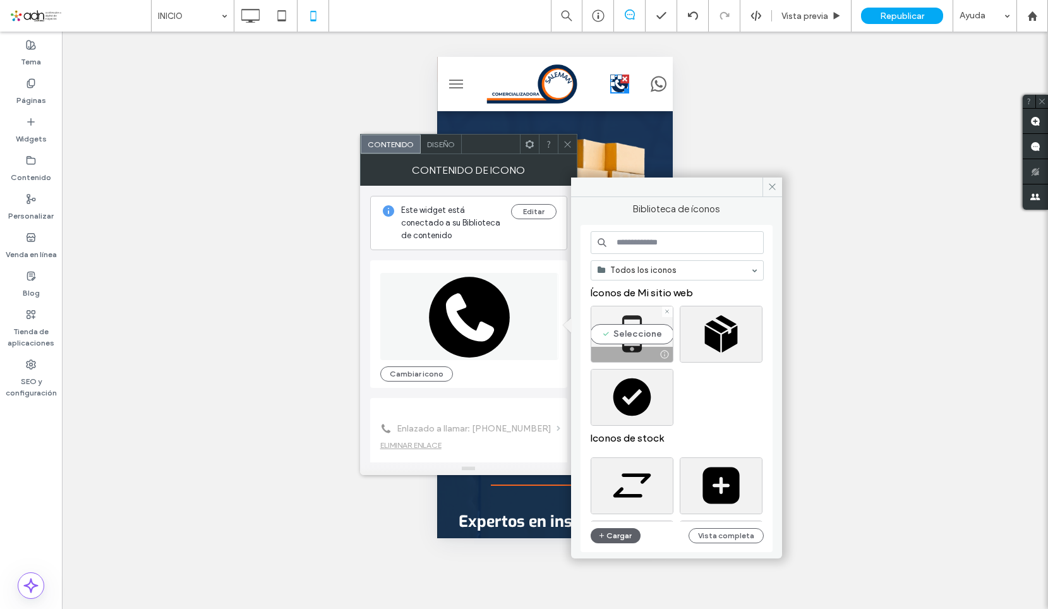
click at [620, 336] on div "Seleccione" at bounding box center [632, 334] width 83 height 57
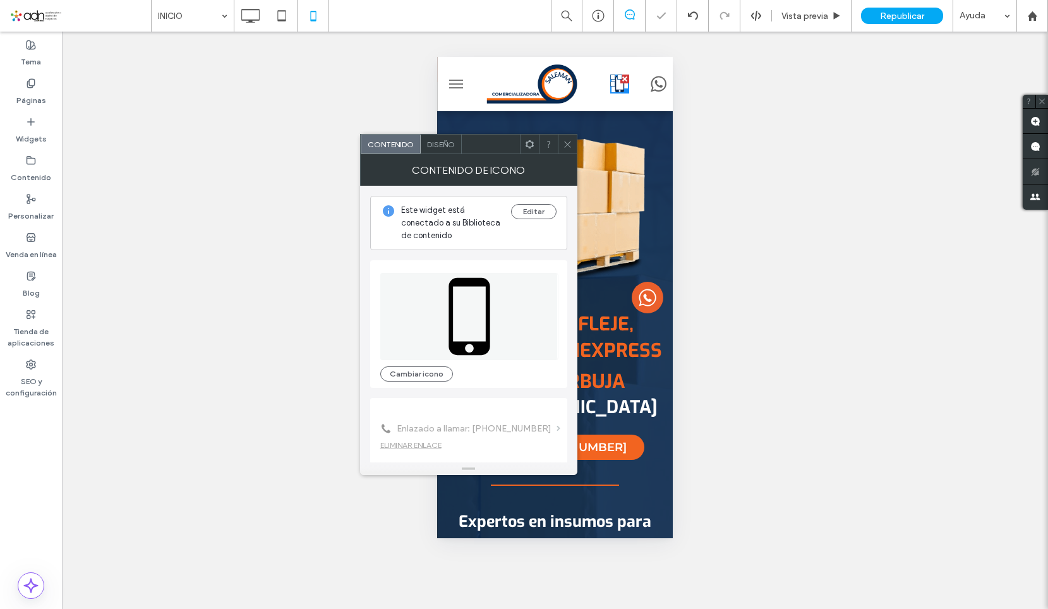
click at [567, 148] on icon at bounding box center [567, 144] width 9 height 9
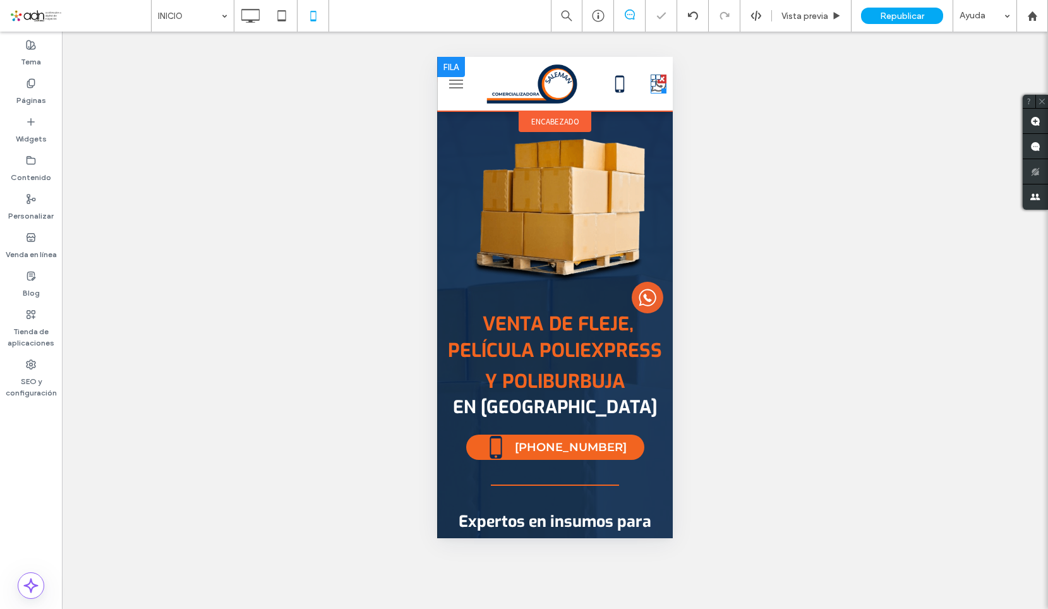
click at [651, 90] on icon at bounding box center [659, 84] width 16 height 16
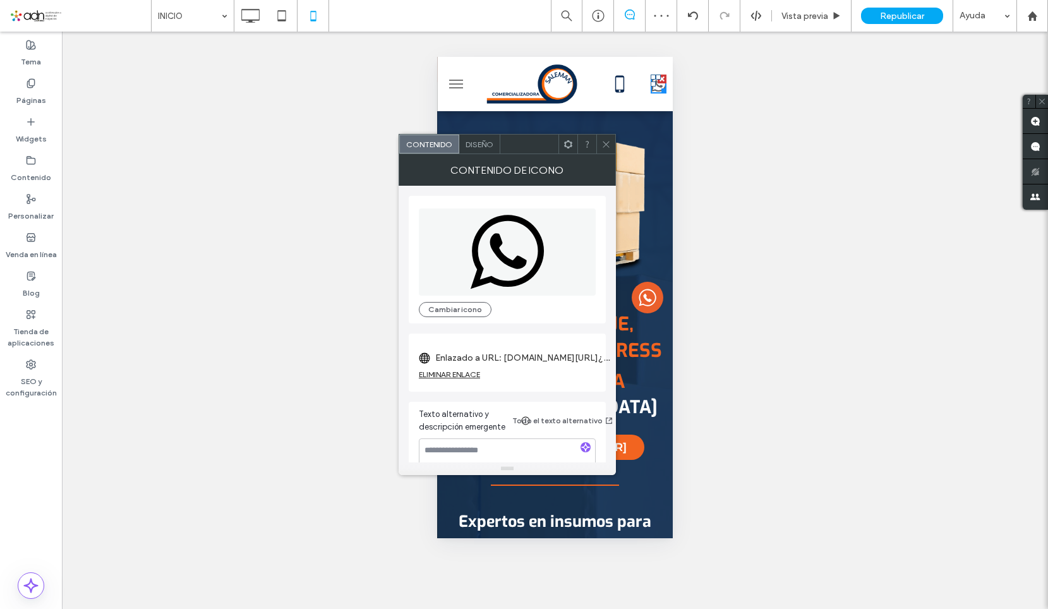
click at [529, 369] on label "Enlazado a URL: [DOMAIN_NAME][URL]¿Me%20podrían%20brindar%20más%20información%2…" at bounding box center [523, 357] width 177 height 23
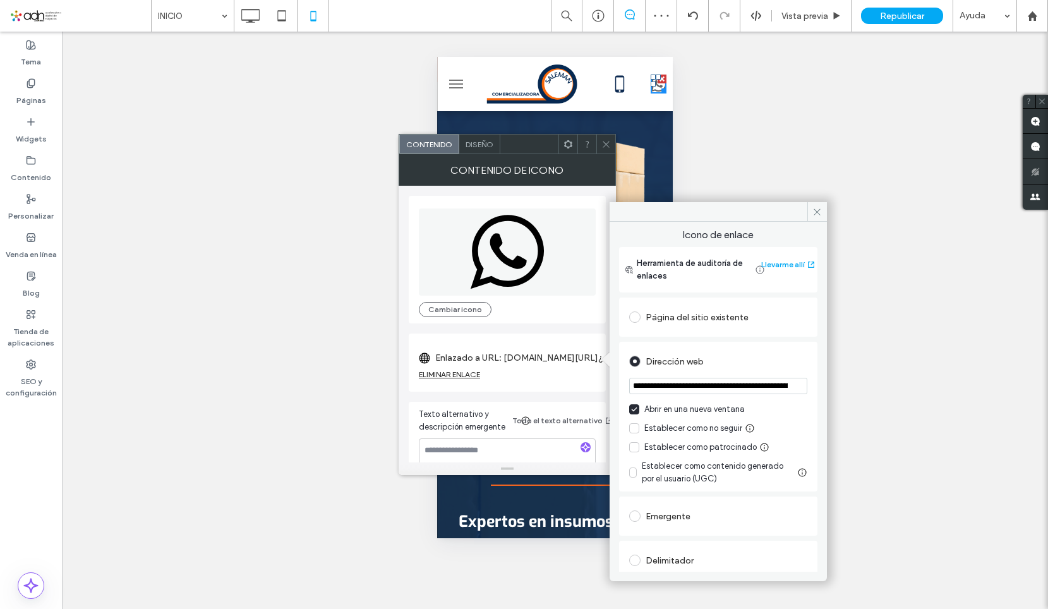
click at [731, 385] on input "**********" at bounding box center [718, 386] width 178 height 16
paste input "**********"
type input "**********"
click at [814, 214] on icon at bounding box center [816, 211] width 9 height 9
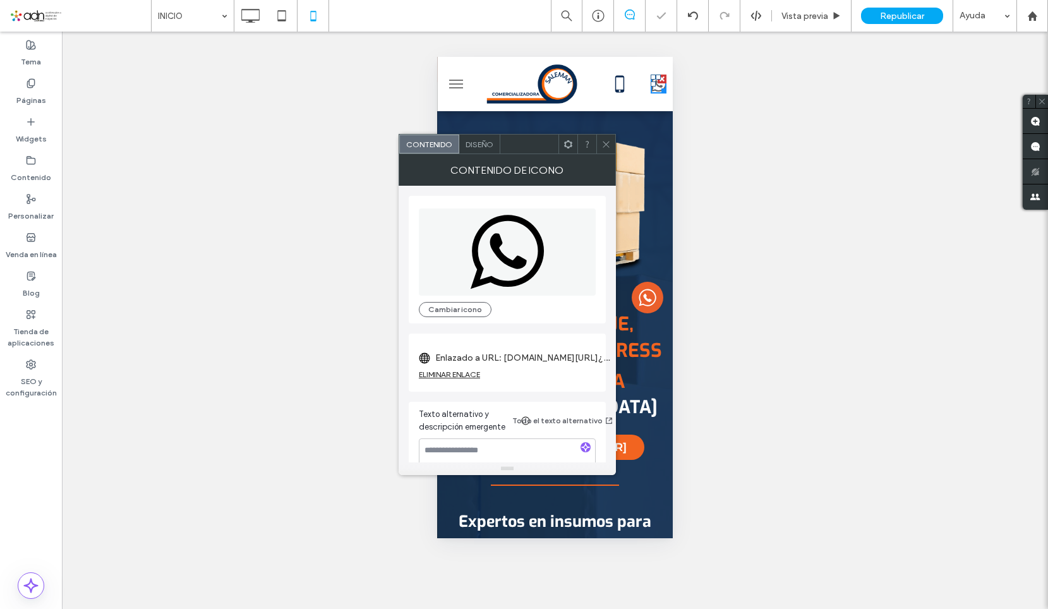
click at [606, 141] on icon at bounding box center [605, 144] width 9 height 9
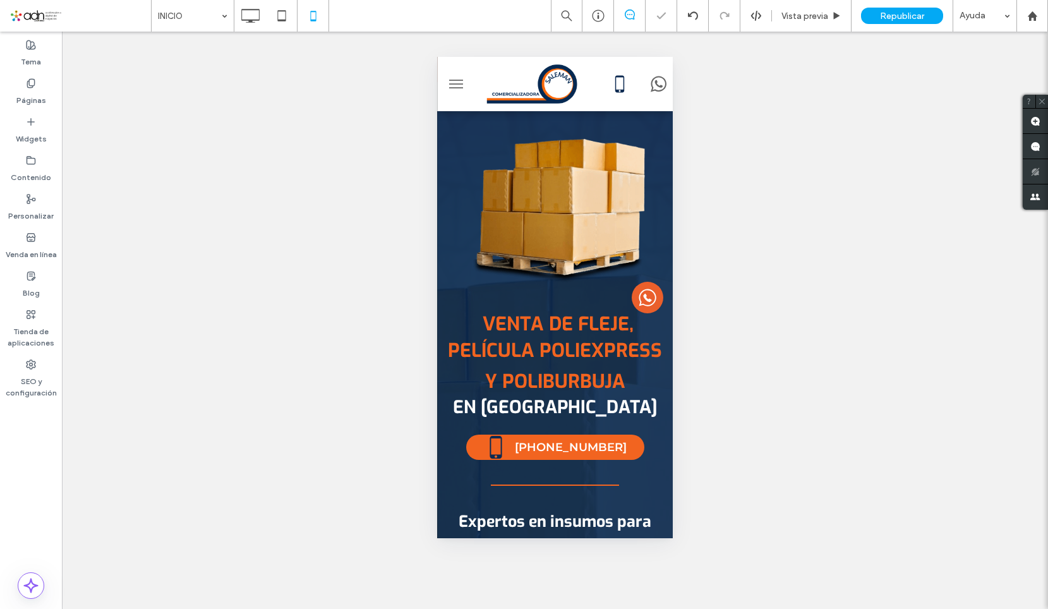
click at [459, 83] on span "menu" at bounding box center [456, 83] width 14 height 1
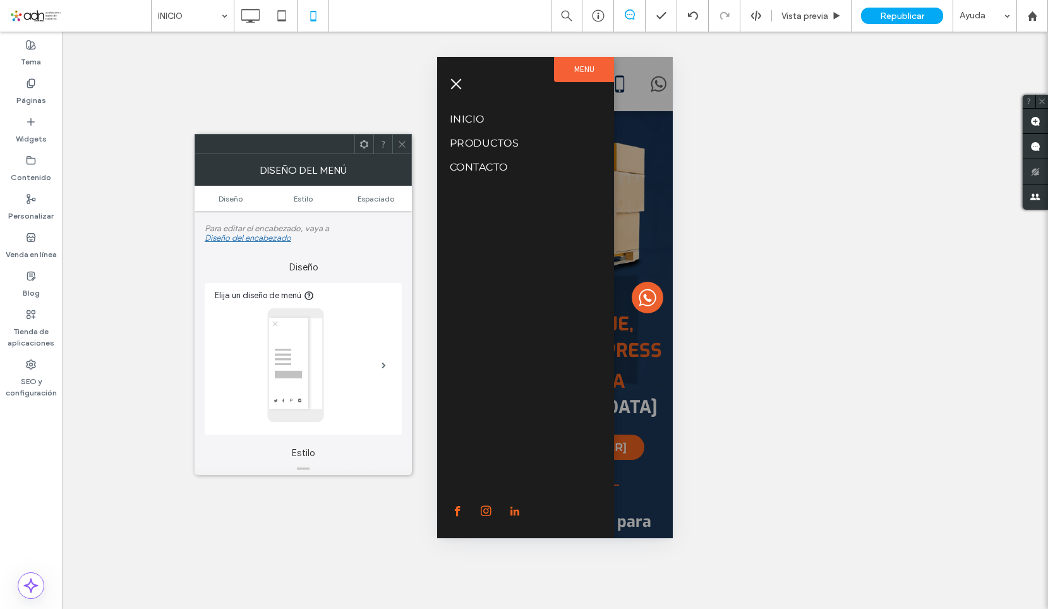
drag, startPoint x: 452, startPoint y: 85, endPoint x: 1177, endPoint y: 110, distance: 724.9
click at [452, 85] on span "menu" at bounding box center [456, 83] width 14 height 1
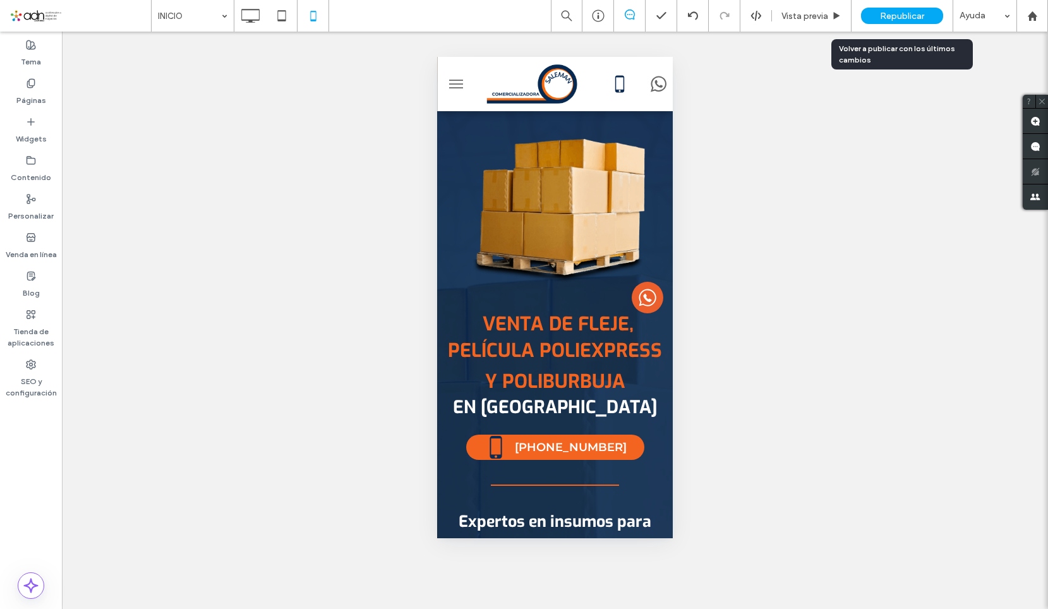
click at [884, 21] on span "Republicar" at bounding box center [902, 16] width 44 height 11
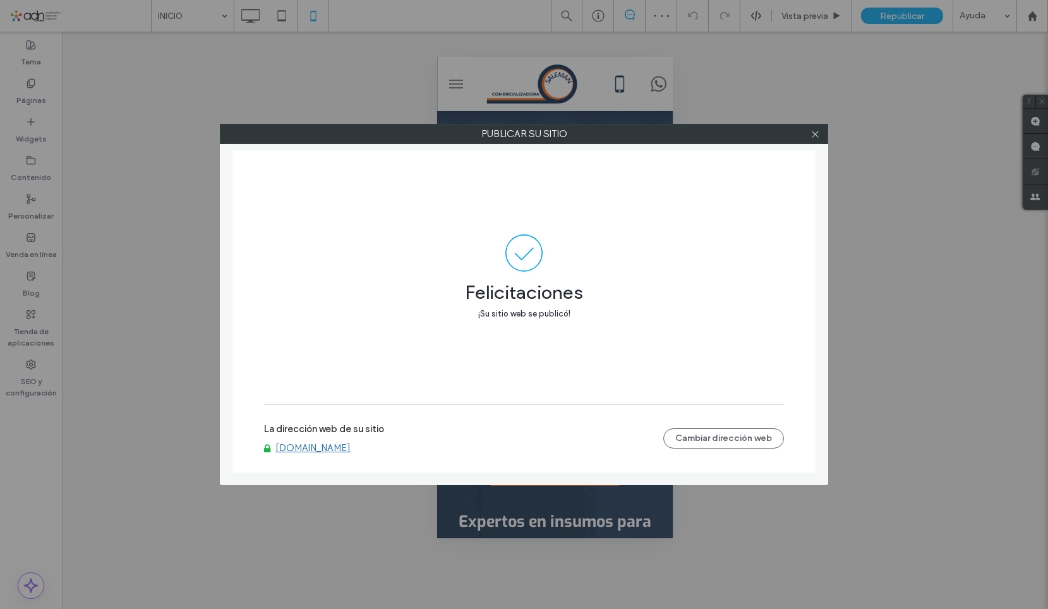
click at [305, 433] on label "La dirección web de su sitio" at bounding box center [324, 432] width 120 height 19
click at [284, 446] on link "[DOMAIN_NAME]" at bounding box center [312, 447] width 75 height 11
